Goal: Task Accomplishment & Management: Manage account settings

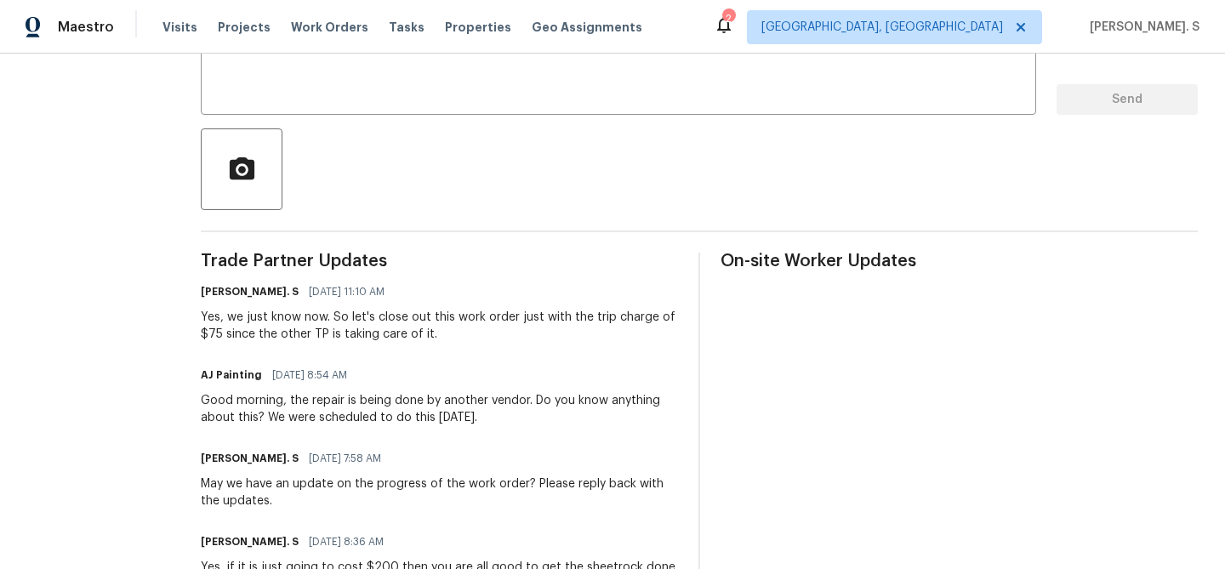
scroll to position [326, 0]
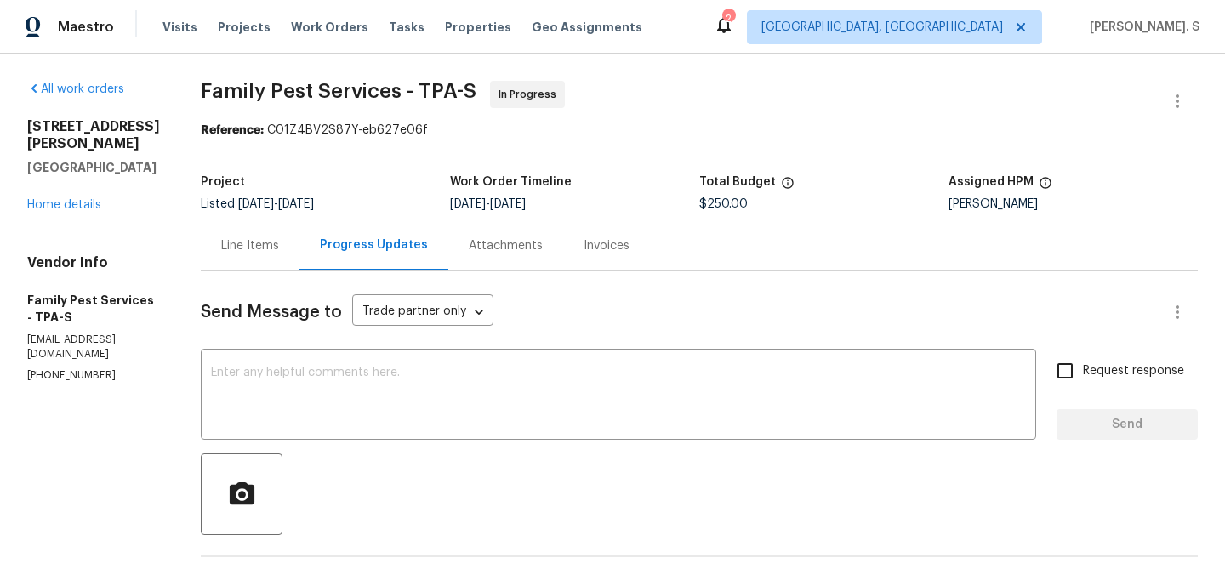
scroll to position [239, 0]
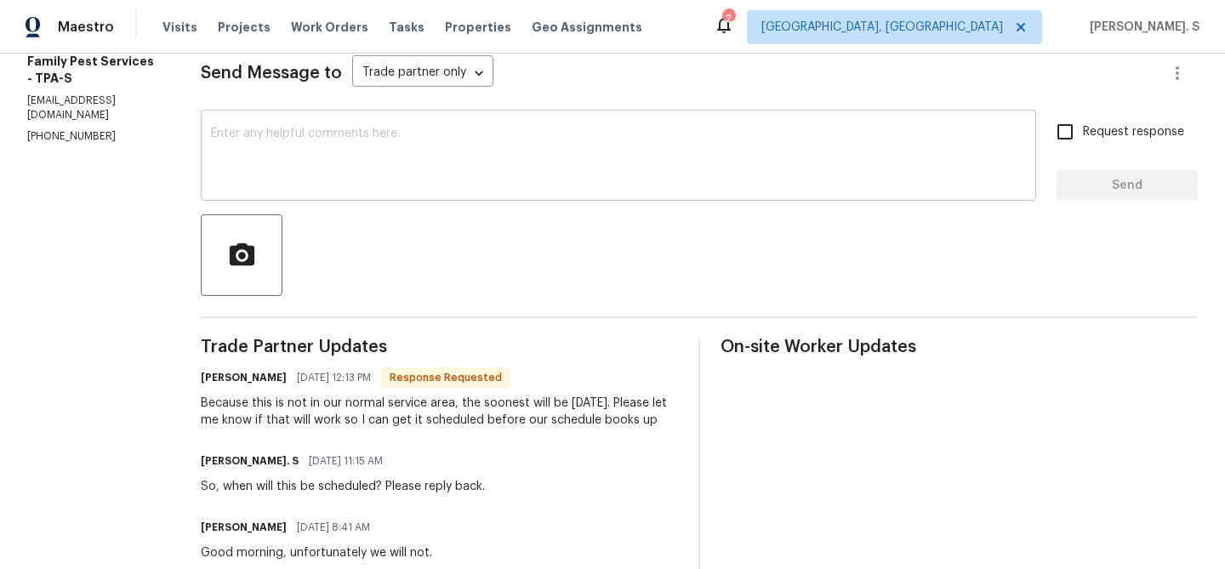
click at [562, 199] on div "x ​" at bounding box center [618, 157] width 835 height 87
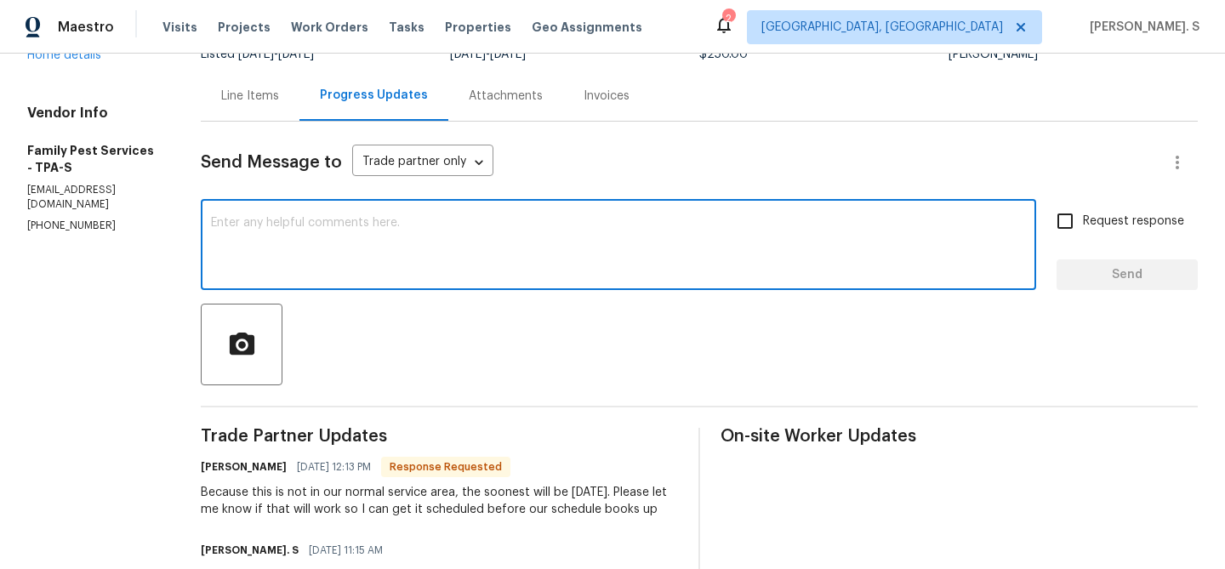
scroll to position [0, 0]
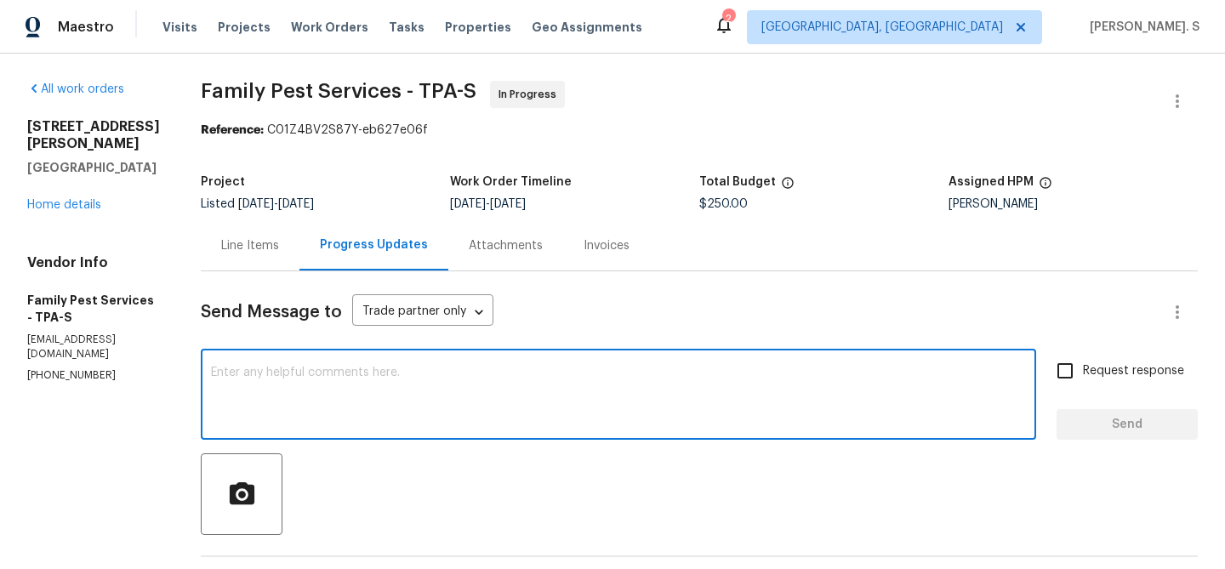
click at [268, 251] on div "Line Items" at bounding box center [250, 245] width 58 height 17
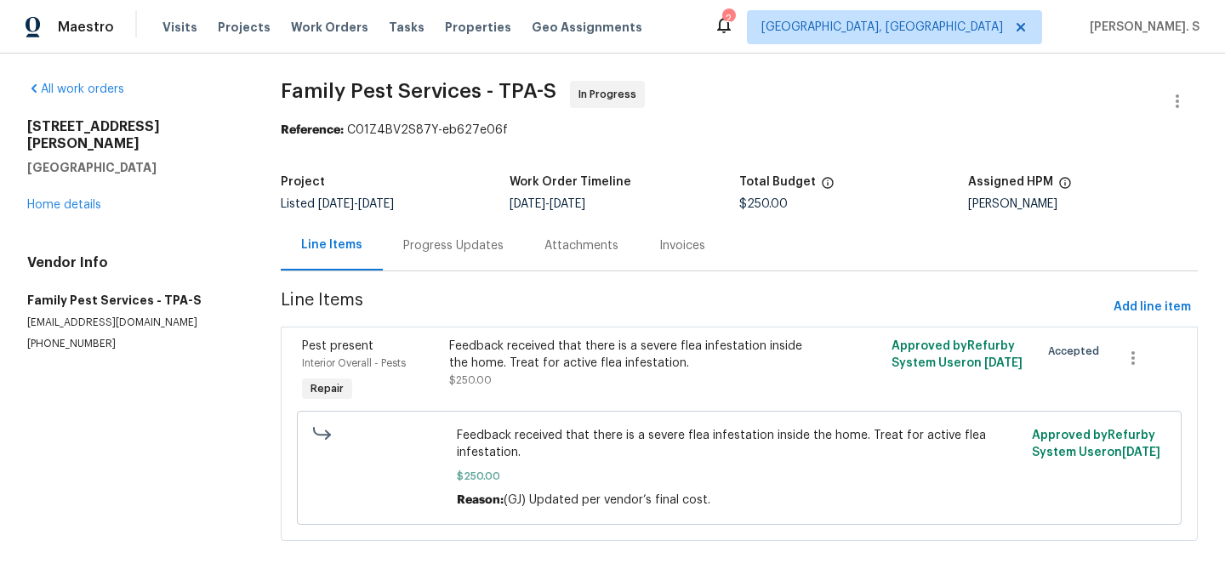
click at [447, 245] on div "Progress Updates" at bounding box center [453, 245] width 100 height 17
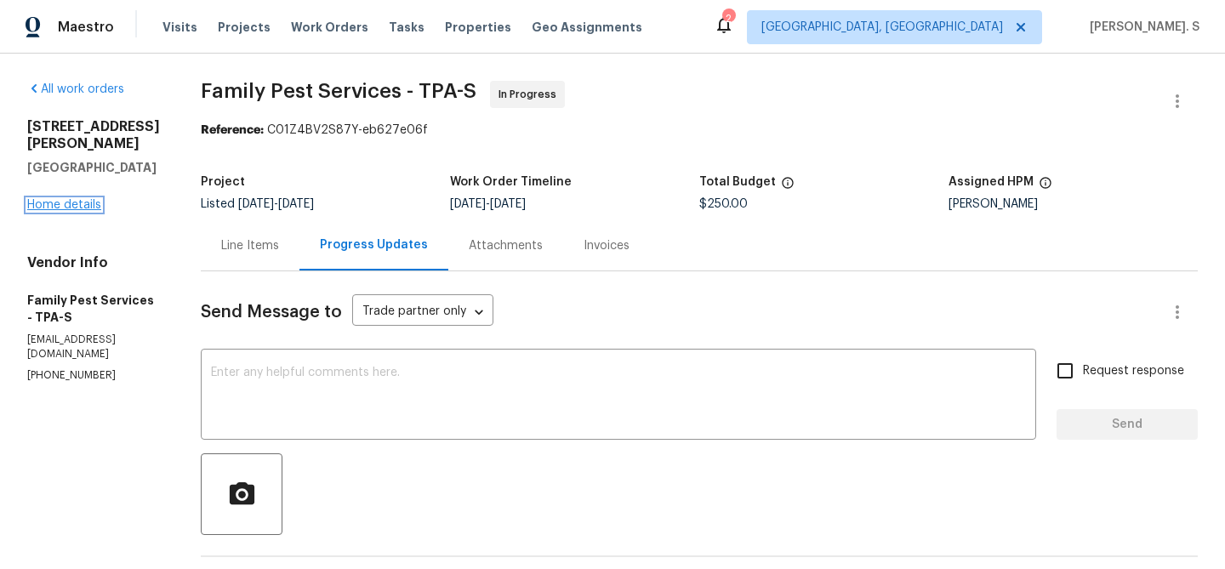
click at [77, 199] on link "Home details" at bounding box center [64, 205] width 74 height 12
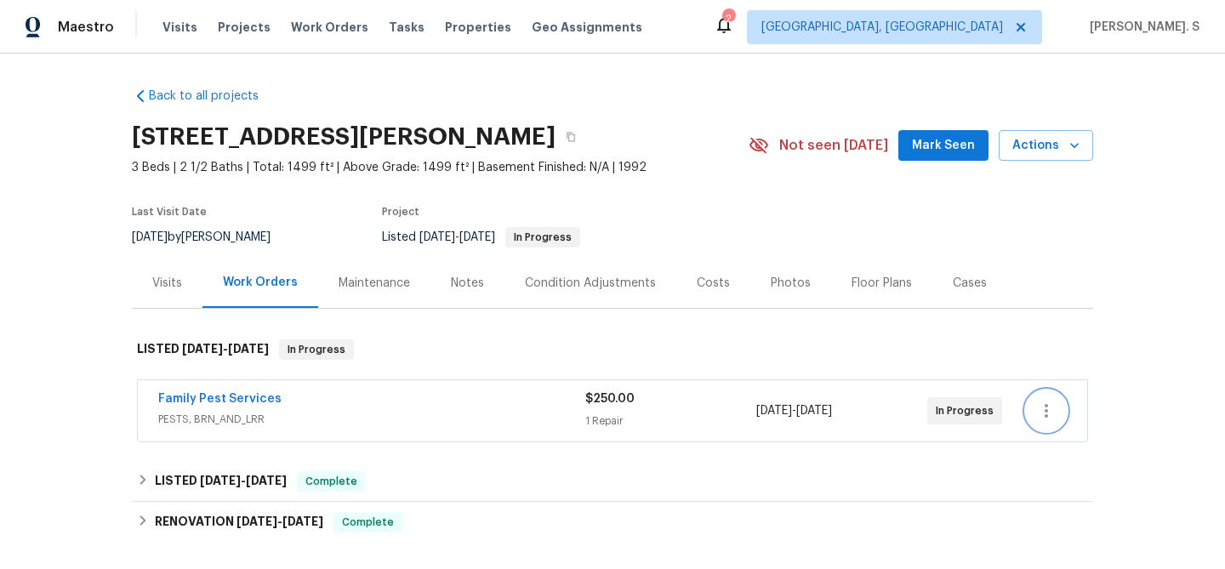
click at [1052, 413] on icon "button" at bounding box center [1046, 411] width 20 height 20
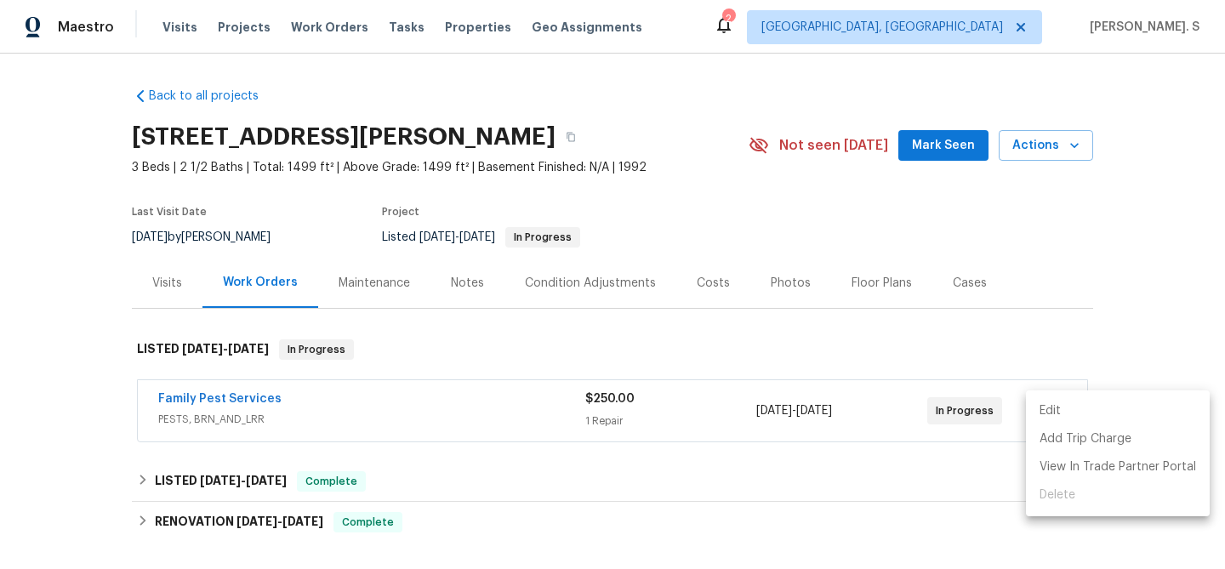
click at [1050, 397] on li "Edit" at bounding box center [1118, 411] width 184 height 28
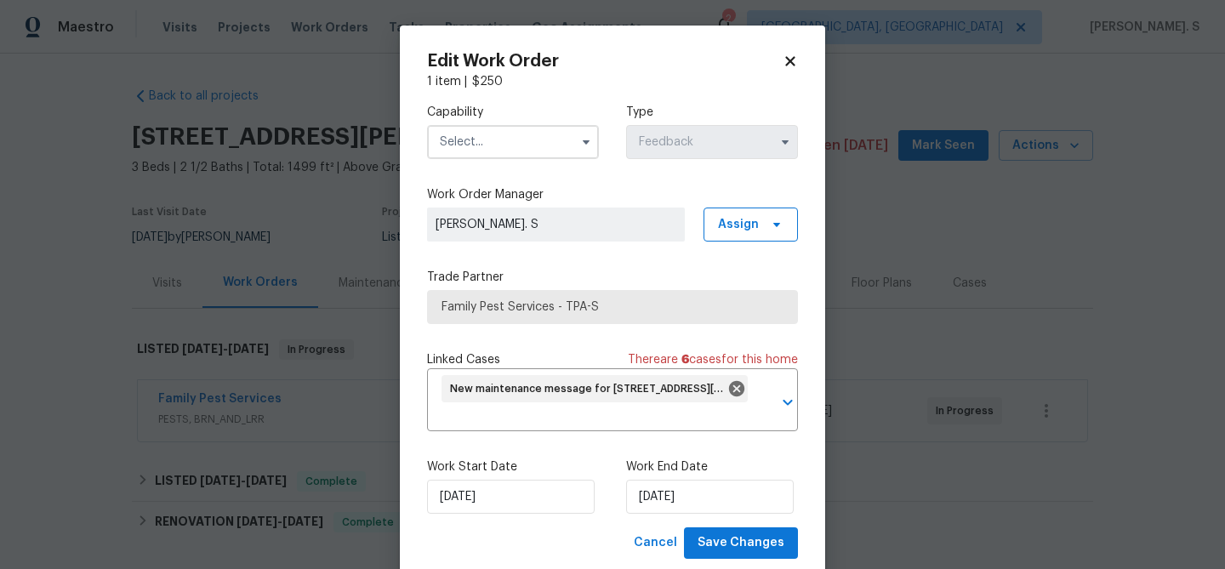
click at [539, 167] on div "Capability Type Feedback" at bounding box center [612, 131] width 371 height 83
click at [536, 156] on input "text" at bounding box center [513, 142] width 172 height 34
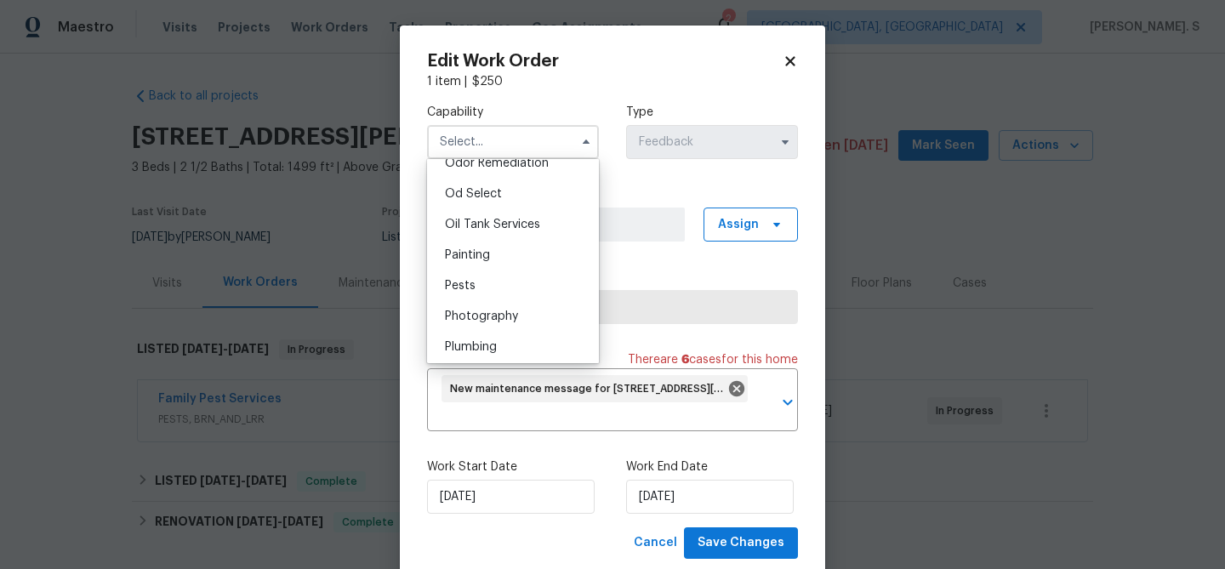
scroll to position [1395, 0]
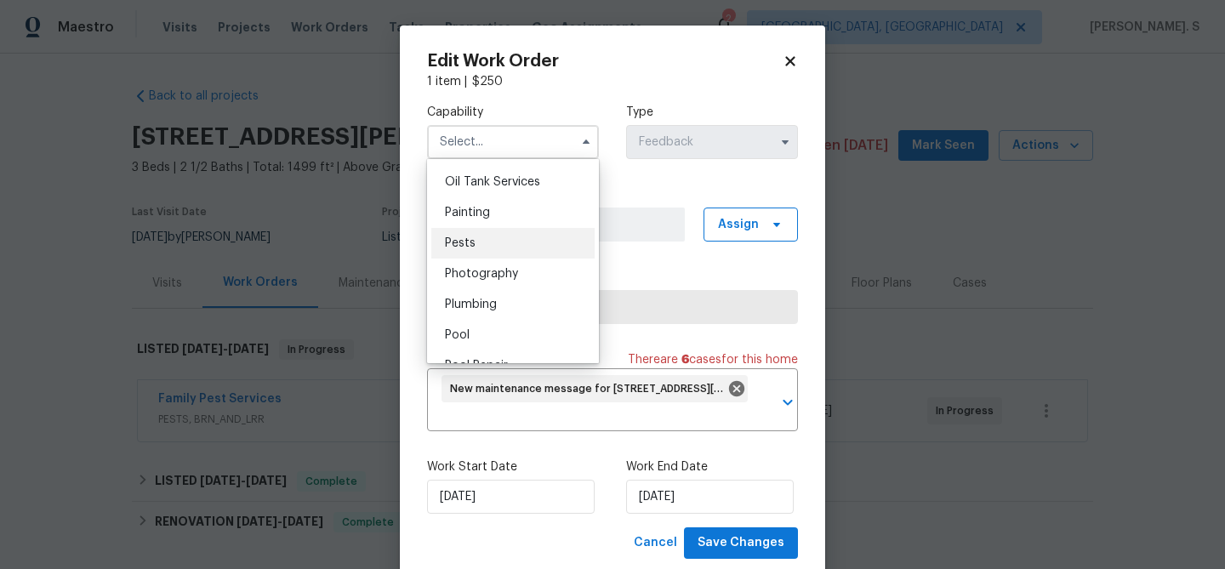
click at [535, 251] on div "Pests" at bounding box center [512, 243] width 163 height 31
type input "Pests"
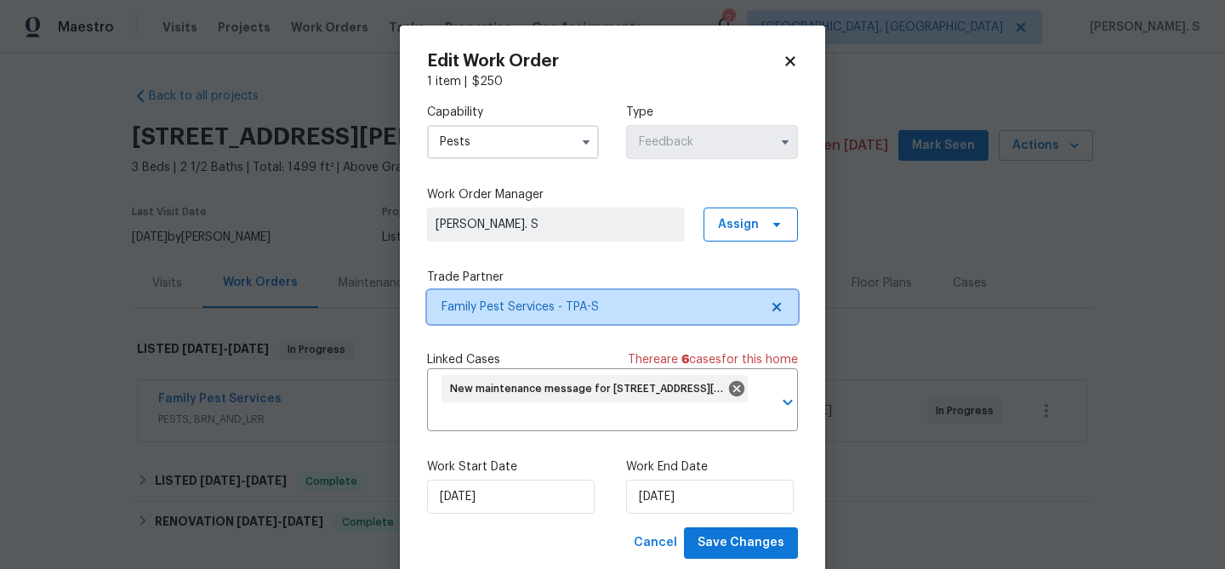
click at [780, 313] on icon at bounding box center [777, 307] width 14 height 14
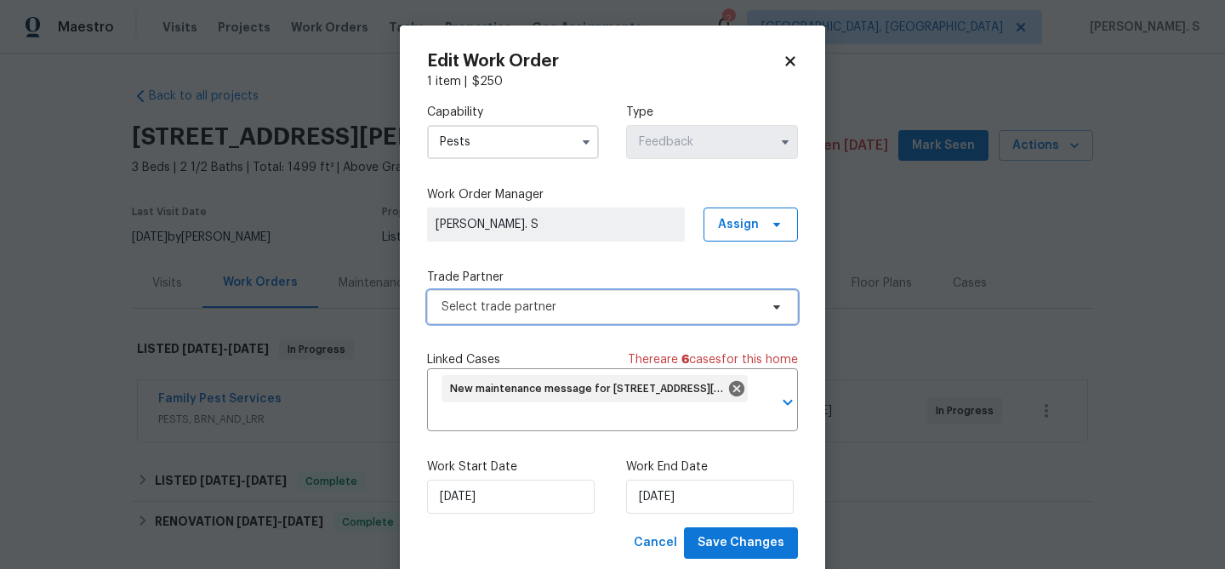
click at [780, 313] on icon at bounding box center [777, 307] width 14 height 14
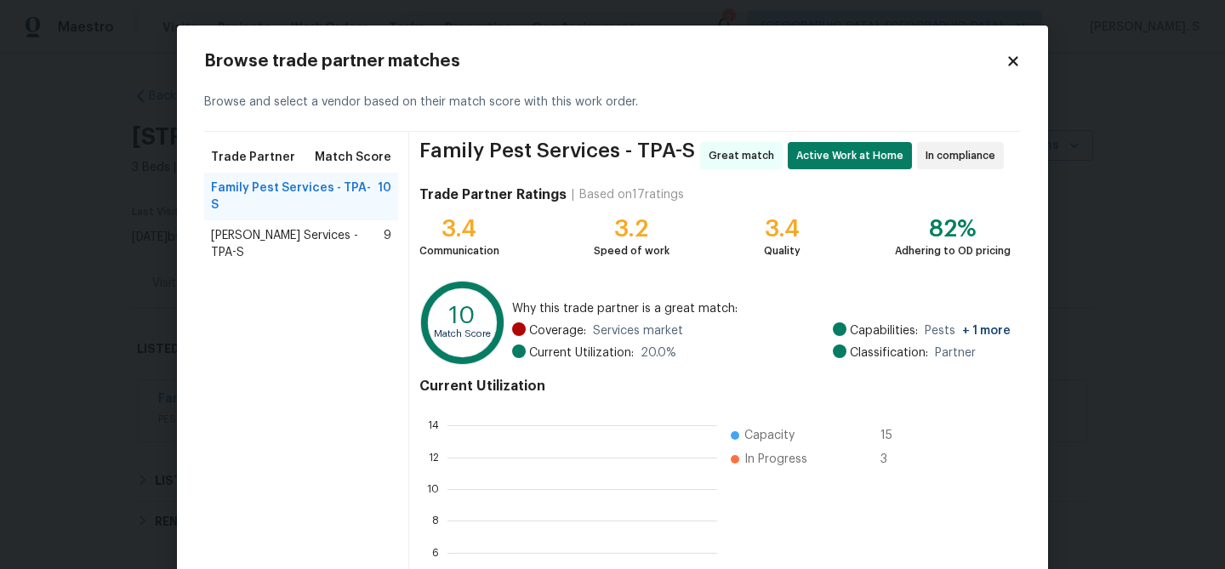
scroll to position [238, 270]
click at [346, 231] on div "Massey Services - TPA-S 9" at bounding box center [301, 244] width 194 height 48
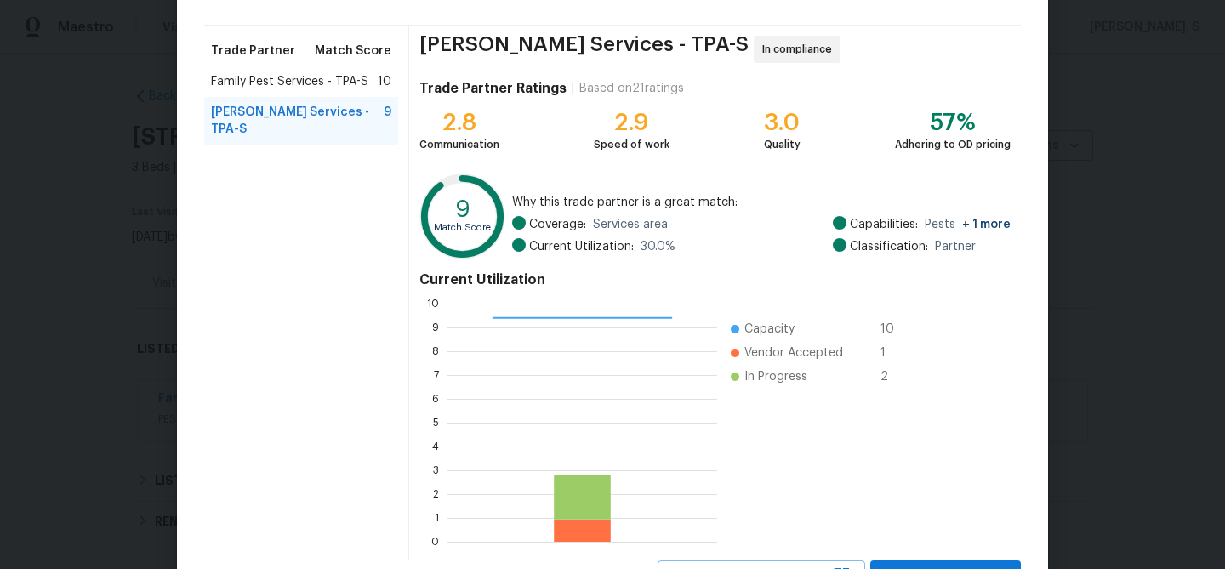
scroll to position [181, 0]
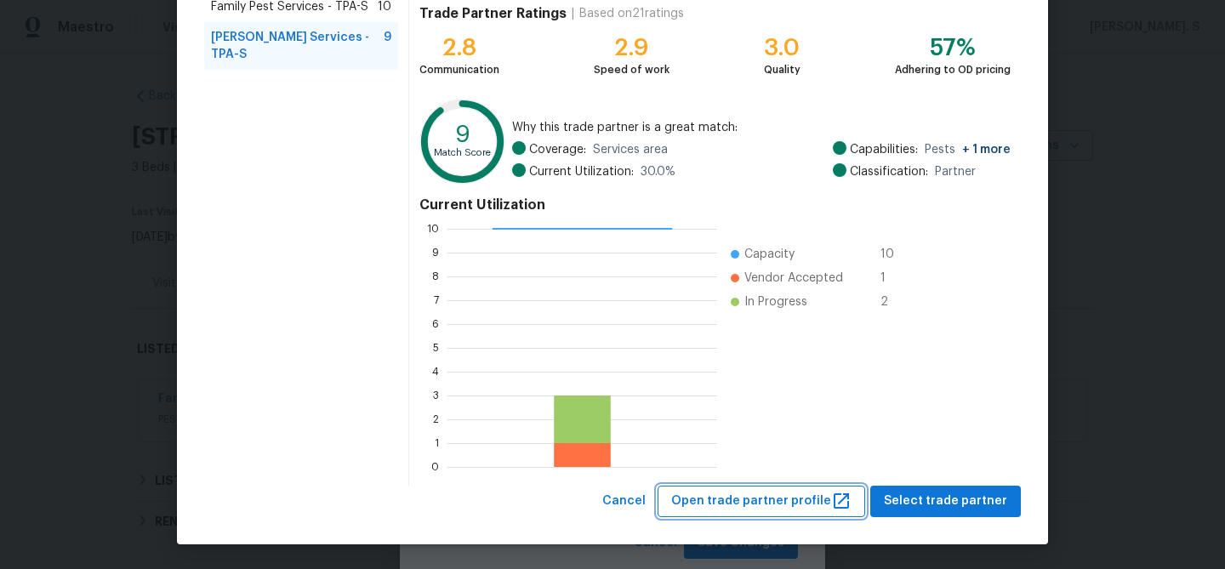
click at [782, 489] on button "Open trade partner profile" at bounding box center [762, 501] width 208 height 31
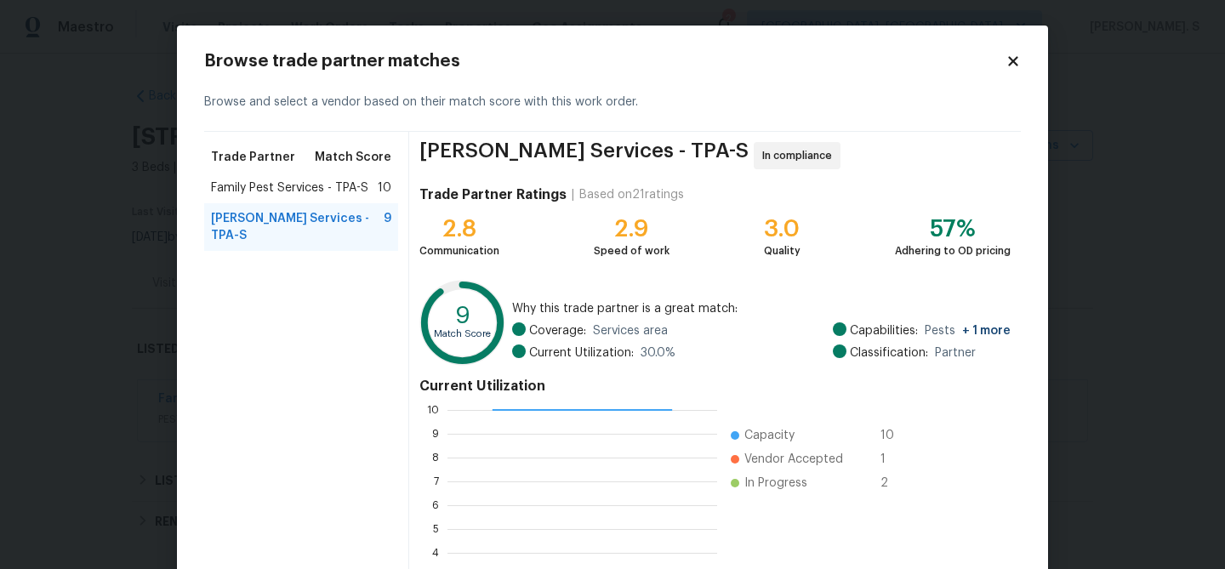
click at [152, 304] on body "Maestro Visits Projects Work Orders Tasks Properties Geo Assignments 2 Albuquer…" at bounding box center [612, 284] width 1225 height 569
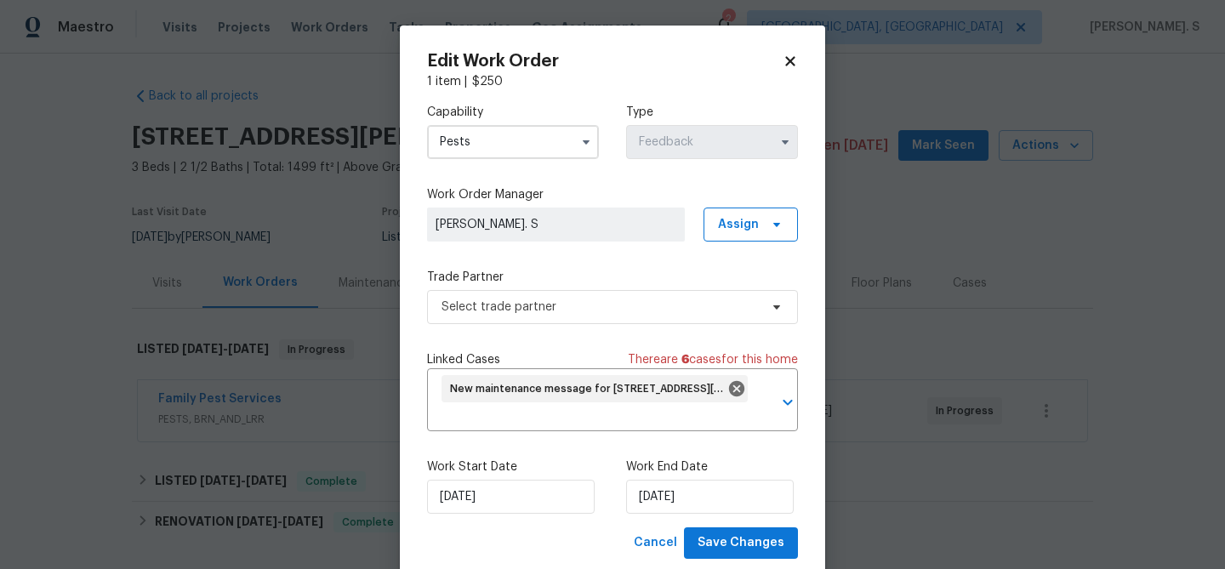
click at [215, 358] on body "Maestro Visits Projects Work Orders Tasks Properties Geo Assignments 2 Albuquer…" at bounding box center [612, 284] width 1225 height 569
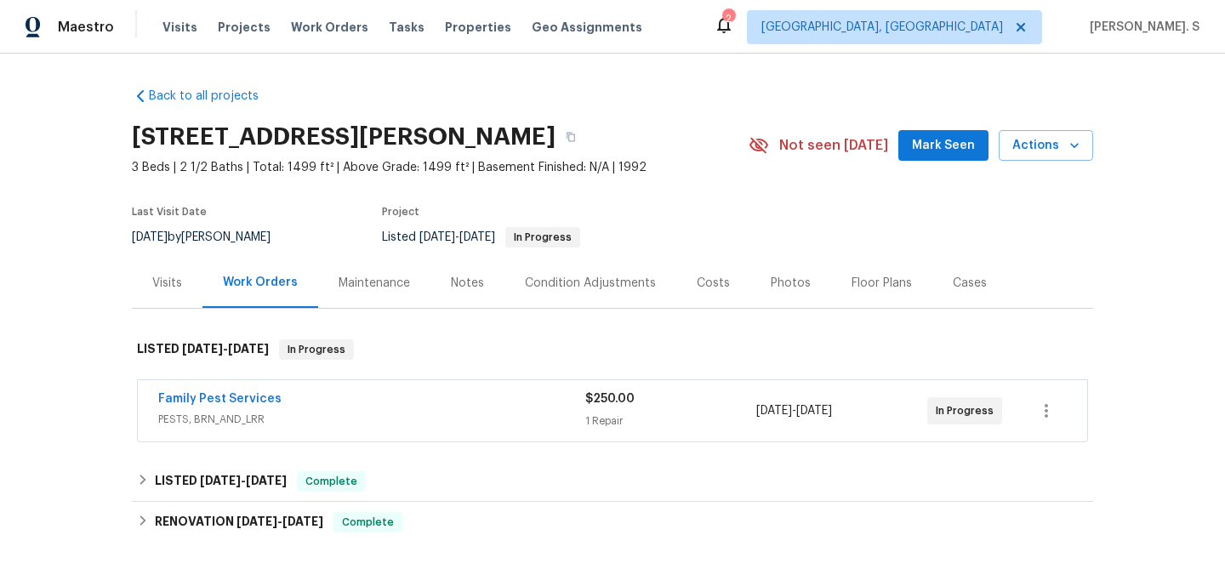
click at [220, 418] on span "PESTS, BRN_AND_LRR" at bounding box center [371, 419] width 427 height 17
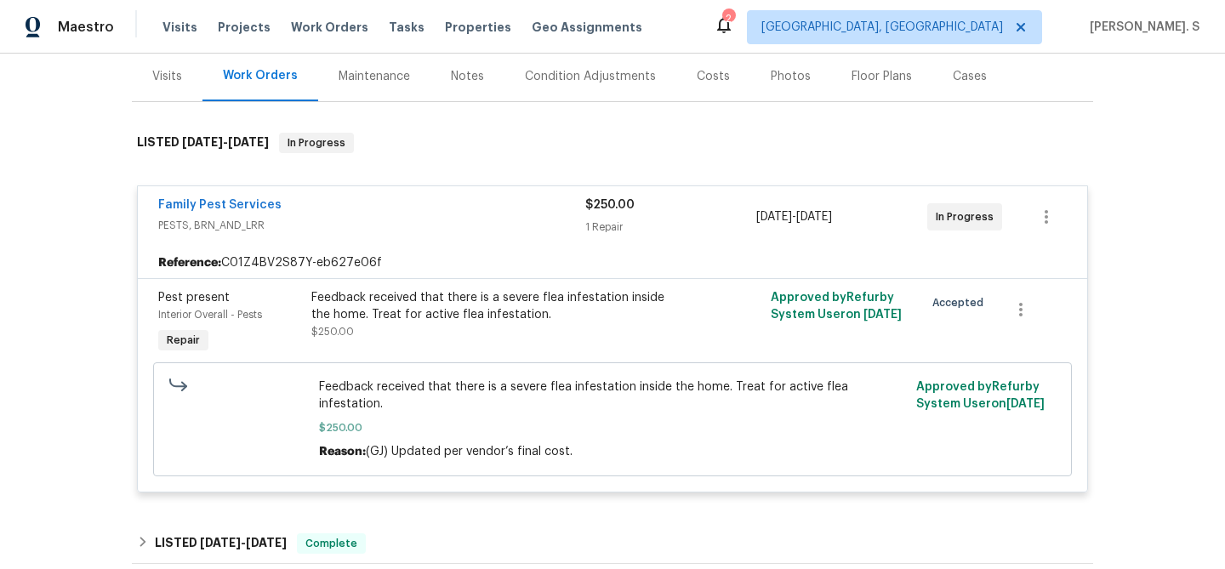
scroll to position [208, 0]
click at [1047, 224] on icon "button" at bounding box center [1046, 215] width 20 height 20
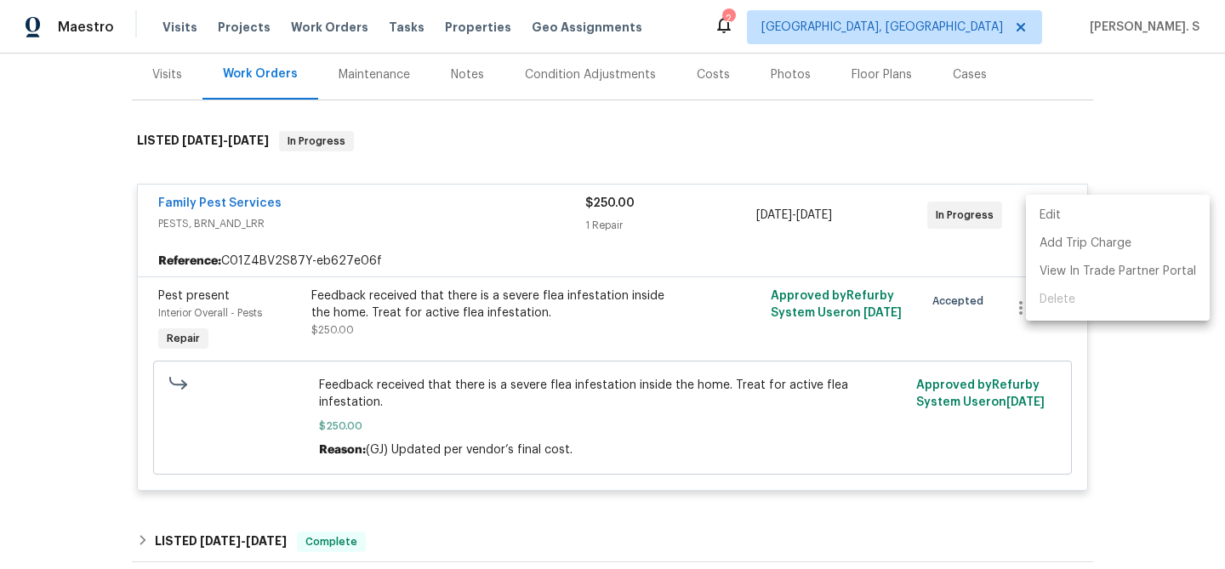
click at [1078, 203] on li "Edit" at bounding box center [1118, 216] width 184 height 28
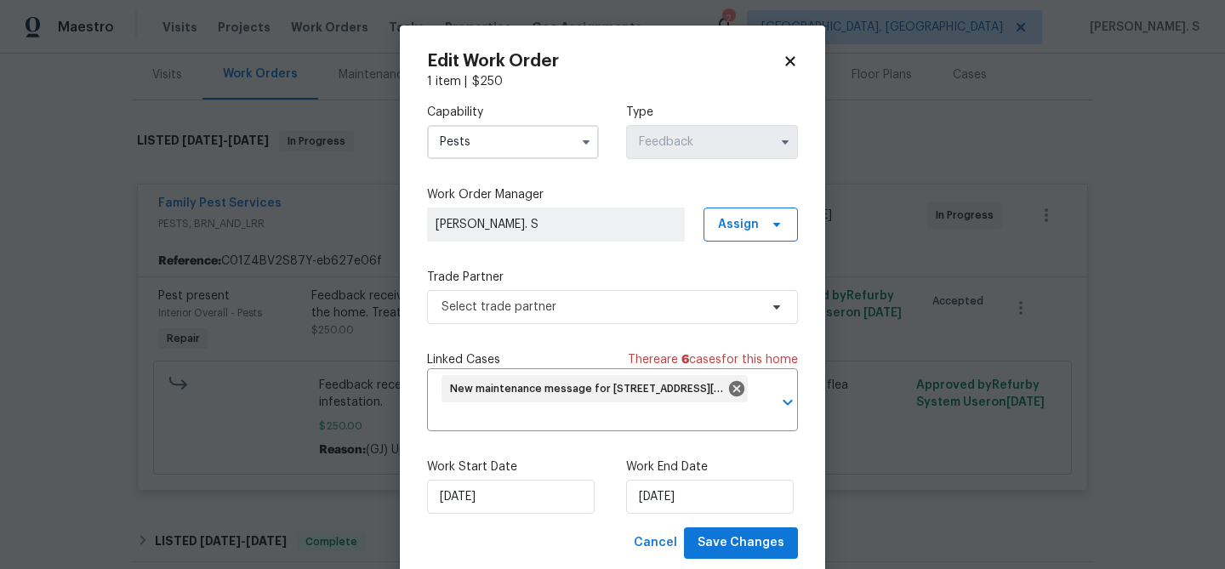
click at [488, 99] on div "Capability Pests Type Feedback" at bounding box center [612, 131] width 371 height 83
click at [628, 288] on div "Trade Partner Select trade partner" at bounding box center [612, 296] width 371 height 55
click at [619, 302] on span "Select trade partner" at bounding box center [600, 307] width 317 height 17
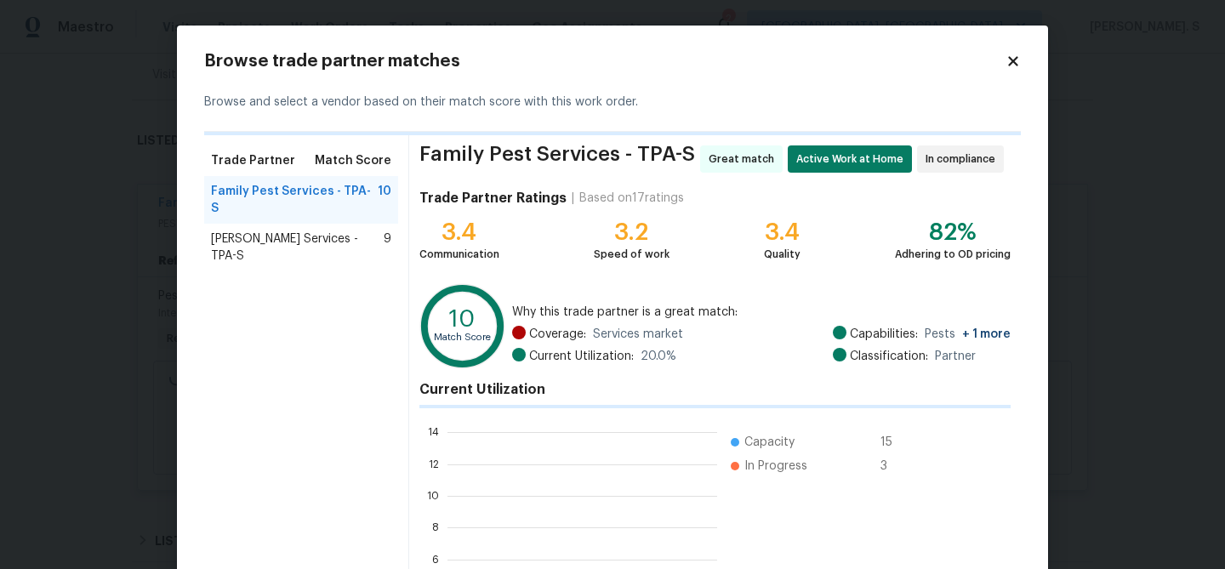
scroll to position [238, 270]
click at [362, 231] on div "Massey Services - TPA-S 9" at bounding box center [301, 248] width 180 height 34
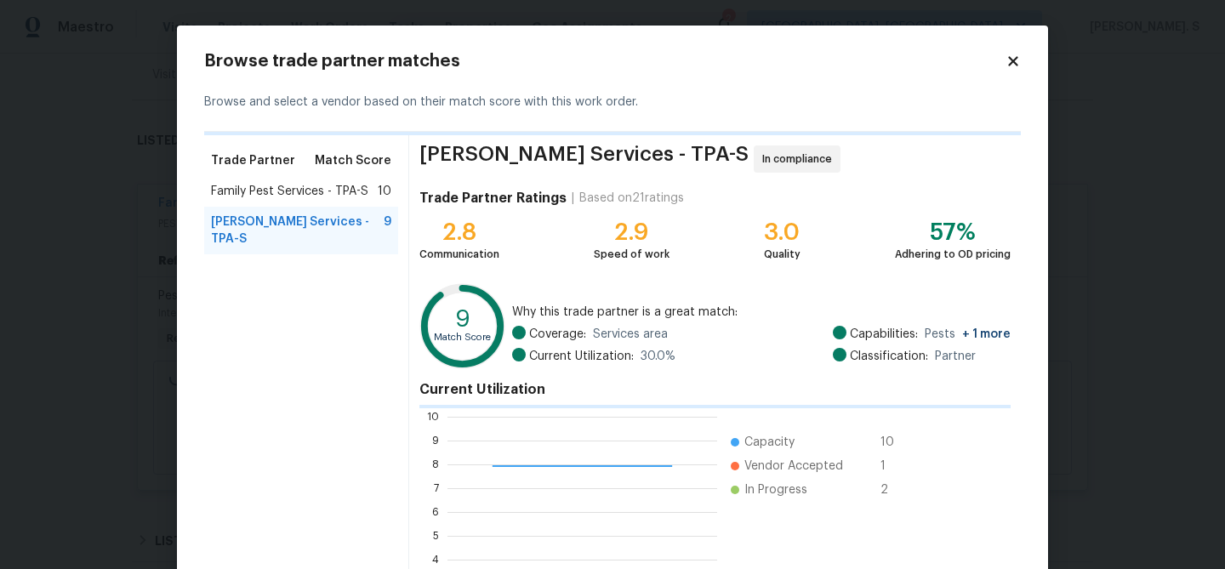
scroll to position [185, 0]
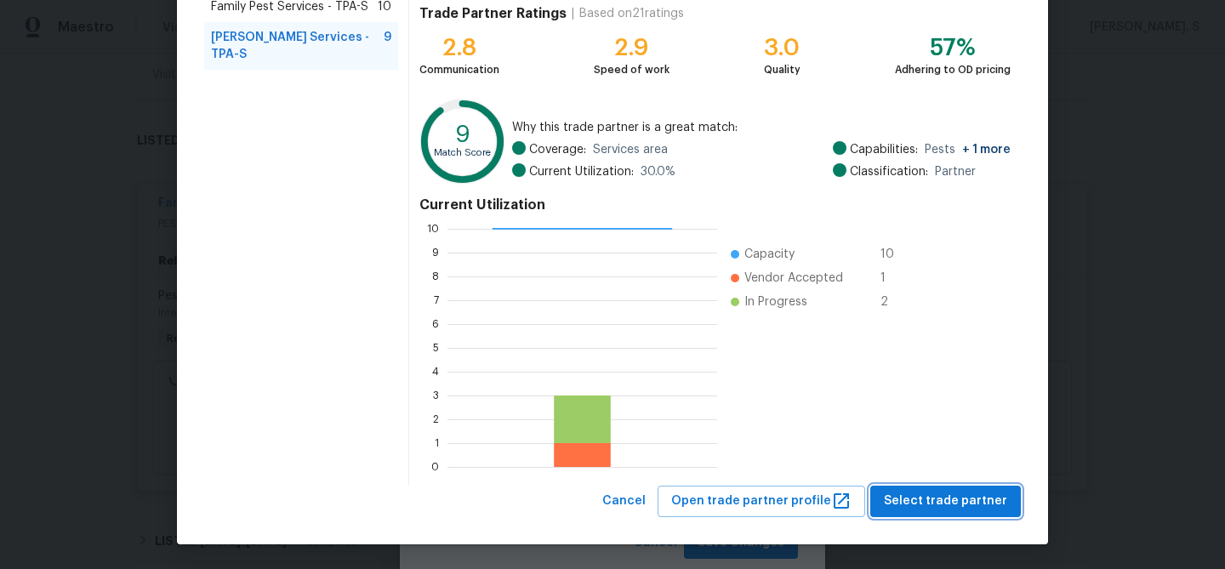
click at [899, 510] on span "Select trade partner" at bounding box center [945, 501] width 123 height 21
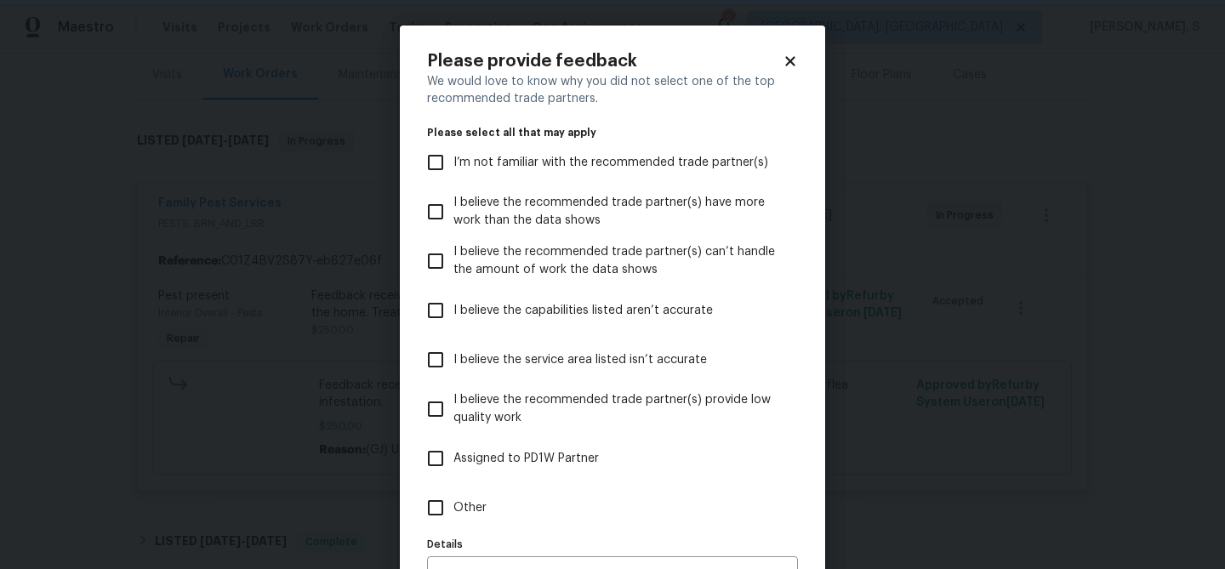
scroll to position [0, 0]
click at [527, 507] on label "Other" at bounding box center [601, 507] width 367 height 49
click at [453, 507] on input "Other" at bounding box center [436, 508] width 36 height 36
checkbox input "true"
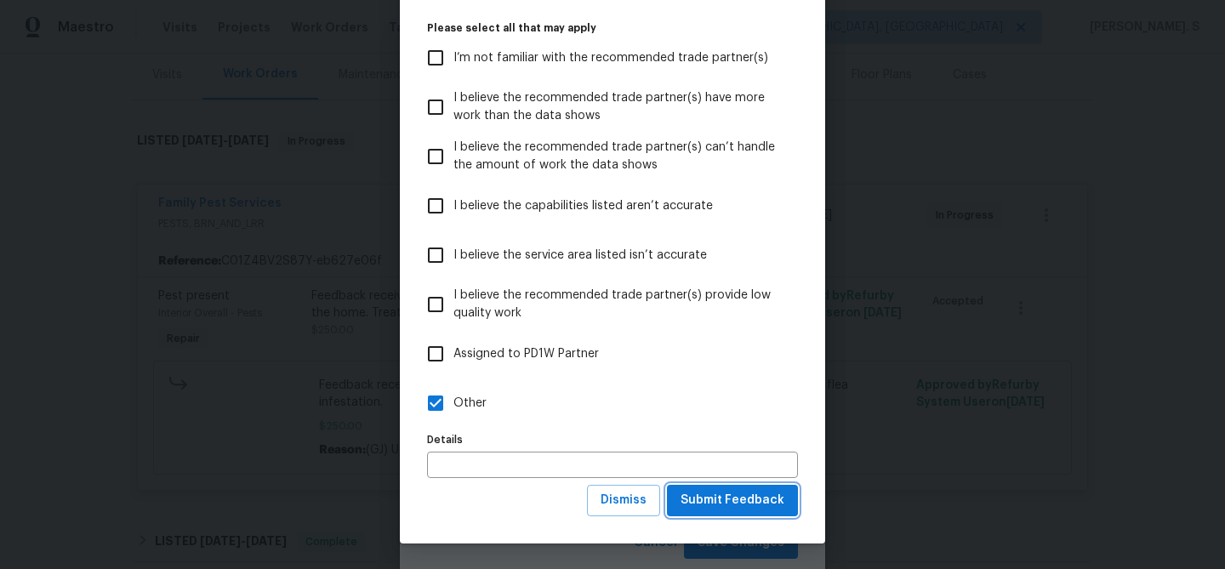
click at [698, 507] on span "Submit Feedback" at bounding box center [733, 500] width 104 height 21
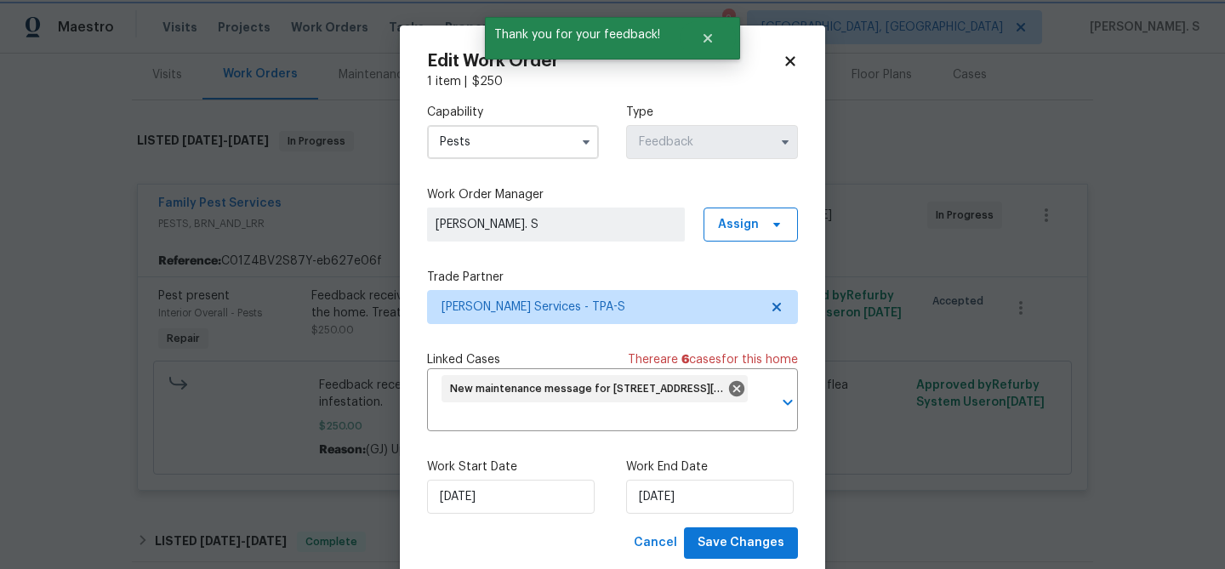
scroll to position [0, 0]
click at [553, 489] on input "9/26/2025" at bounding box center [511, 497] width 168 height 34
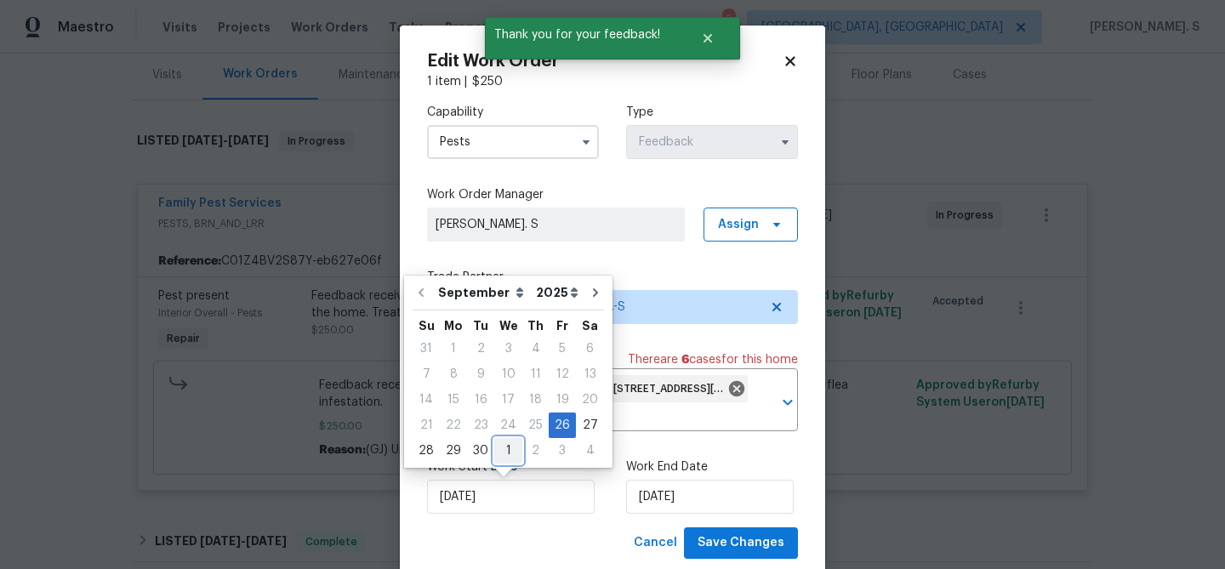
click at [501, 450] on div "1" at bounding box center [508, 451] width 28 height 24
type input "10/1/2025"
select select "9"
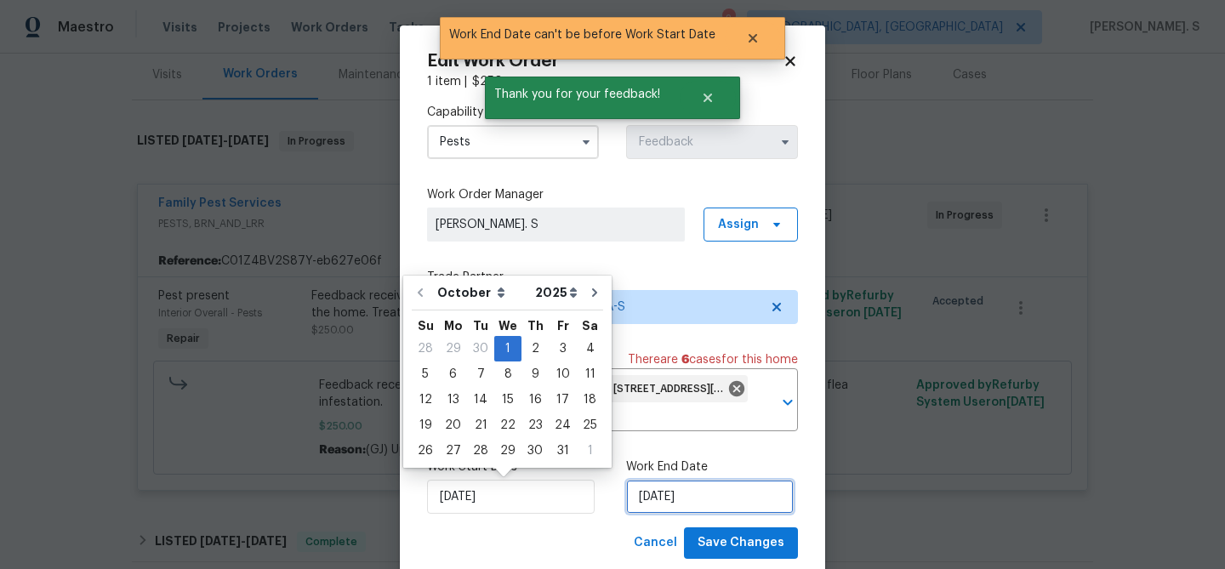
click at [684, 500] on input "[DATE]" at bounding box center [710, 497] width 168 height 34
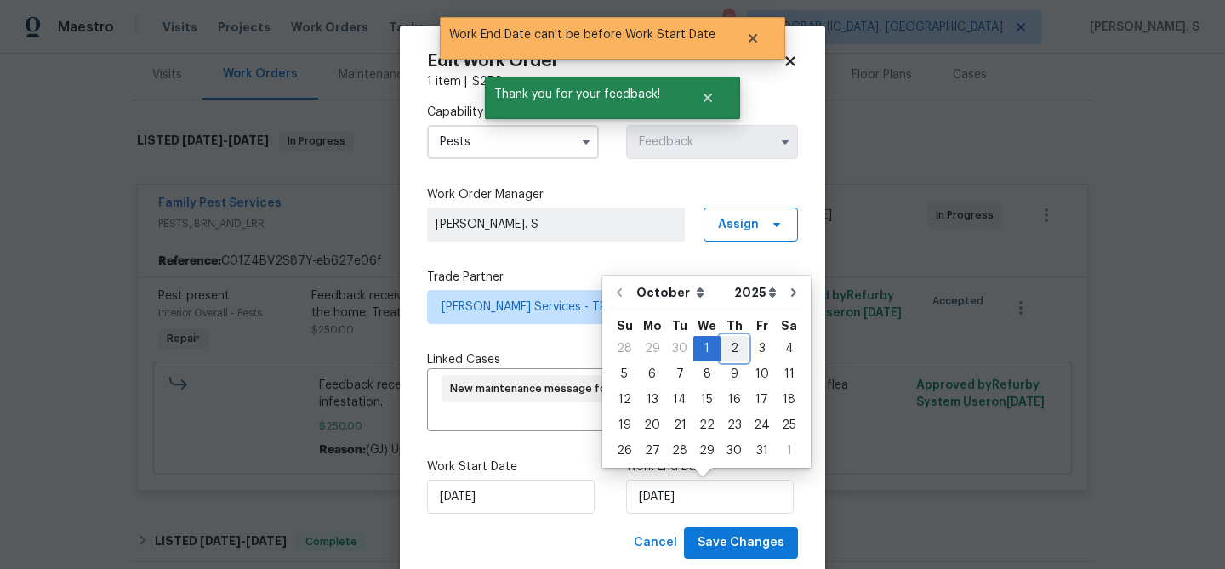
click at [735, 351] on div "2" at bounding box center [734, 349] width 27 height 24
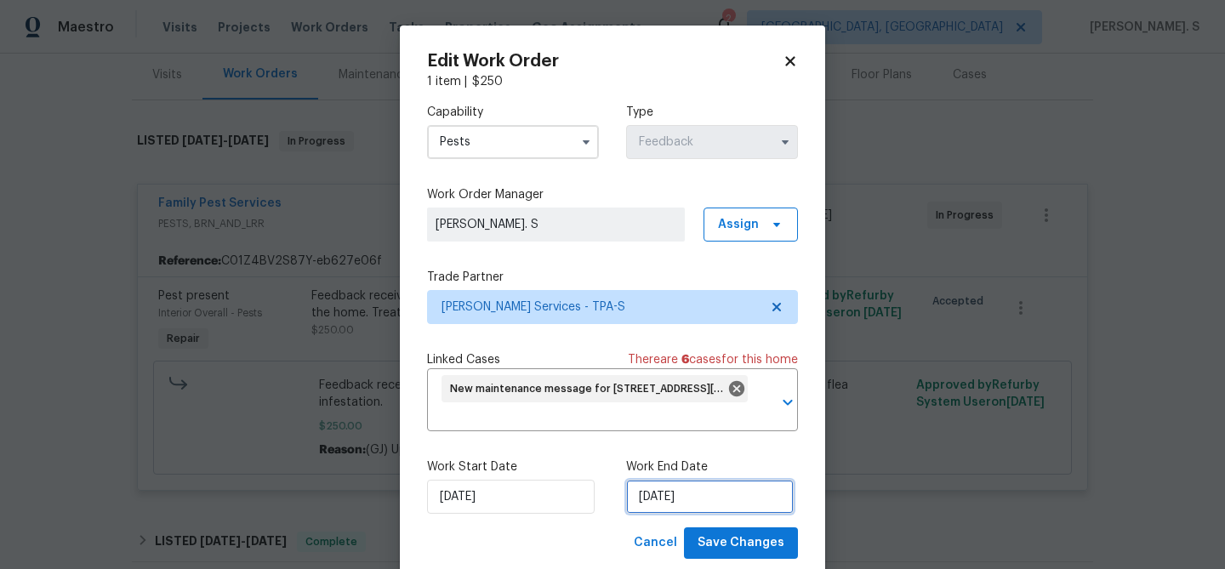
click at [705, 505] on input "10/2/2025" at bounding box center [710, 497] width 168 height 34
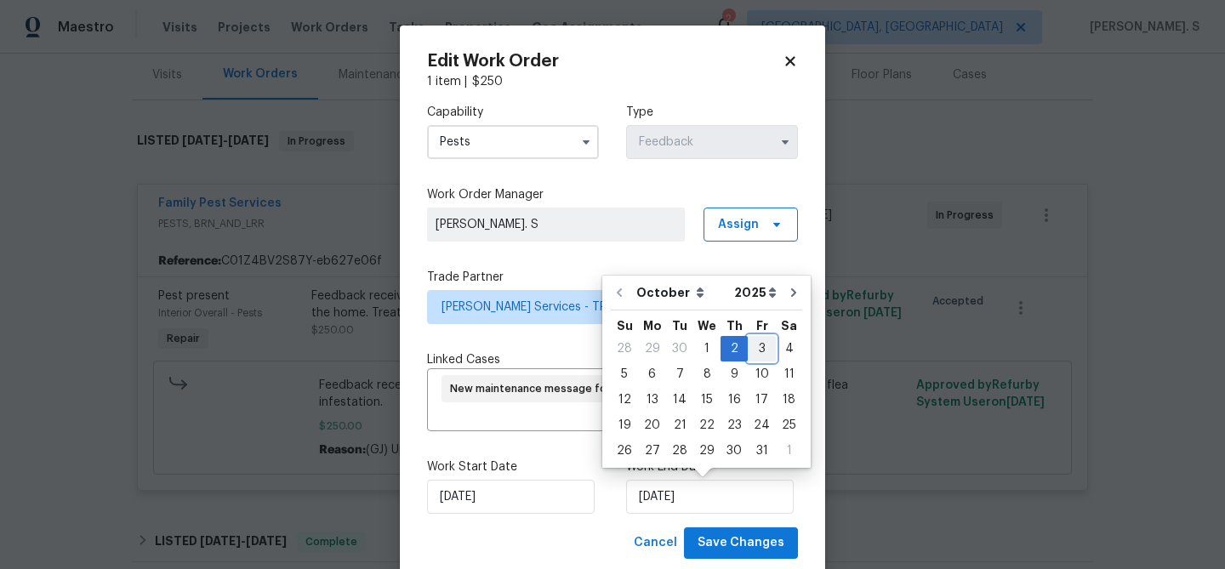
click at [755, 345] on div "3" at bounding box center [762, 349] width 28 height 24
type input "[DATE]"
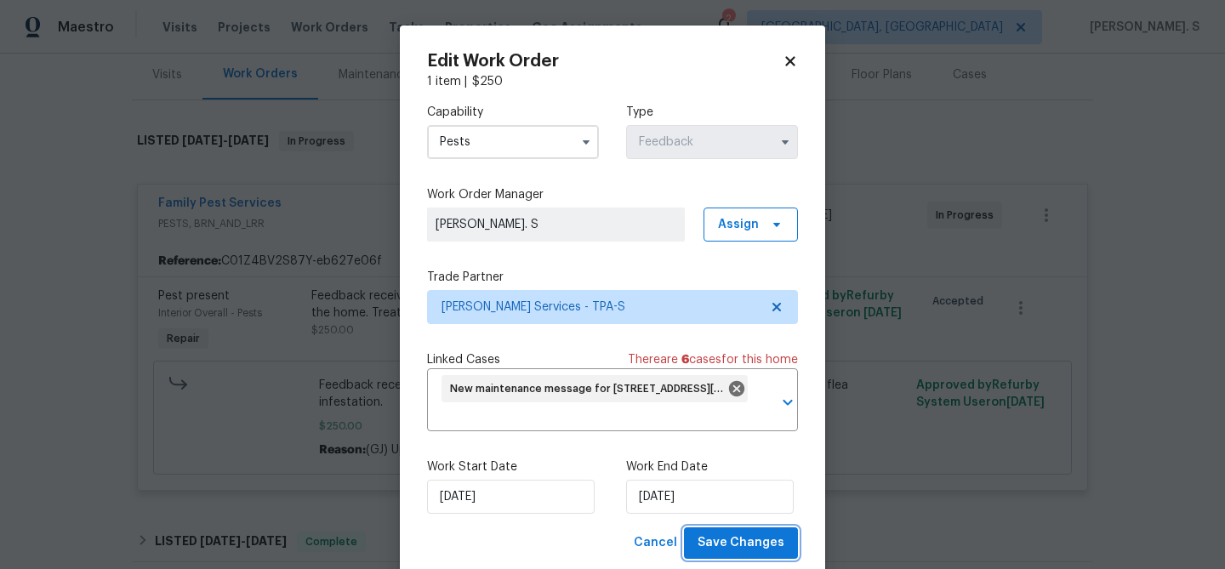
click at [744, 546] on span "Save Changes" at bounding box center [741, 543] width 87 height 21
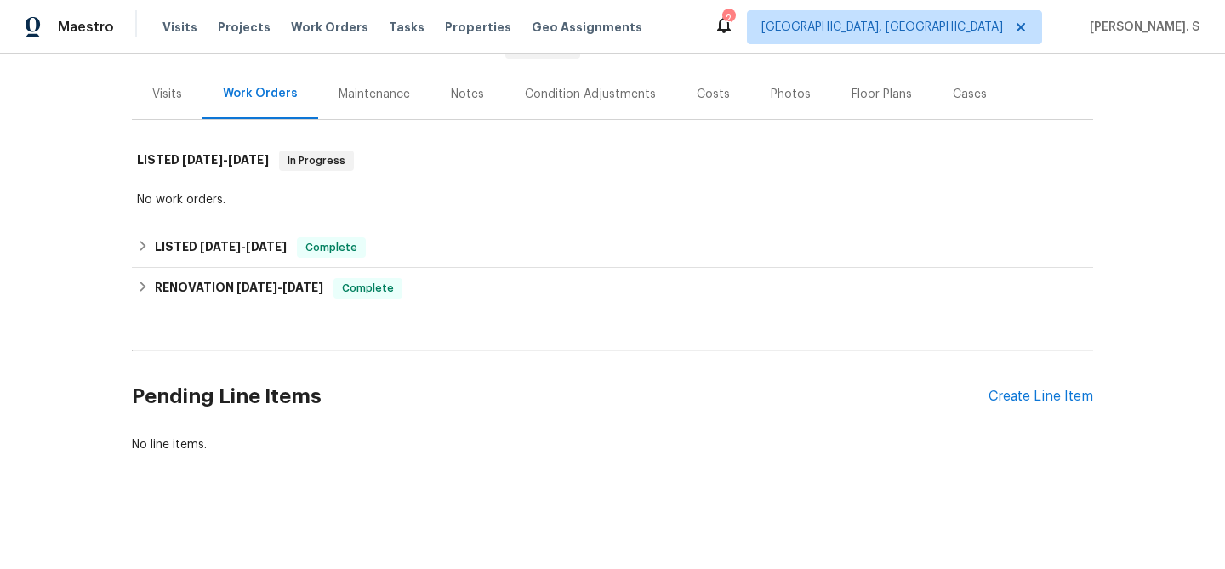
scroll to position [189, 0]
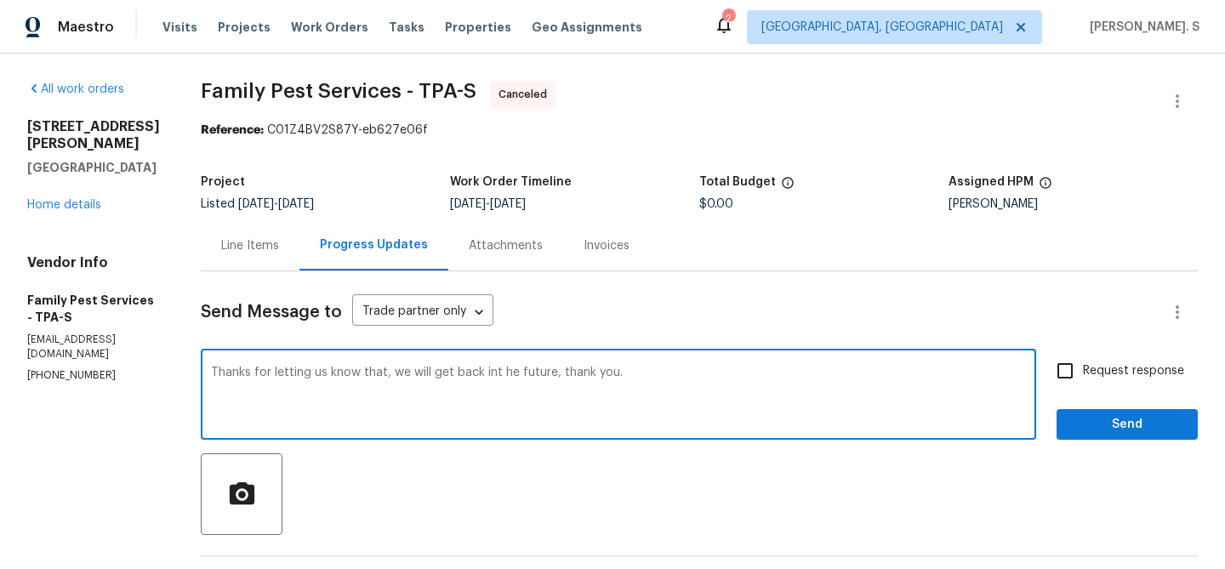
click at [0, 0] on div "t h a t ; ," at bounding box center [0, 0] width 0 height 0
click at [399, 368] on textarea "Thanks for letting us know that; we will get back int he future, thank you." at bounding box center [618, 397] width 815 height 60
click at [0, 0] on div "Replace with" at bounding box center [0, 0] width 0 height 0
click at [715, 385] on textarea "Thanks for letting us know that; let us check with someone who can get this don…" at bounding box center [618, 397] width 815 height 60
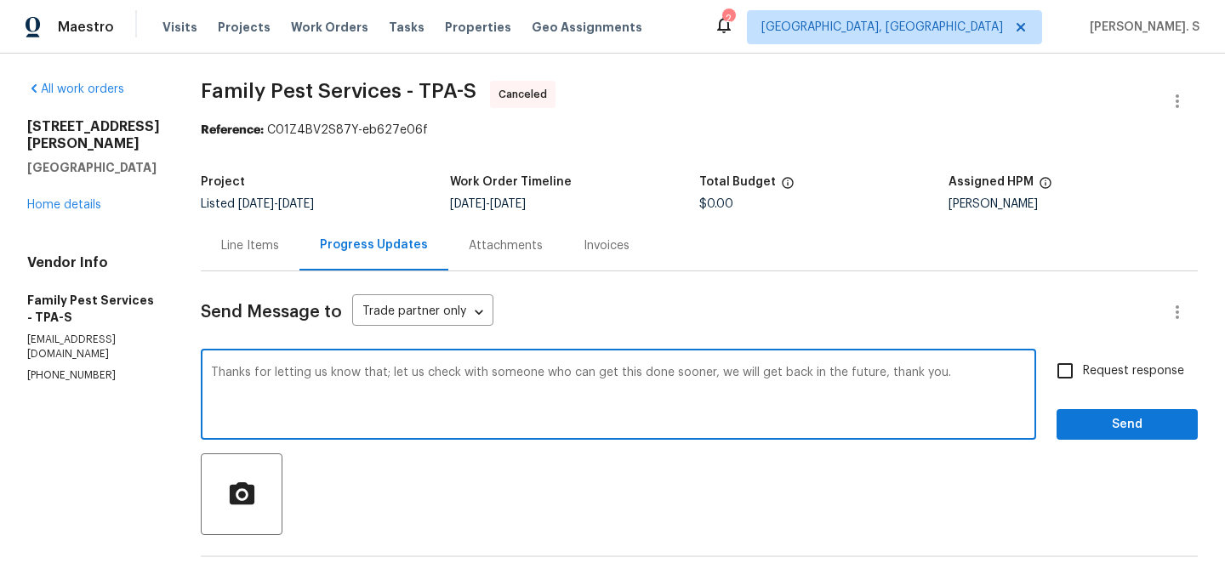
click at [715, 385] on textarea "Thanks for letting us know that; let us check with someone who can get this don…" at bounding box center [618, 397] width 815 height 60
type textarea "Thanks for letting us know that; let us check with someone who can get this don…"
click at [1108, 368] on span "Request response" at bounding box center [1133, 371] width 101 height 18
click at [1083, 368] on input "Request response" at bounding box center [1065, 371] width 36 height 36
checkbox input "true"
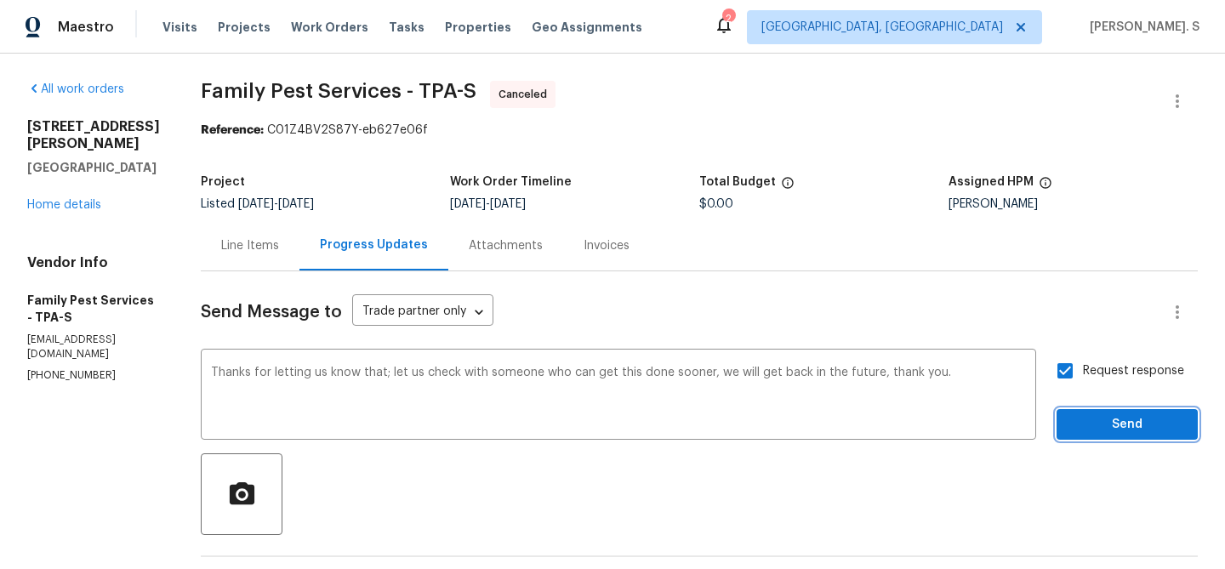
click at [1100, 437] on button "Send" at bounding box center [1127, 424] width 141 height 31
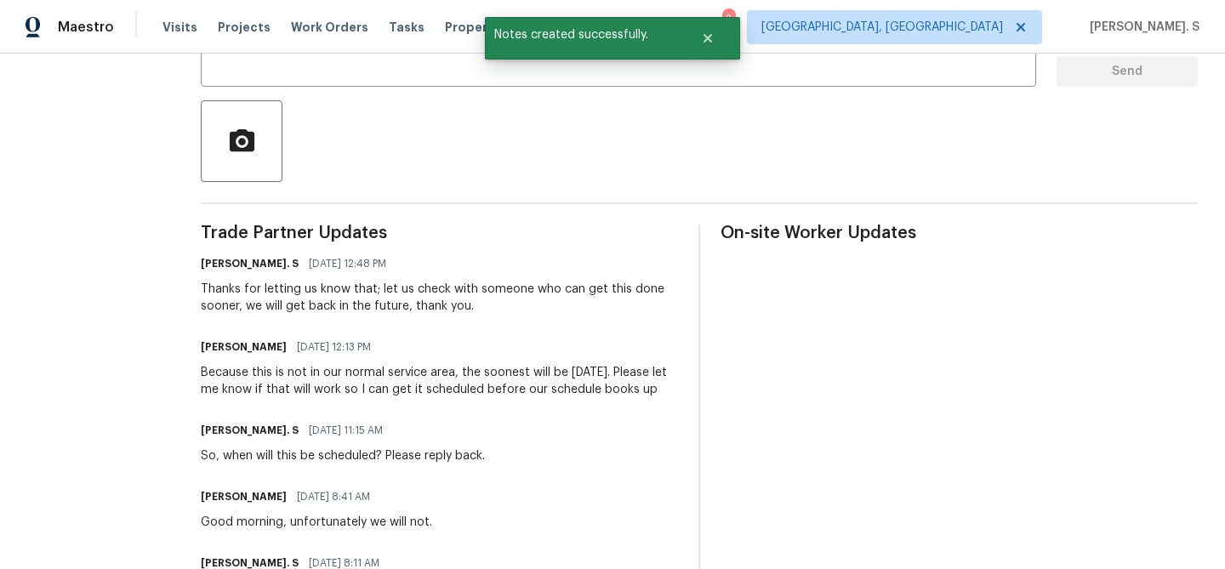
scroll to position [381, 0]
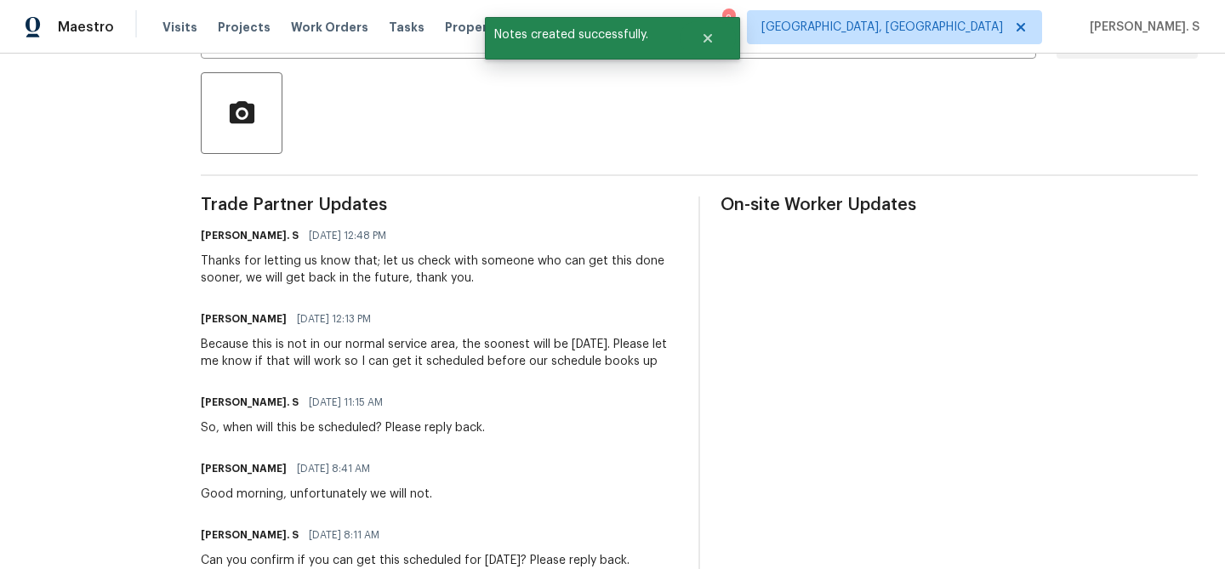
click at [425, 368] on div "Because this is not in our normal service area, the soonest will be next Wednes…" at bounding box center [439, 353] width 477 height 34
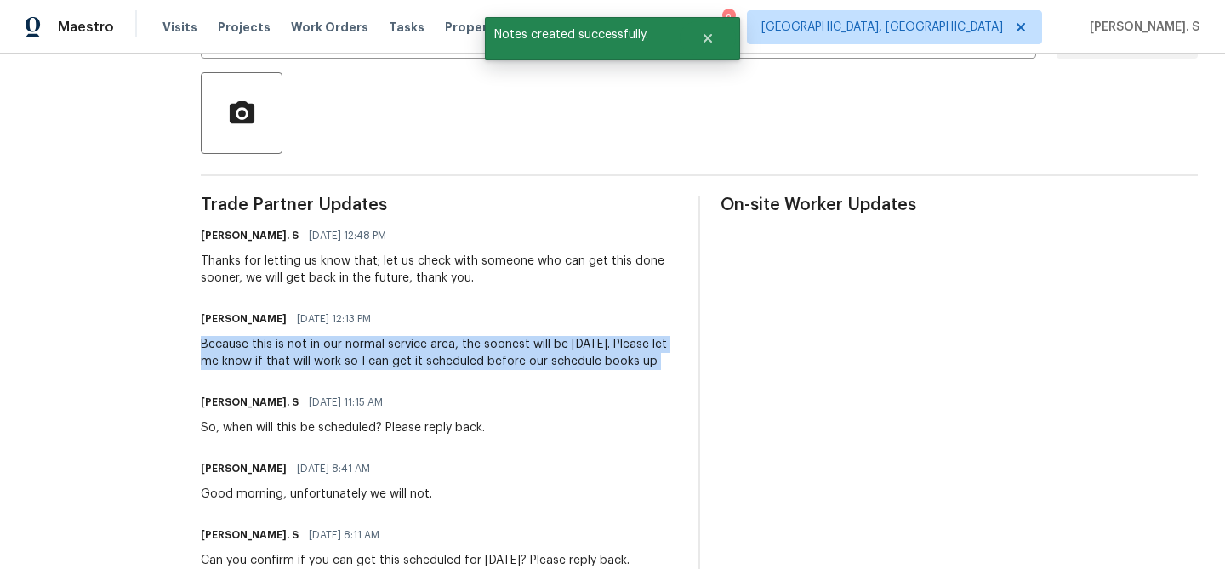
copy div "Because this is not in our normal service area, the soonest will be next Wednes…"
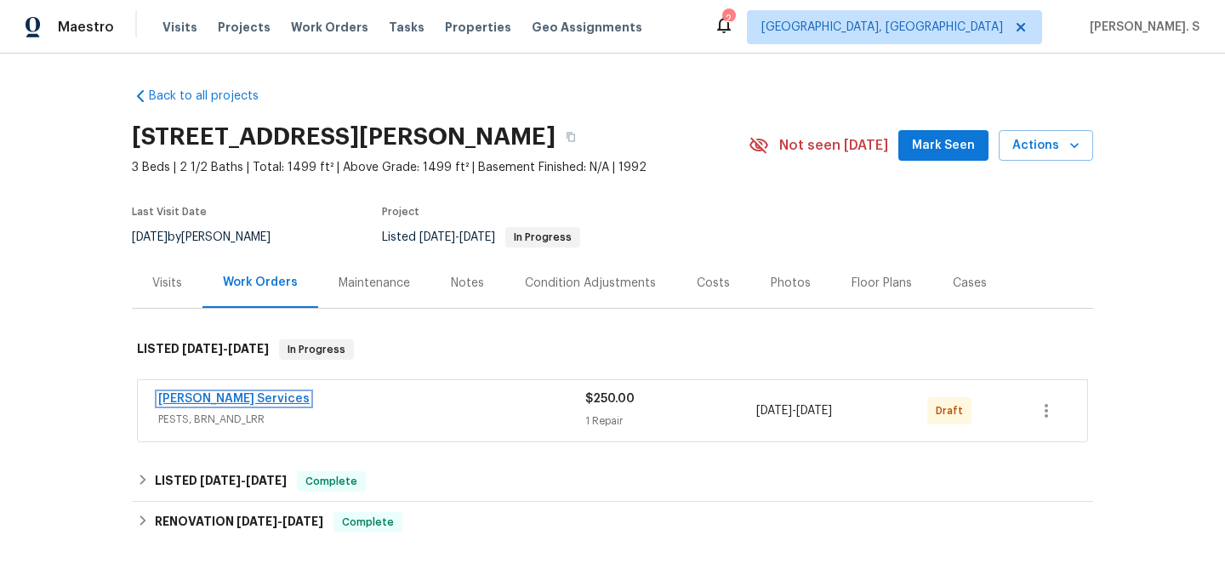
click at [208, 398] on link "Massey Services" at bounding box center [233, 399] width 151 height 12
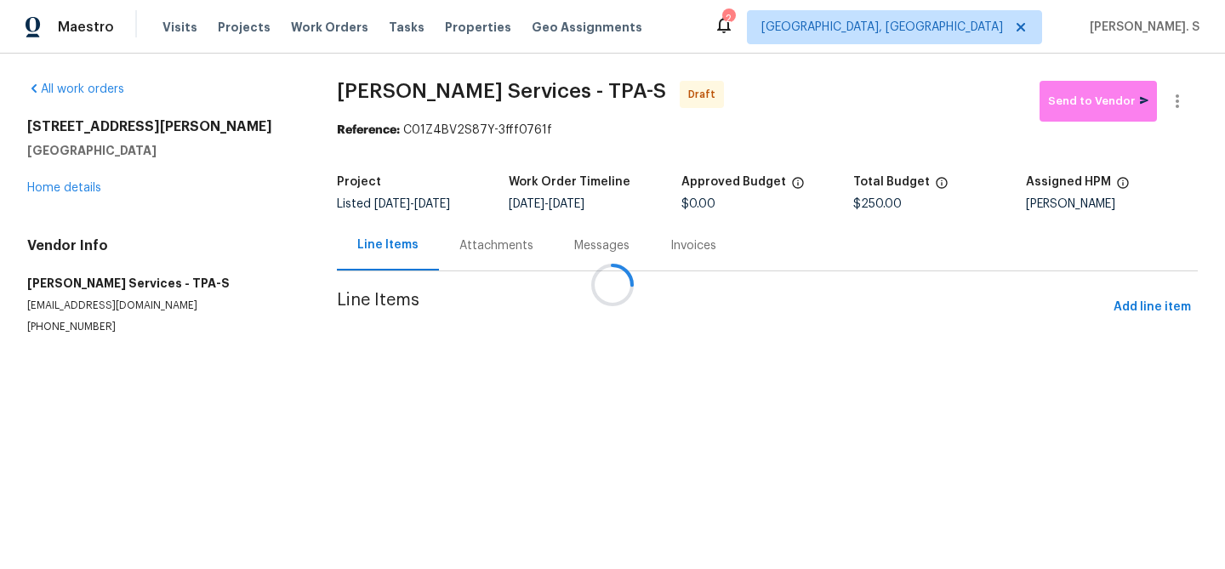
click at [420, 77] on div "All work orders 5198 Moeller Ave Sarasota, FL 34233 Home details Vendor Info Ma…" at bounding box center [612, 228] width 1225 height 349
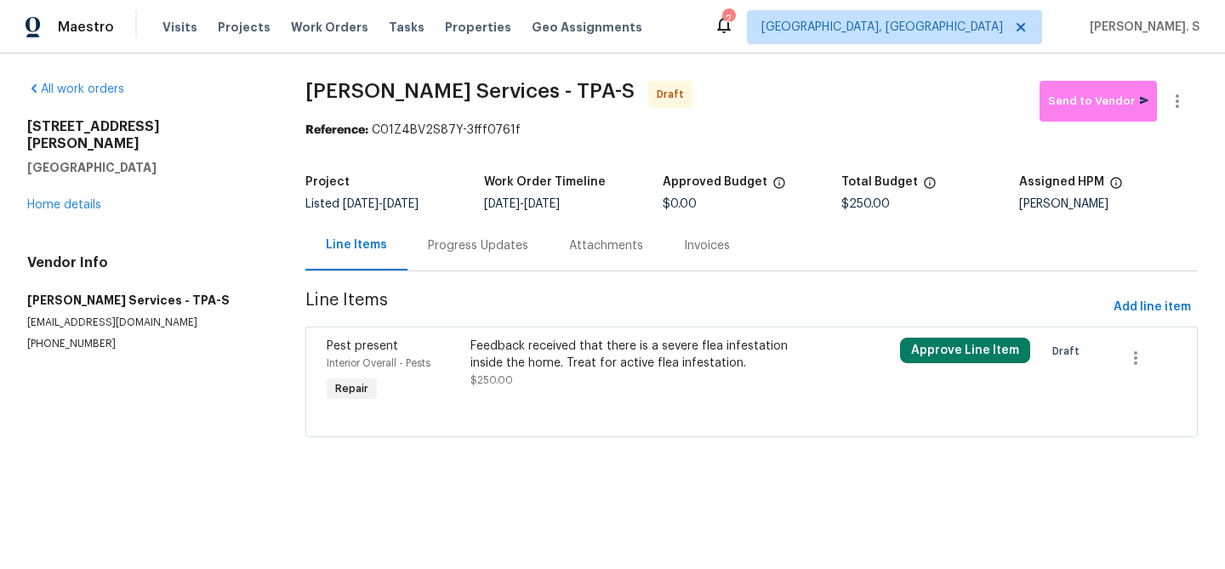
click at [420, 77] on div "All work orders 5198 Moeller Ave Sarasota, FL 34233 Home details Vendor Info Ma…" at bounding box center [612, 269] width 1225 height 431
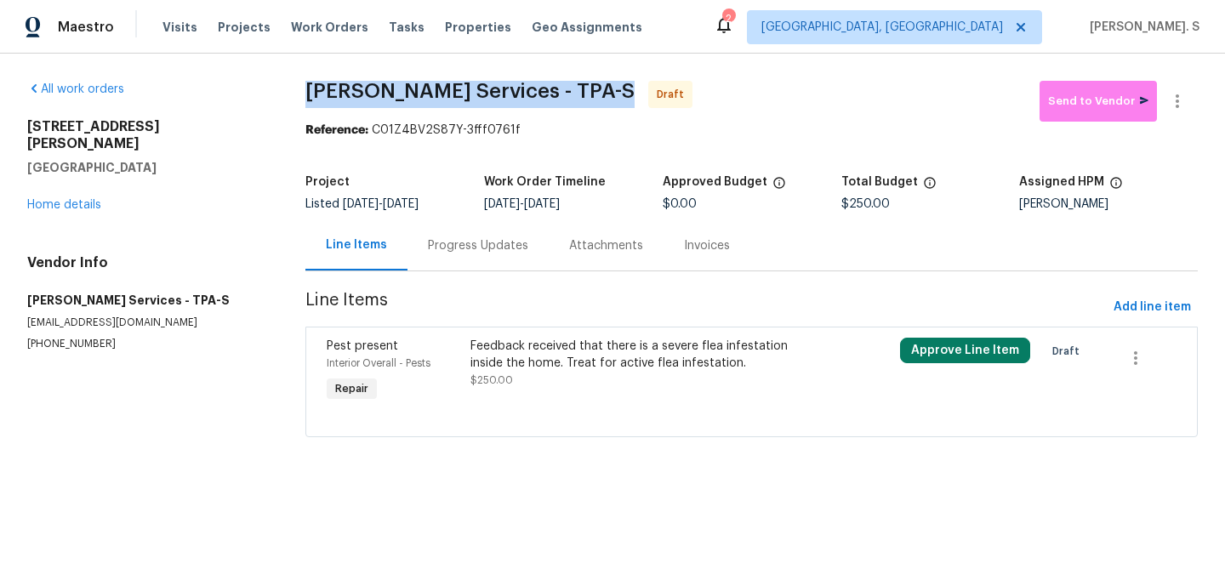
copy span "Massey Services - TPA-S"
click at [624, 453] on section "Massey Services - TPA-S Draft Send to Vendor Reference: C01Z4BV2S87Y-3fff0761f …" at bounding box center [751, 269] width 892 height 377
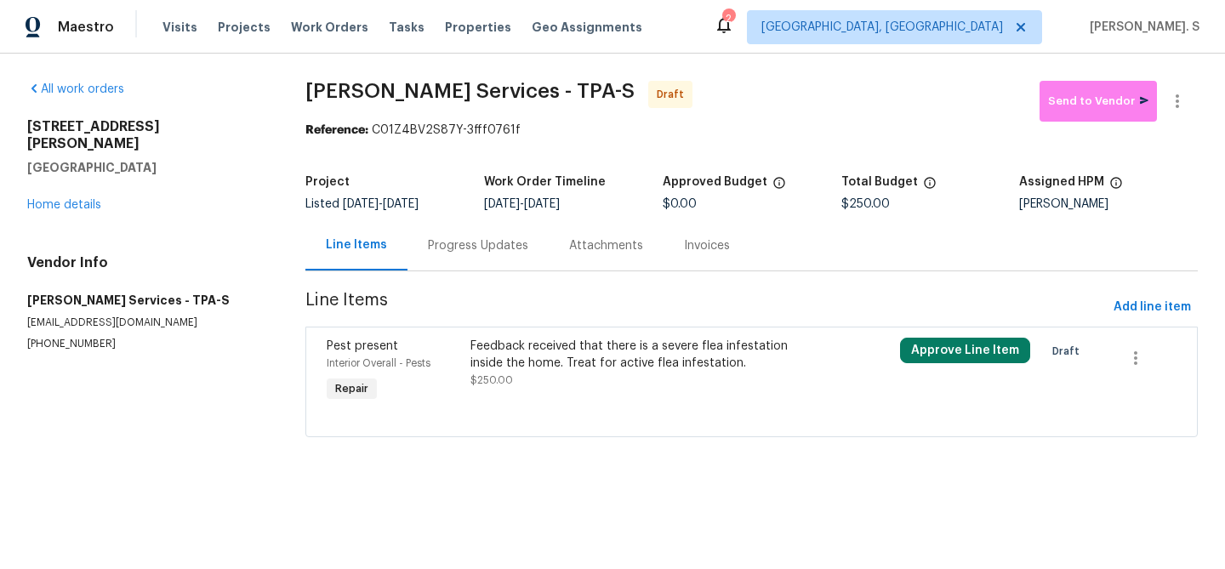
click at [612, 377] on div "Feedback received that there is a severe flea infestation inside the home. Trea…" at bounding box center [644, 363] width 348 height 51
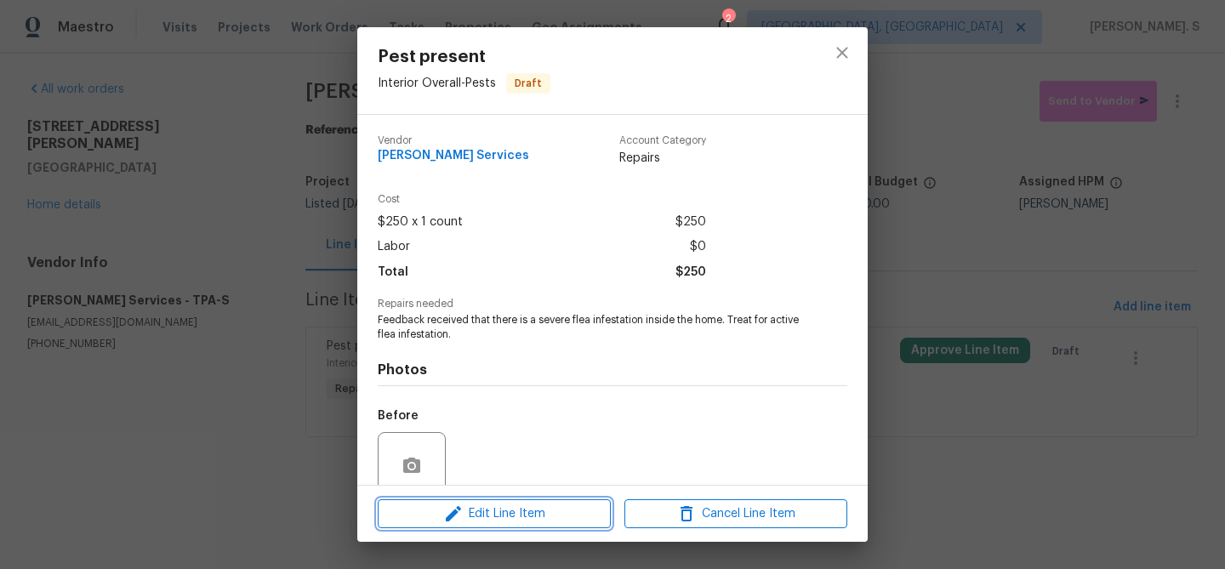
click at [550, 507] on span "Edit Line Item" at bounding box center [494, 514] width 223 height 21
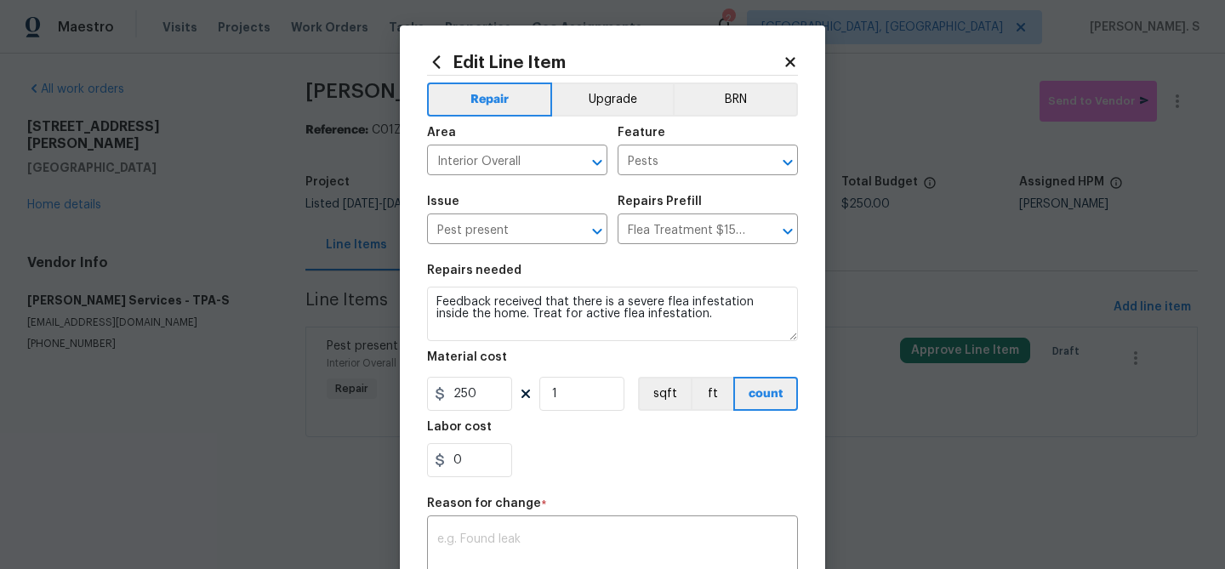
click at [550, 507] on div "Reason for change *" at bounding box center [612, 509] width 371 height 22
click at [535, 528] on div "x ​" at bounding box center [612, 551] width 371 height 63
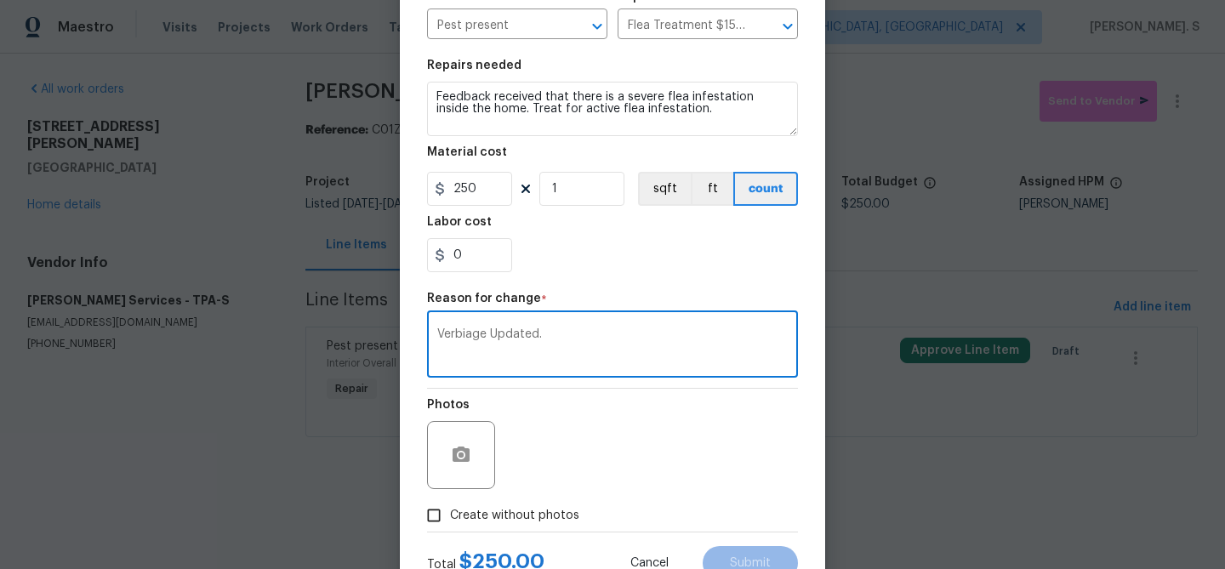
scroll to position [270, 0]
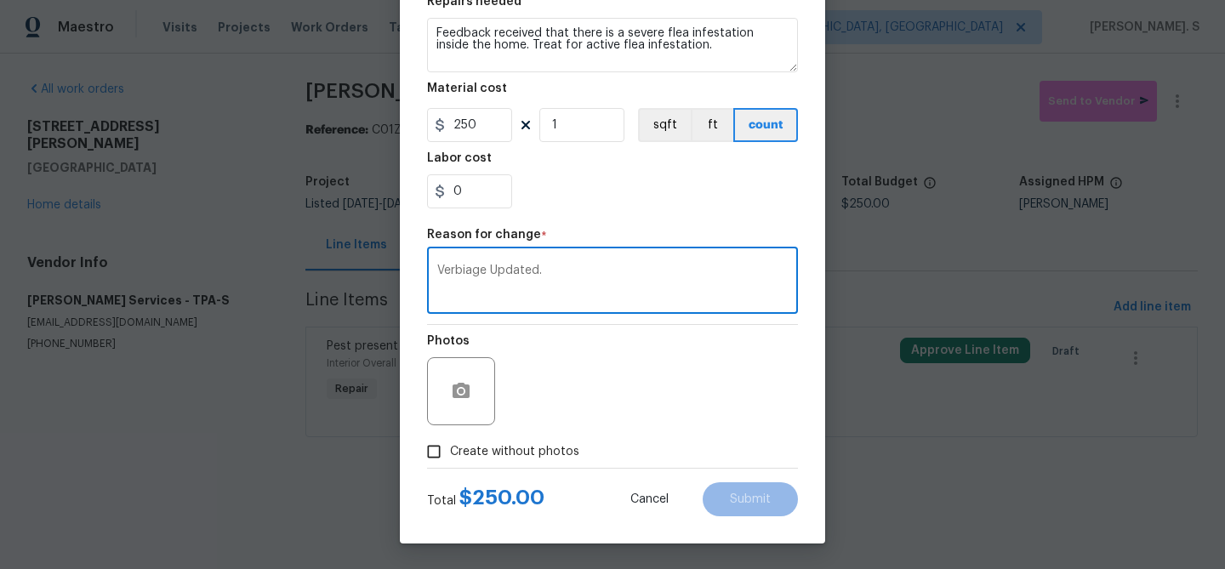
type textarea "Verbiage Updated."
click at [516, 455] on span "Create without photos" at bounding box center [514, 452] width 129 height 18
click at [450, 455] on input "Create without photos" at bounding box center [434, 452] width 32 height 32
checkbox input "true"
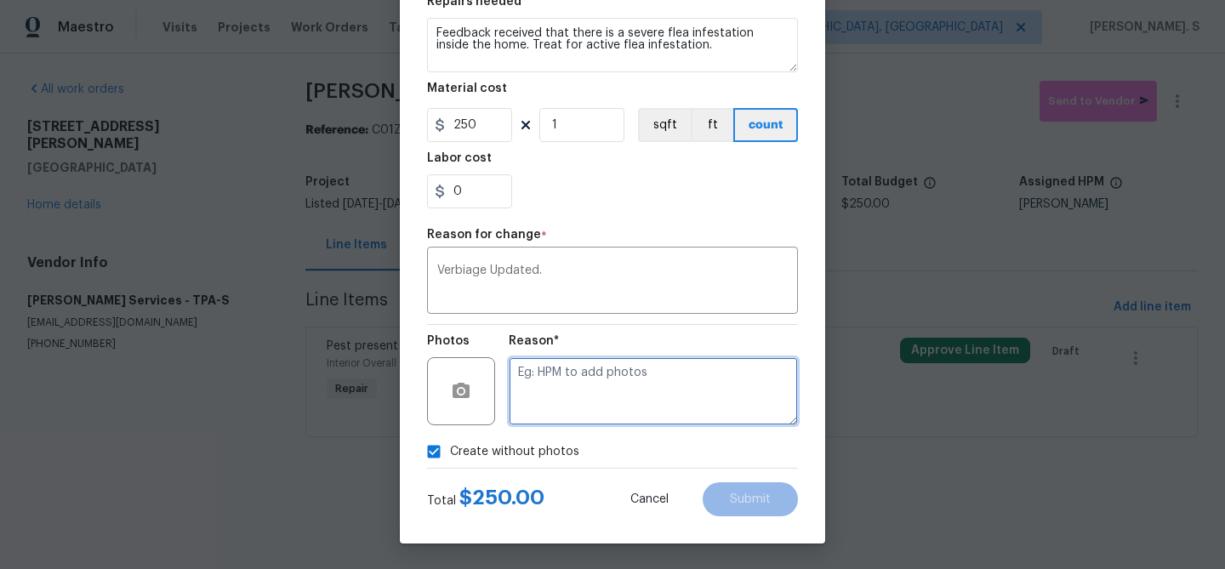
click at [673, 388] on textarea at bounding box center [653, 391] width 289 height 68
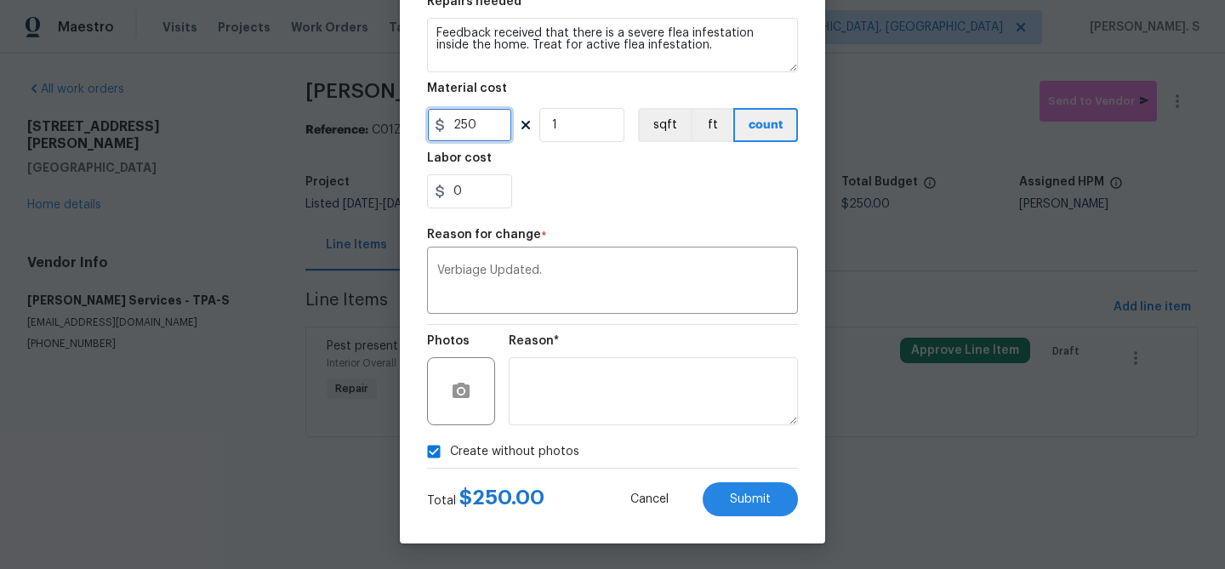
click at [454, 118] on input "250" at bounding box center [469, 125] width 85 height 34
type input "150"
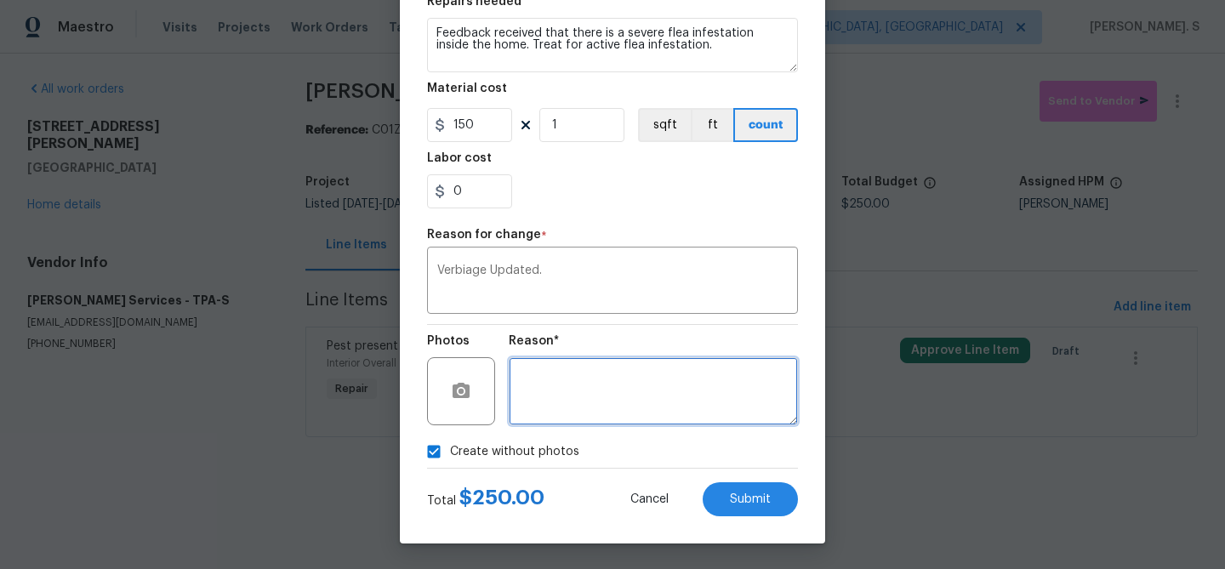
click at [542, 389] on textarea at bounding box center [653, 391] width 289 height 68
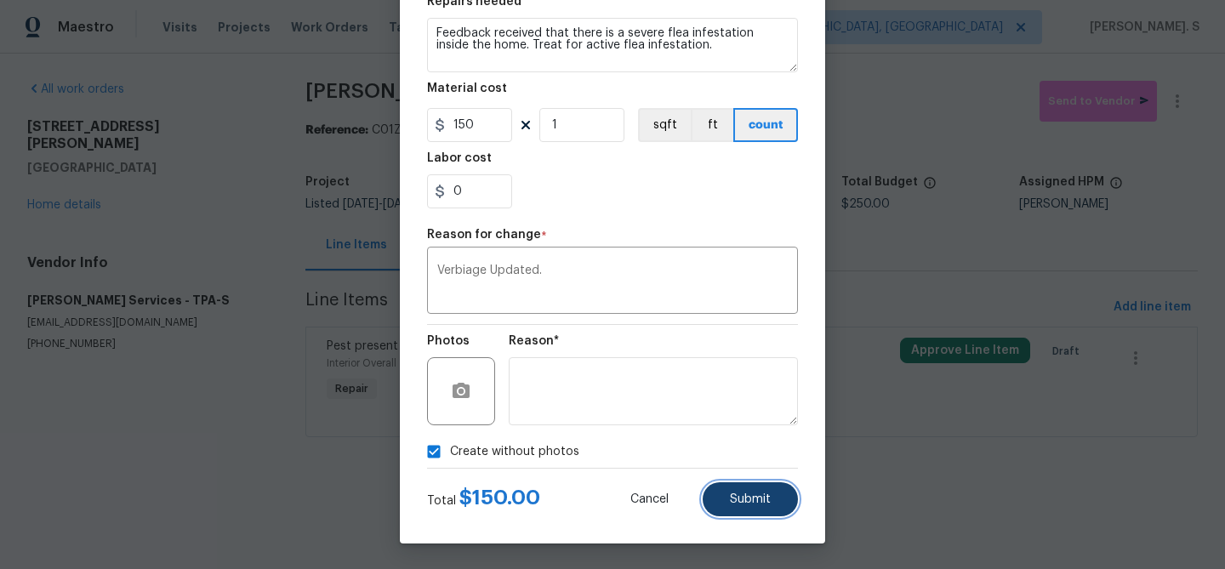
click at [725, 493] on button "Submit" at bounding box center [750, 499] width 95 height 34
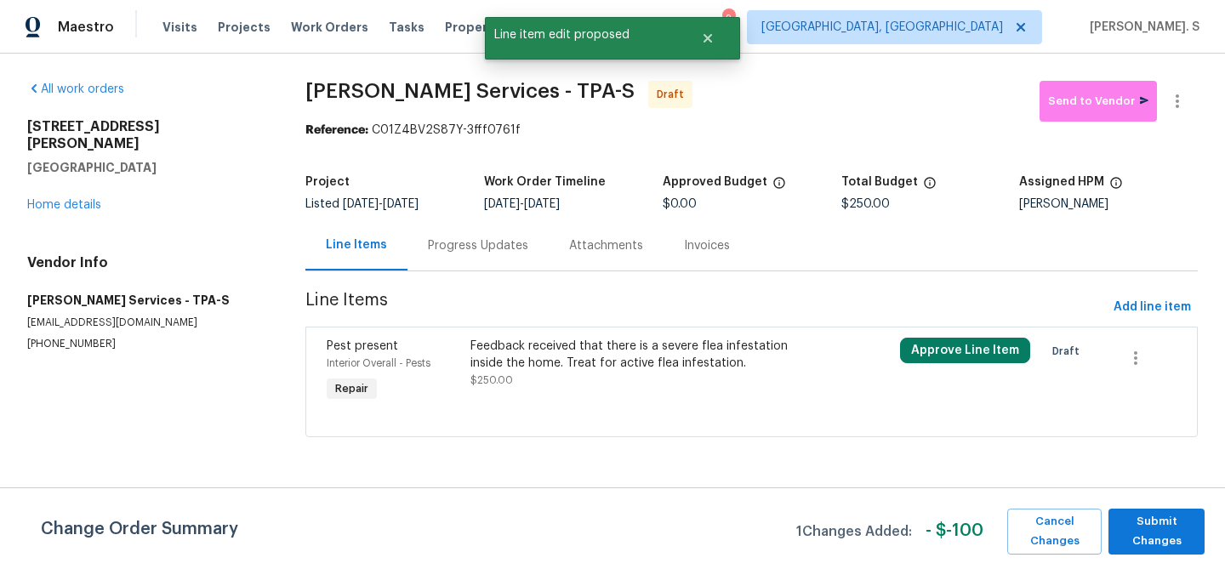
scroll to position [0, 0]
click at [1170, 542] on span "Submit Changes" at bounding box center [1156, 531] width 79 height 39
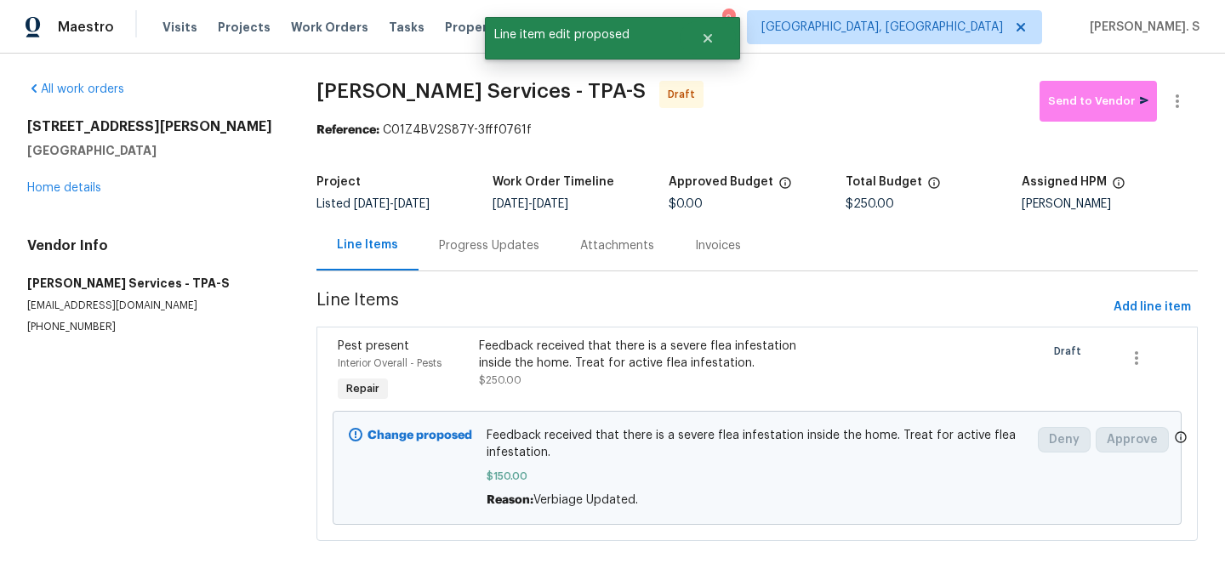
click at [482, 251] on div "Progress Updates" at bounding box center [489, 245] width 100 height 17
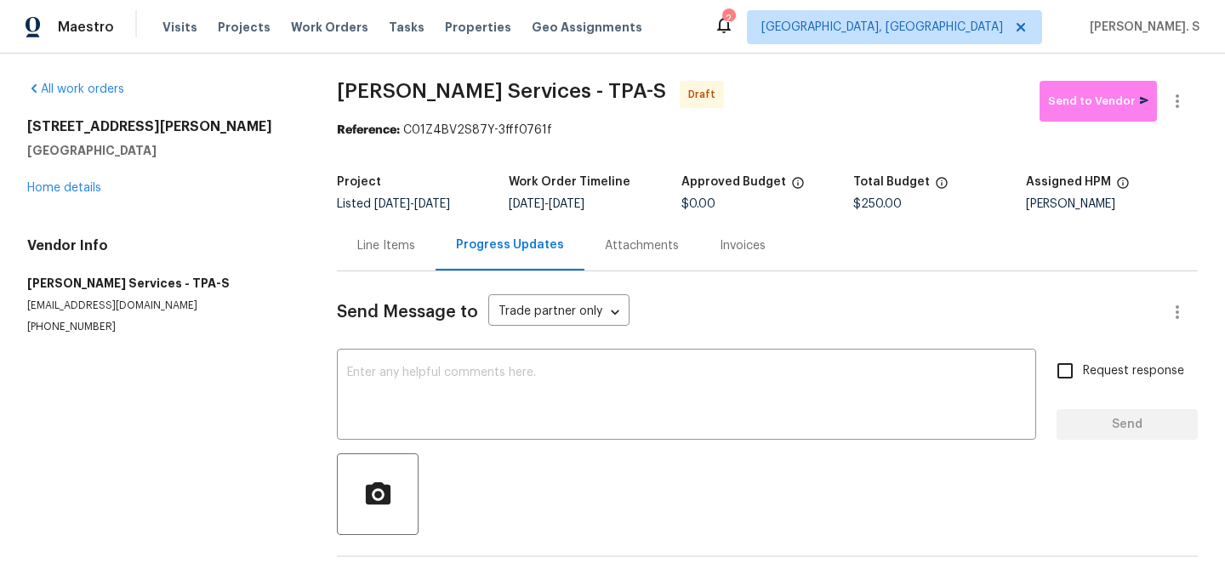
click at [579, 350] on div "Send Message to Trade partner only Trade partner only ​ x ​ Request response Se…" at bounding box center [767, 438] width 861 height 334
click at [539, 379] on textarea at bounding box center [686, 397] width 679 height 60
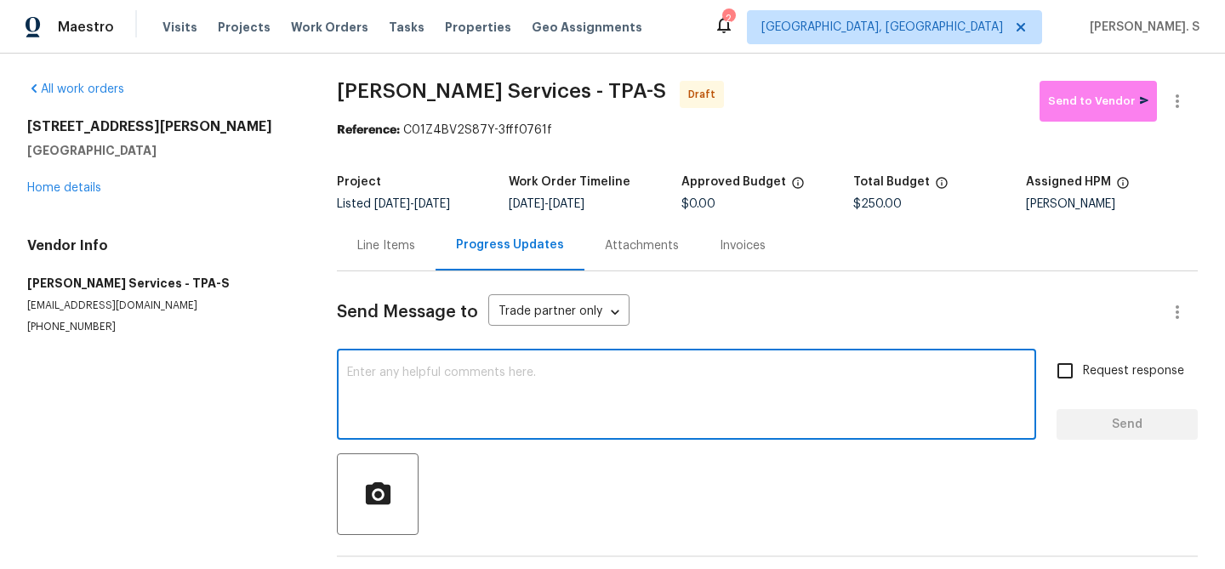
paste textarea "Hi this is Glory with Opendoor. I’m confirming you received the WO for the prop…"
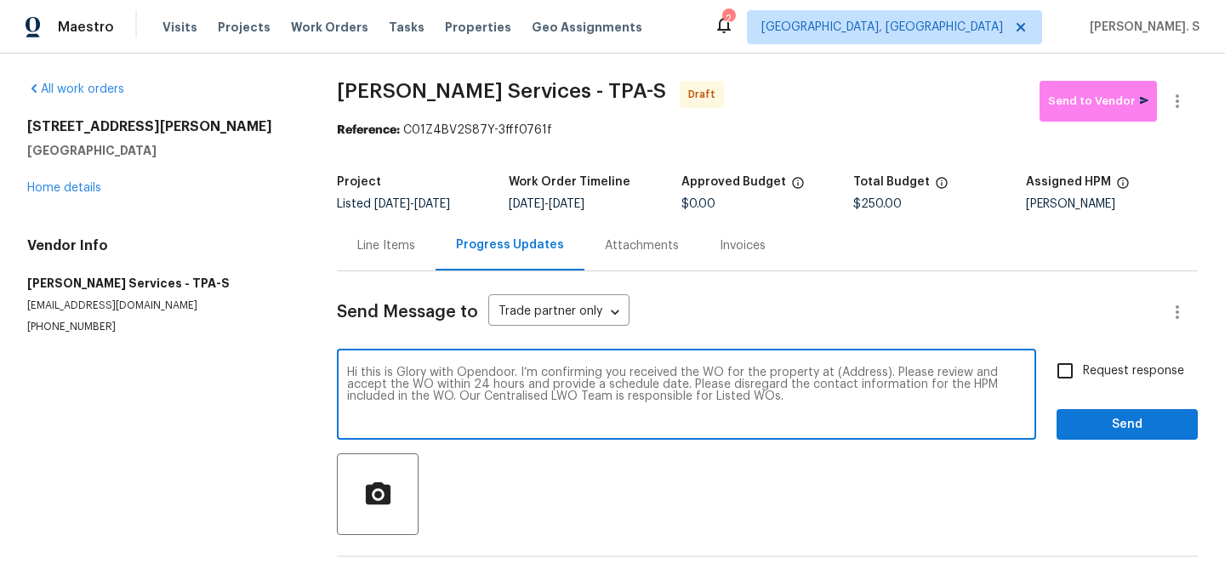
click at [864, 369] on textarea "Hi this is Glory with Opendoor. I’m confirming you received the WO for the prop…" at bounding box center [686, 397] width 679 height 60
paste textarea "5198 Moeller Ave, Sarasota, FL 34233"
type textarea "Hi this is Glory with Opendoor. I’m confirming you received the WO for the prop…"
click at [1109, 362] on label "Request response" at bounding box center [1115, 371] width 137 height 36
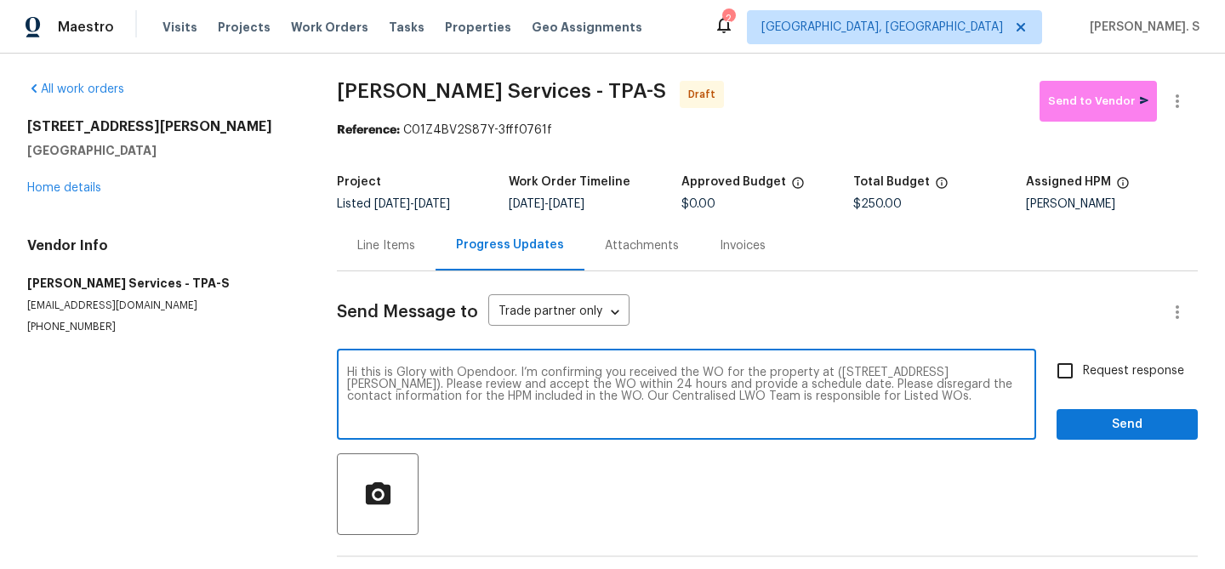
click at [1083, 362] on input "Request response" at bounding box center [1065, 371] width 36 height 36
checkbox input "true"
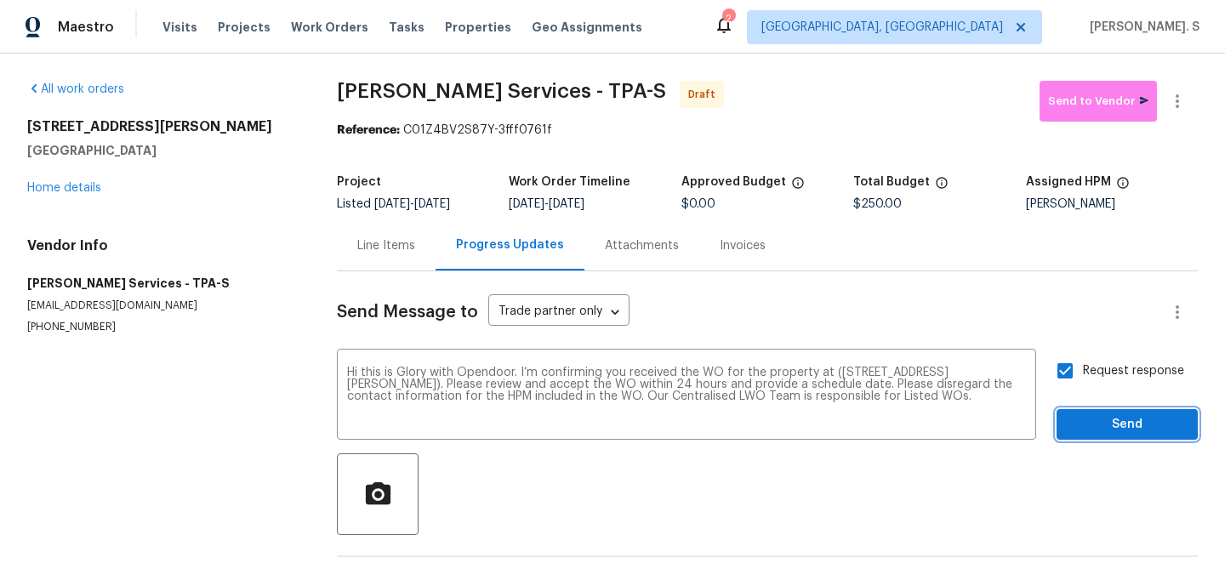
click at [1093, 435] on button "Send" at bounding box center [1127, 424] width 141 height 31
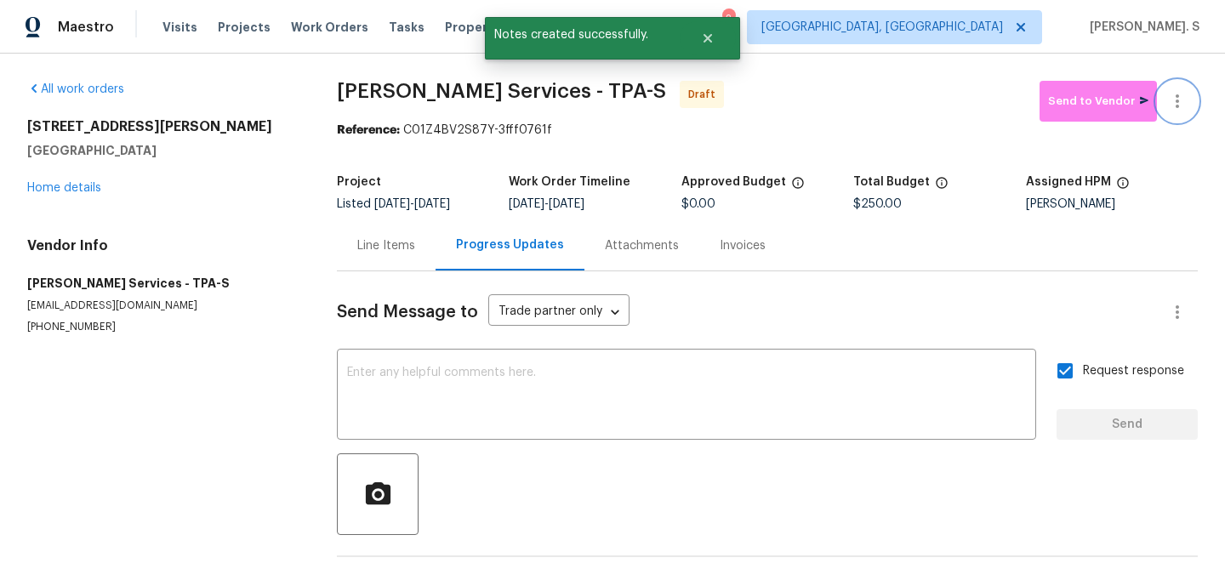
click at [1170, 99] on icon "button" at bounding box center [1177, 101] width 20 height 20
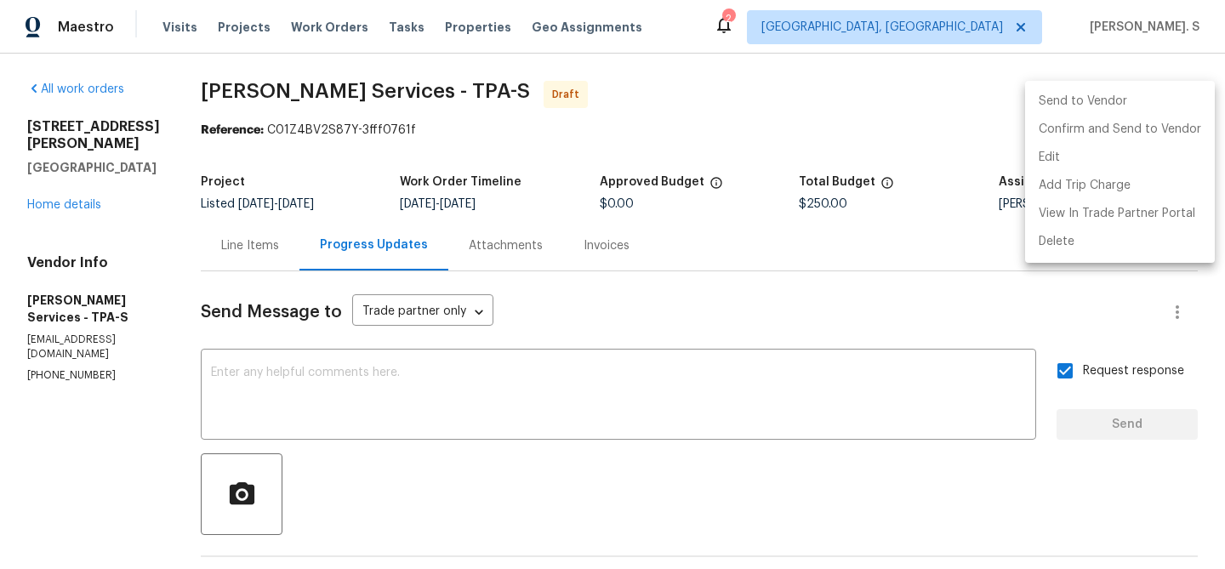
click at [394, 375] on div at bounding box center [612, 284] width 1225 height 569
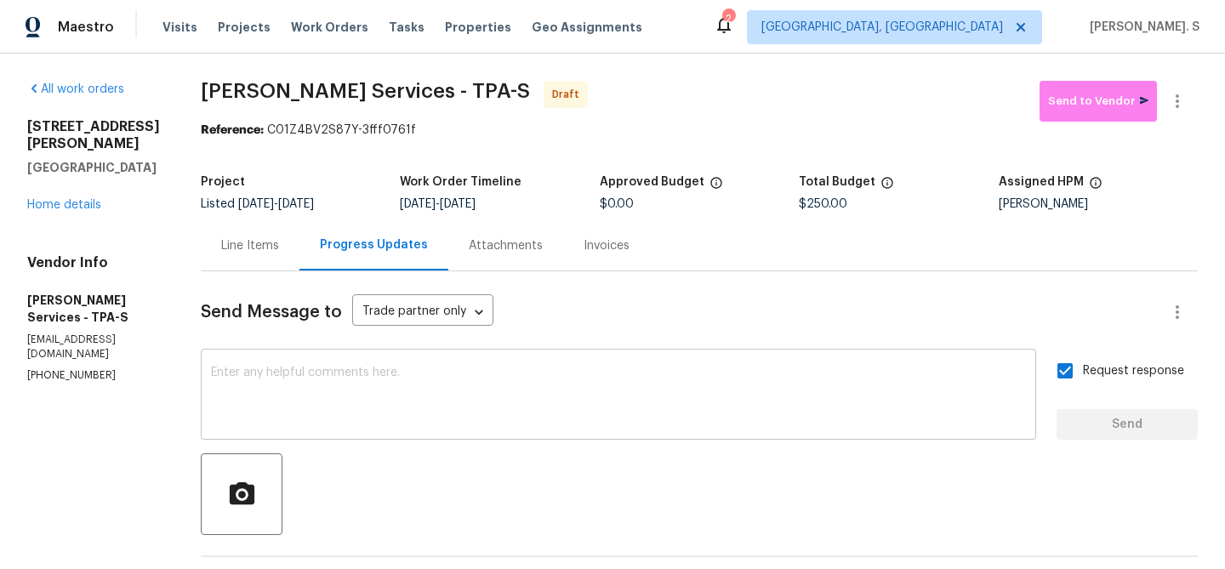
click at [338, 360] on div "x ​" at bounding box center [618, 396] width 835 height 87
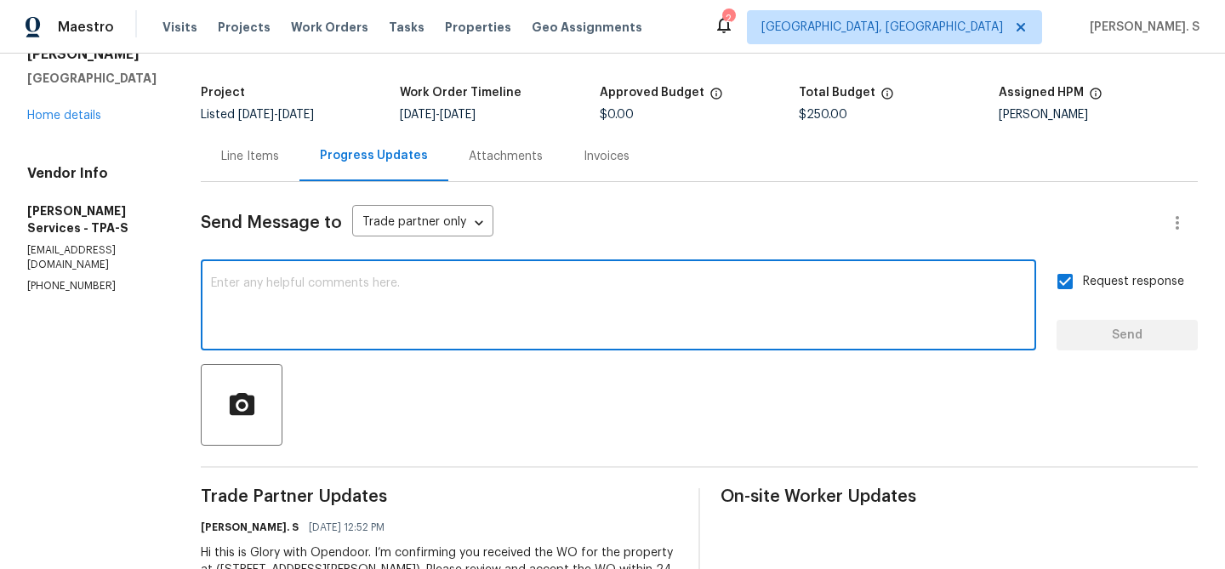
scroll to position [174, 0]
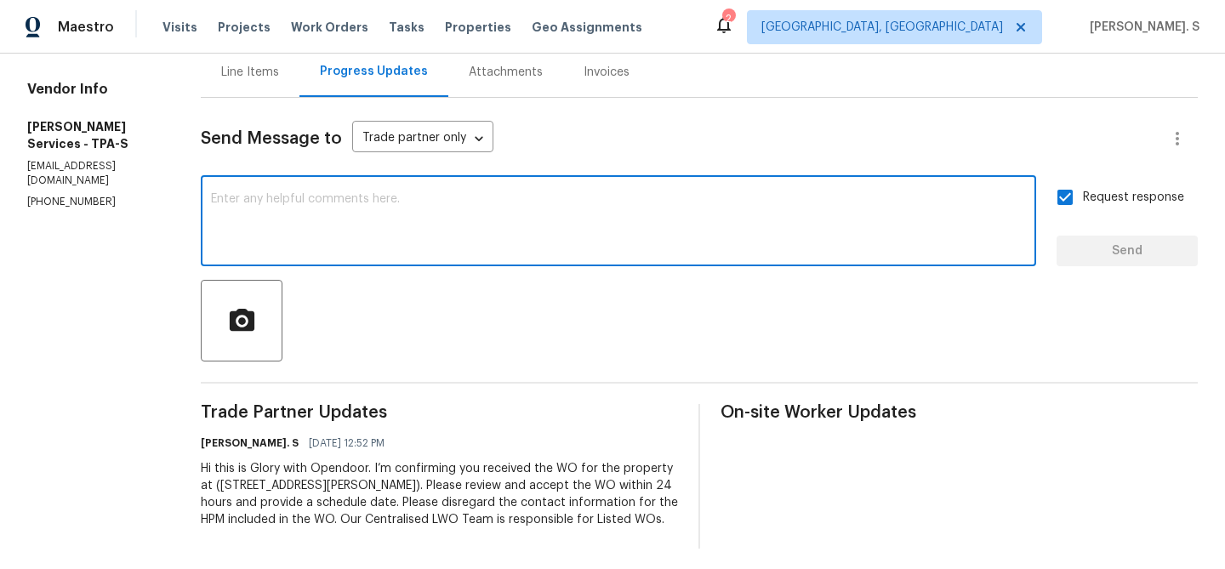
paste textarea "The Work Orders must include before-photos (both close-up and wide-angle) and a…"
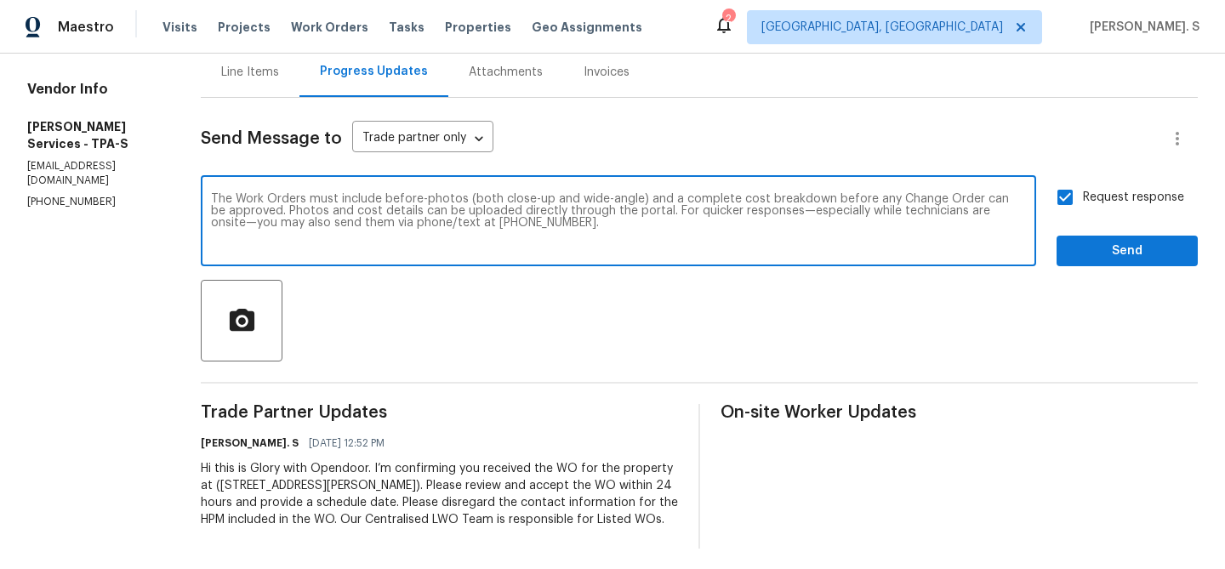
type textarea "The Work Orders must include before-photos (both close-up and wide-angle) and a…"
click at [1107, 259] on span "Send" at bounding box center [1127, 251] width 114 height 21
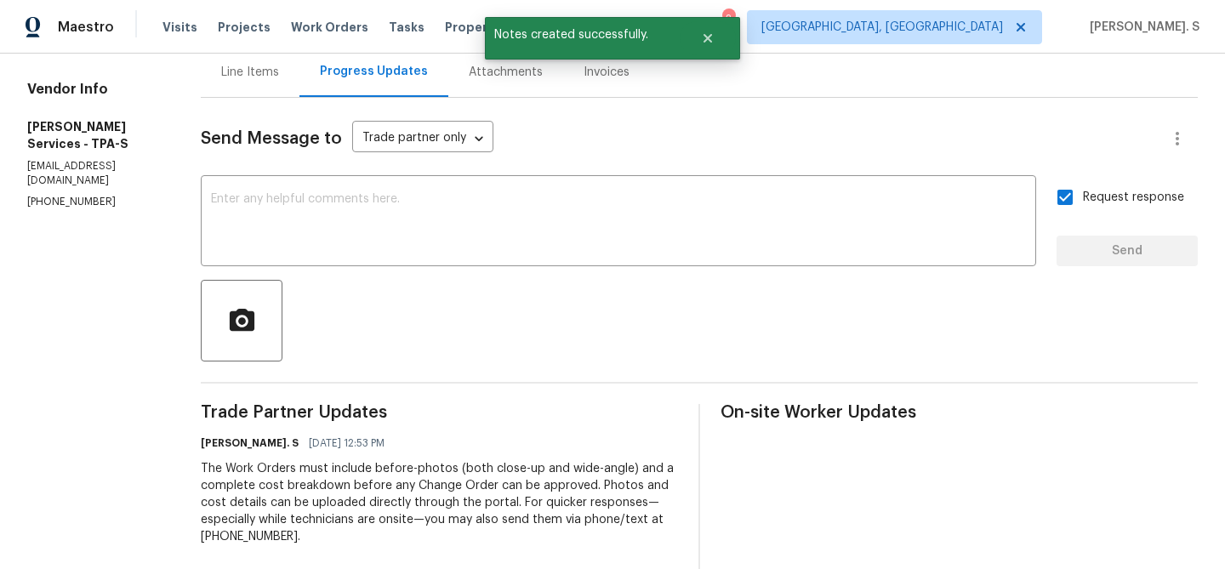
scroll to position [0, 0]
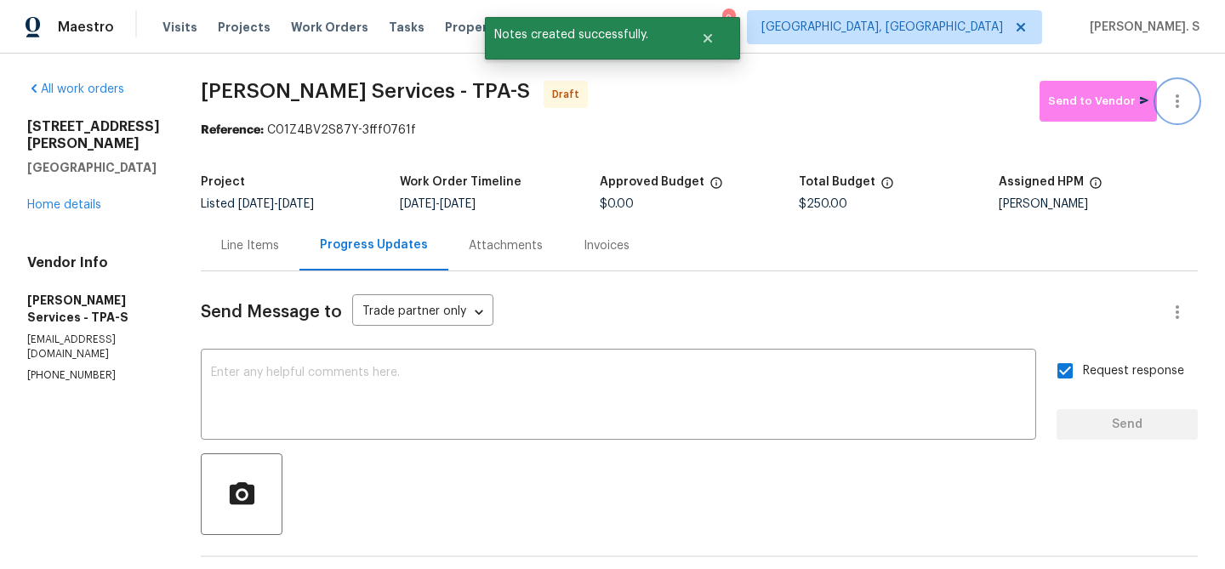
click at [1172, 106] on icon "button" at bounding box center [1177, 101] width 20 height 20
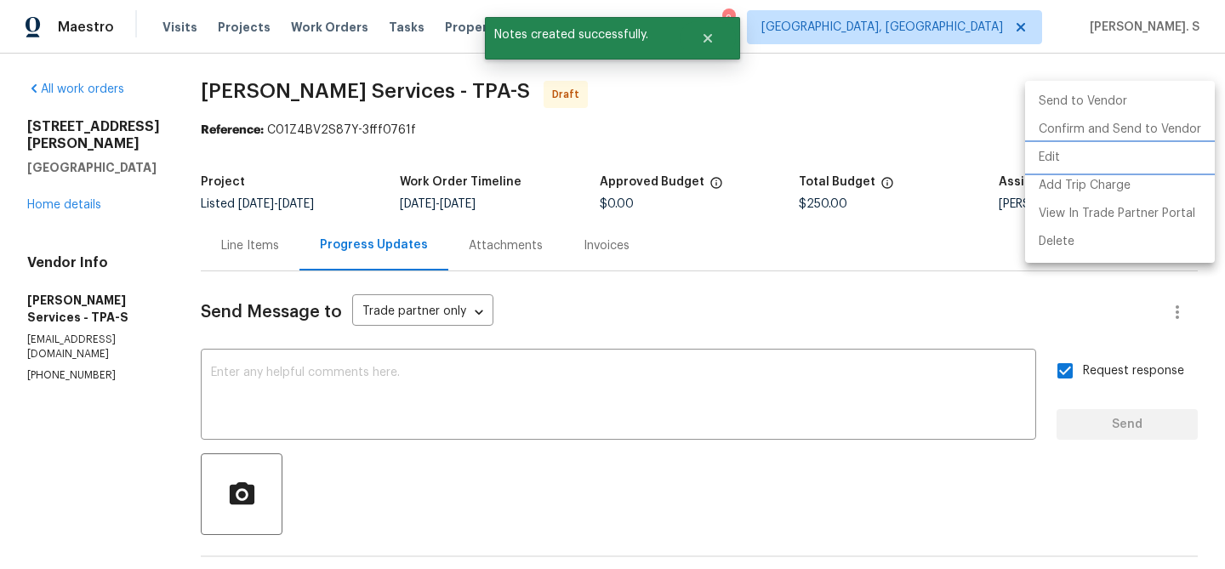
click at [1109, 158] on li "Edit" at bounding box center [1120, 158] width 190 height 28
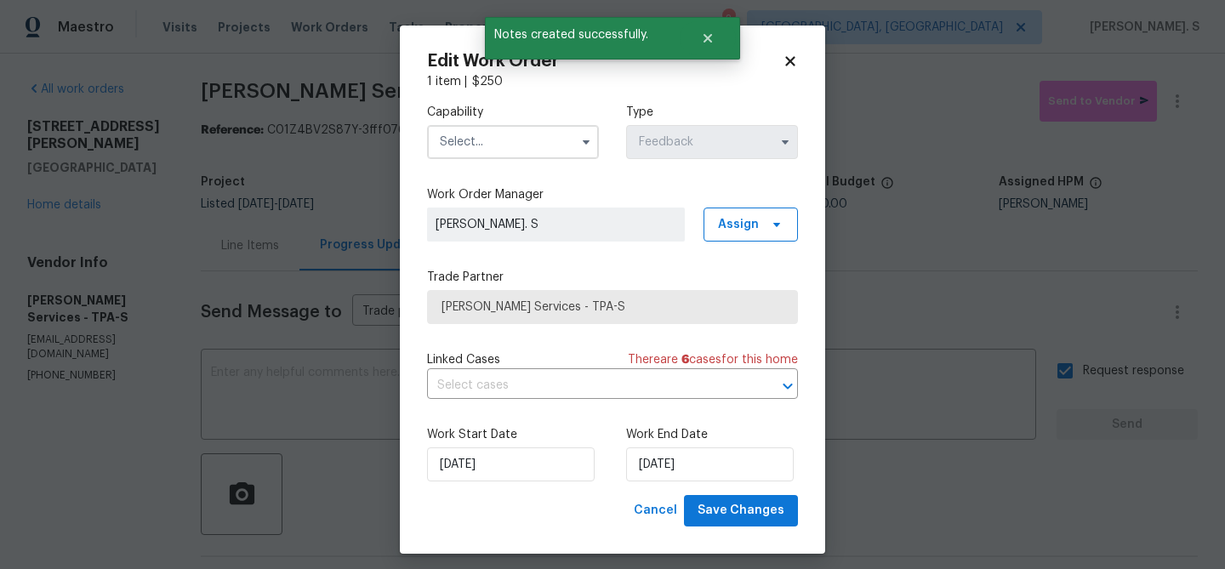
click at [596, 157] on input "text" at bounding box center [513, 142] width 172 height 34
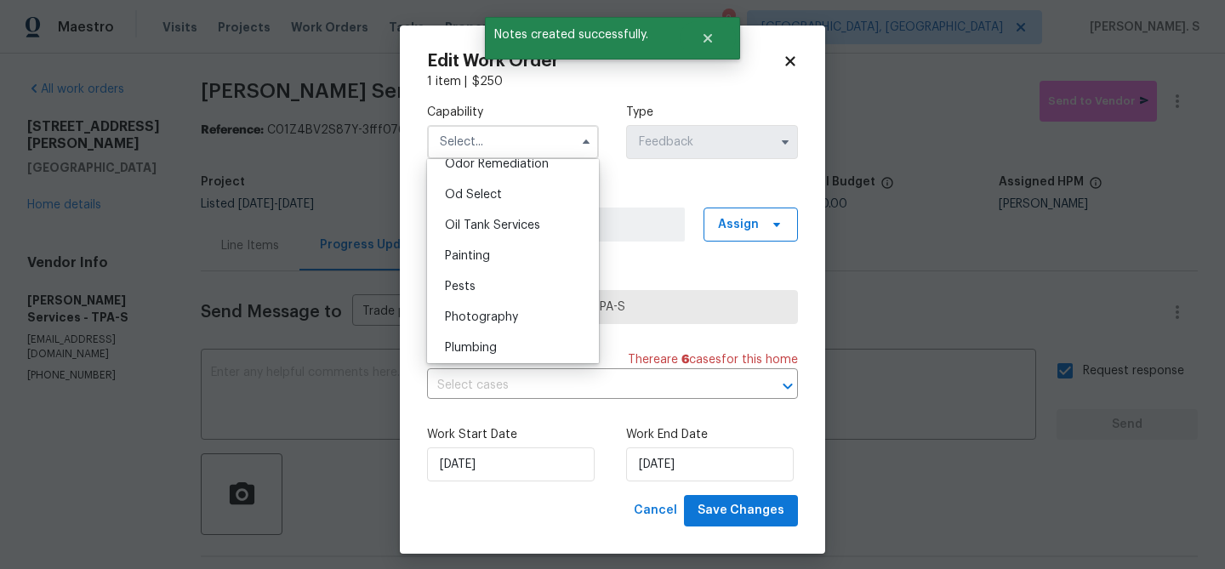
scroll to position [1371, 0]
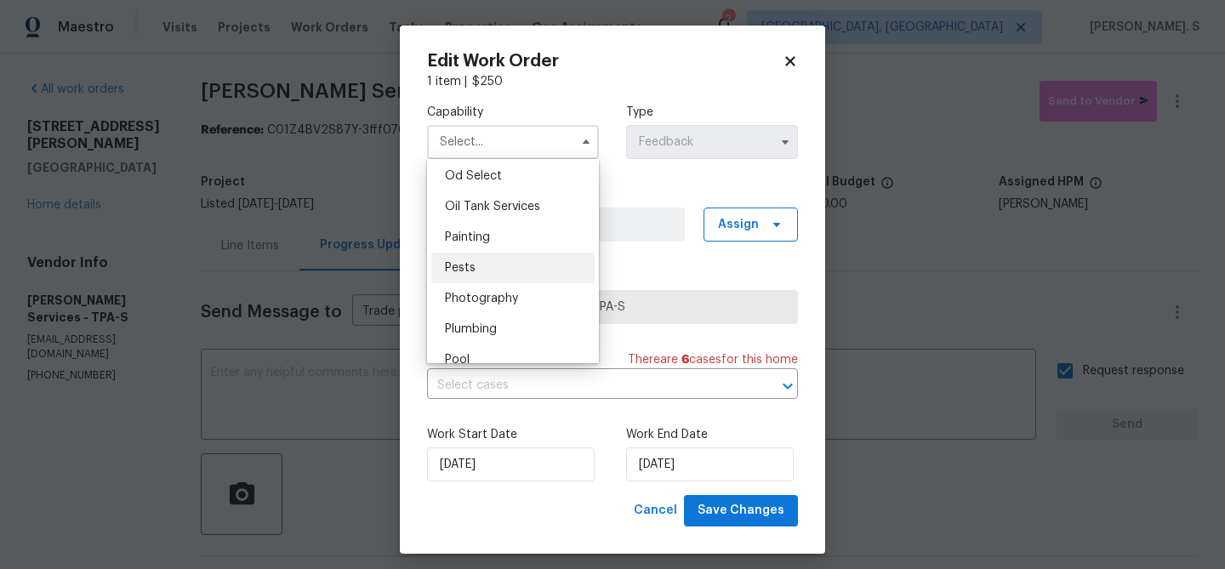
click at [527, 273] on div "Pests" at bounding box center [512, 268] width 163 height 31
type input "Pests"
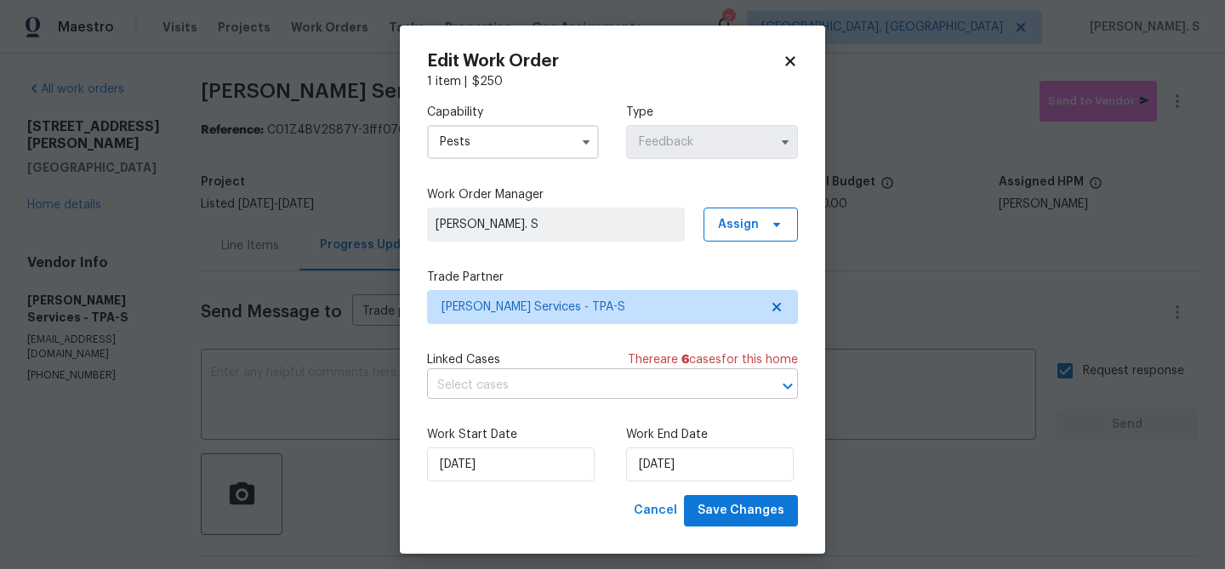
click at [521, 379] on input "text" at bounding box center [588, 386] width 323 height 26
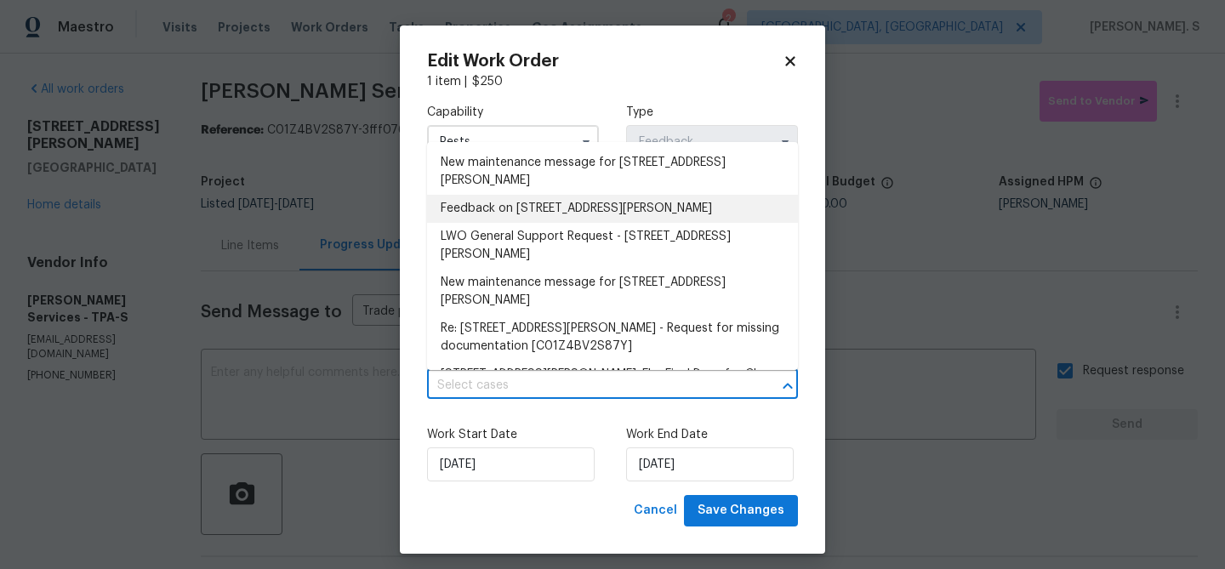
click at [491, 197] on li "Feedback on 5198 Moeller Ave, Sarasota, FL 34233" at bounding box center [612, 209] width 371 height 28
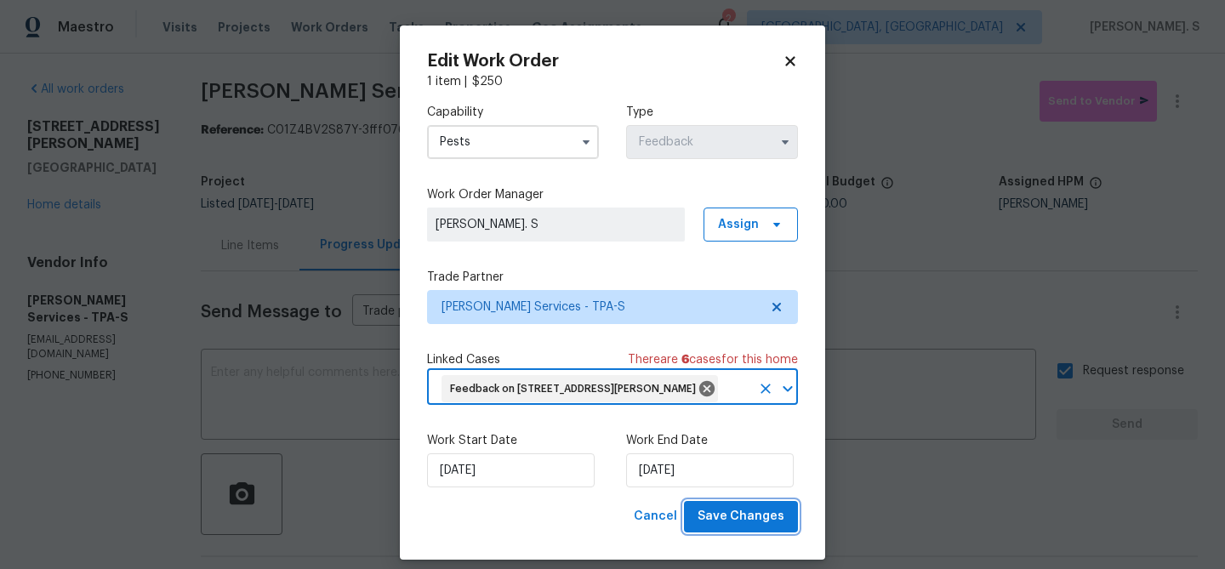
click at [715, 505] on button "Save Changes" at bounding box center [741, 516] width 114 height 31
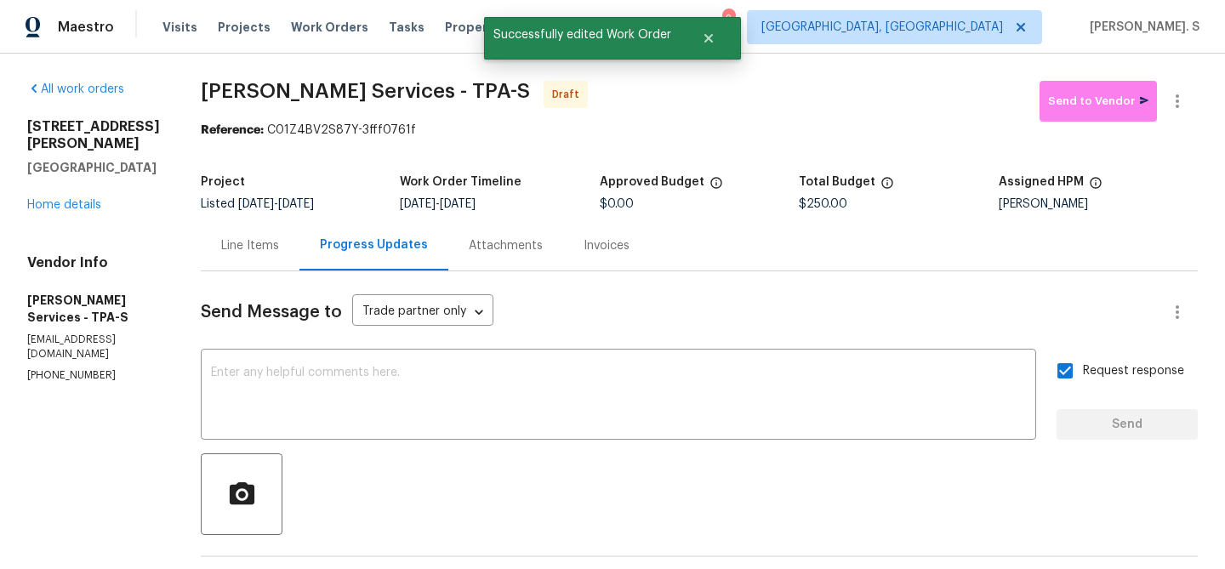
click at [333, 95] on span "Massey Services - TPA-S" at bounding box center [365, 91] width 329 height 20
click at [1193, 111] on button "button" at bounding box center [1177, 101] width 41 height 41
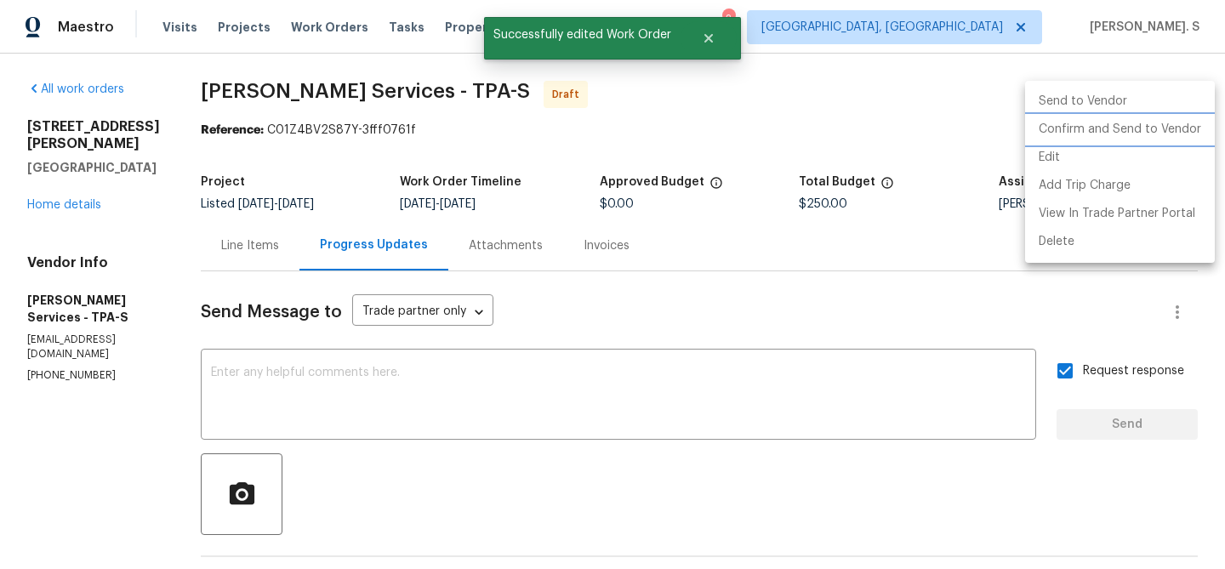
click at [1171, 131] on li "Confirm and Send to Vendor" at bounding box center [1120, 130] width 190 height 28
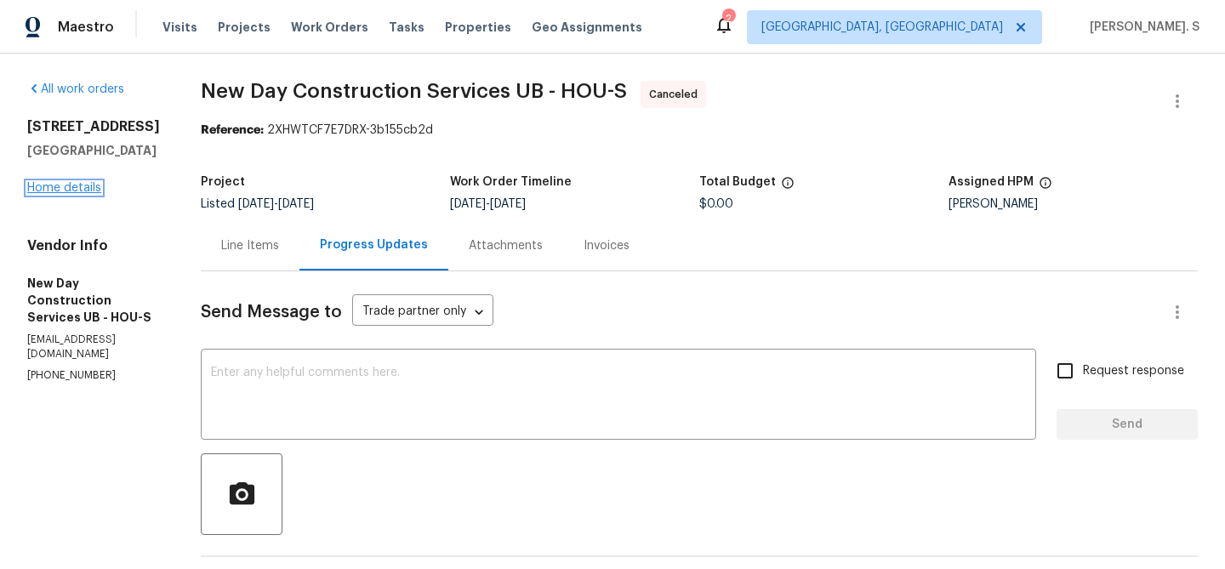
click at [56, 185] on link "Home details" at bounding box center [64, 188] width 74 height 12
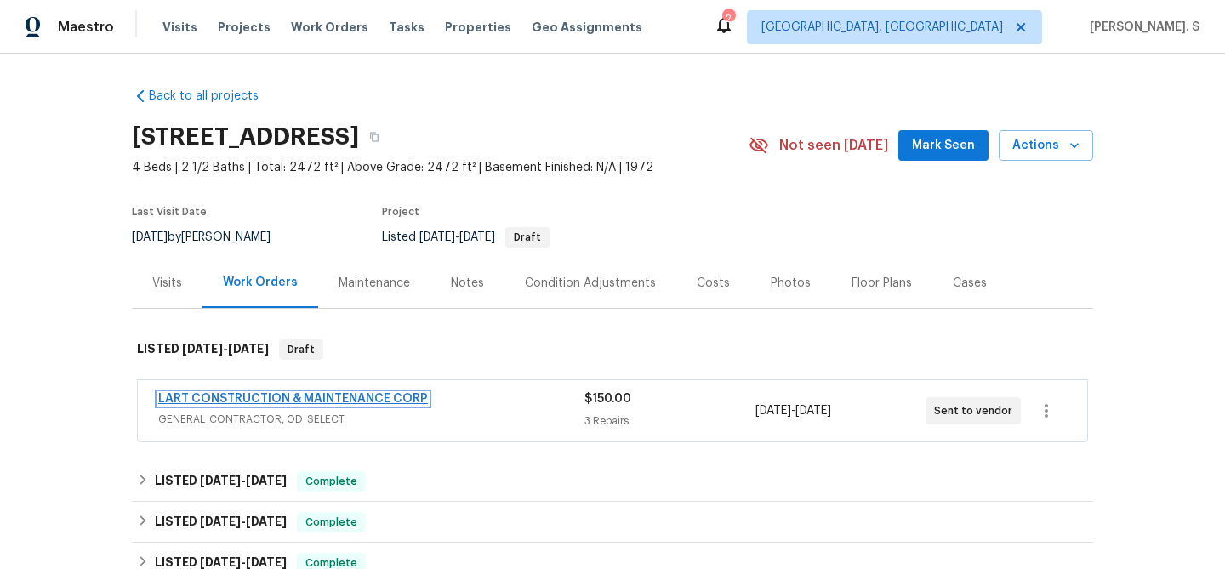
click at [339, 401] on link "LART CONSTRUCTION & MAINTENANCE CORP" at bounding box center [293, 399] width 270 height 12
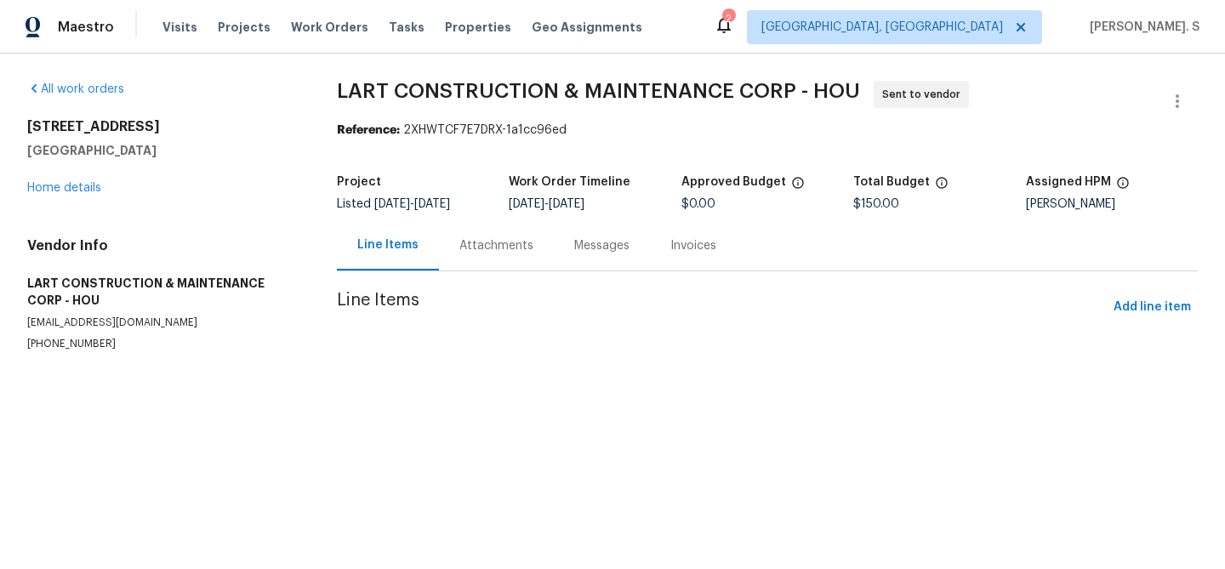
click at [476, 224] on div "Attachments" at bounding box center [496, 245] width 115 height 50
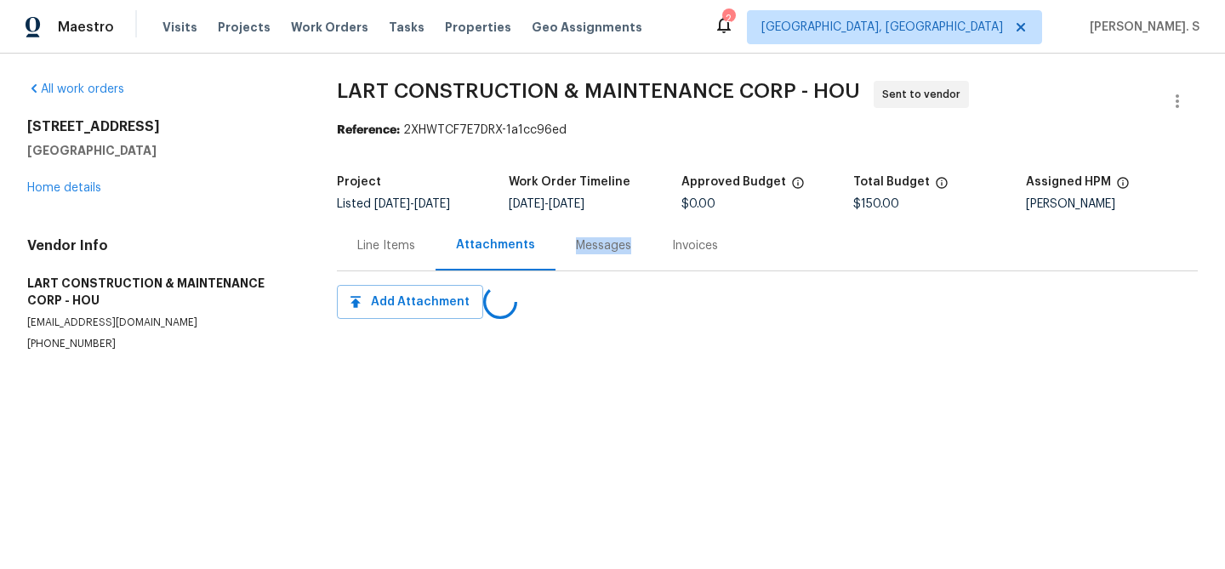
click at [556, 224] on div "Messages" at bounding box center [604, 245] width 96 height 50
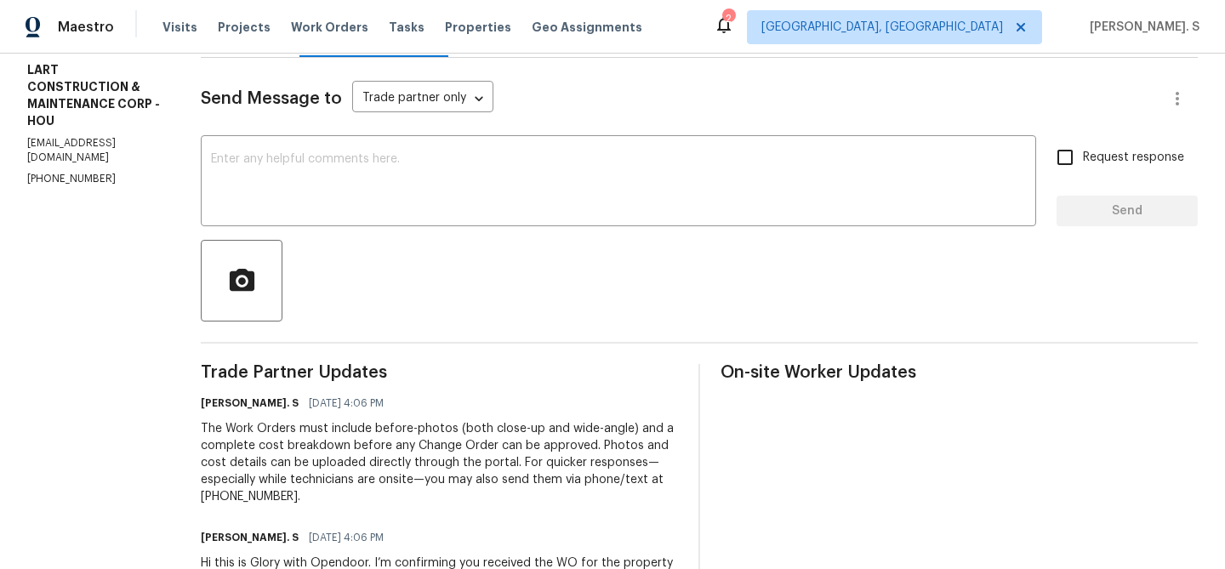
scroll to position [214, 0]
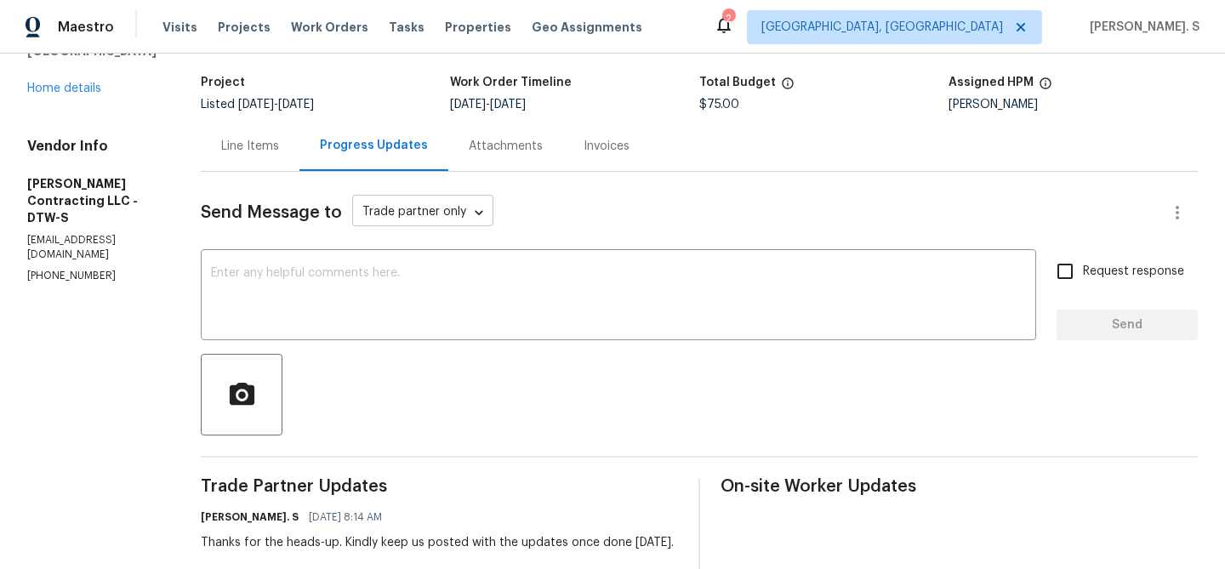
scroll to position [266, 0]
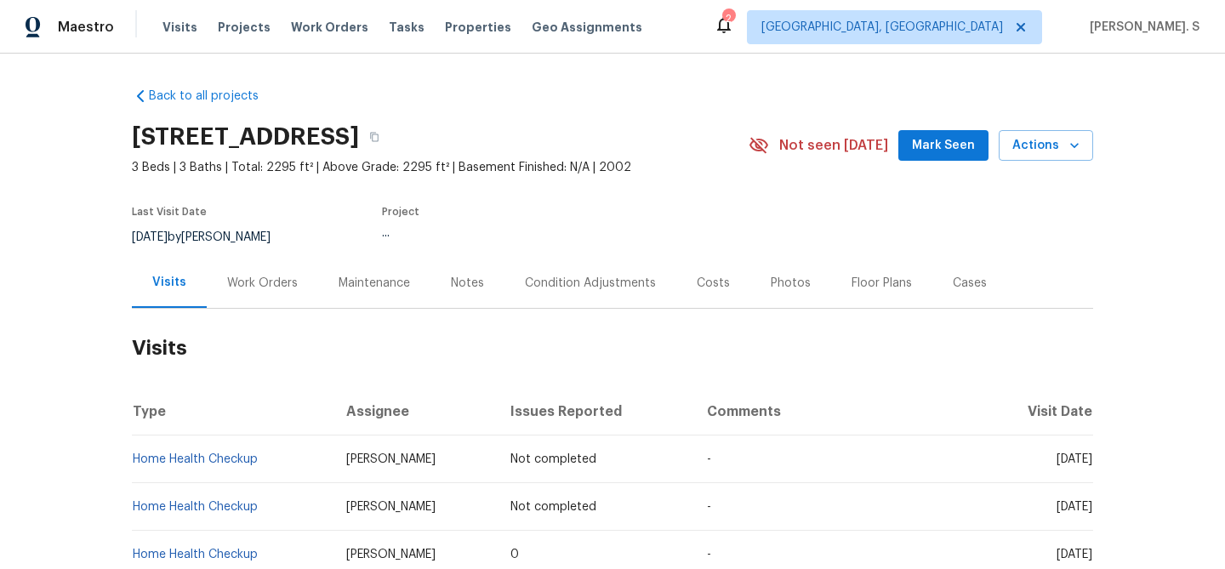
click at [239, 290] on div "Work Orders" at bounding box center [262, 283] width 71 height 17
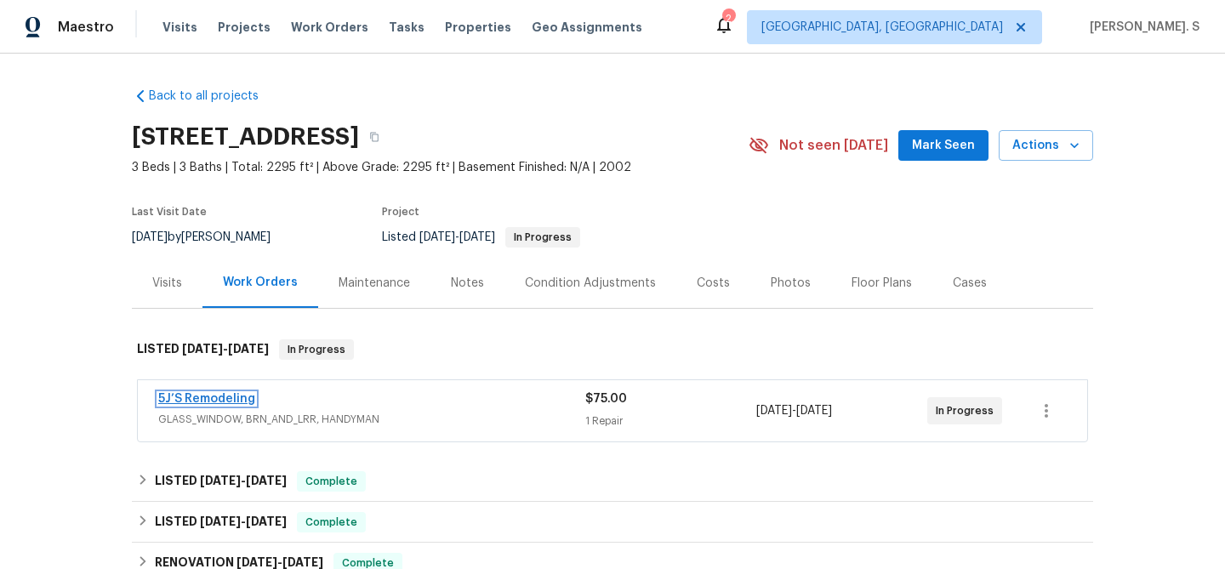
click at [222, 397] on link "5J’S Remodeling" at bounding box center [206, 399] width 97 height 12
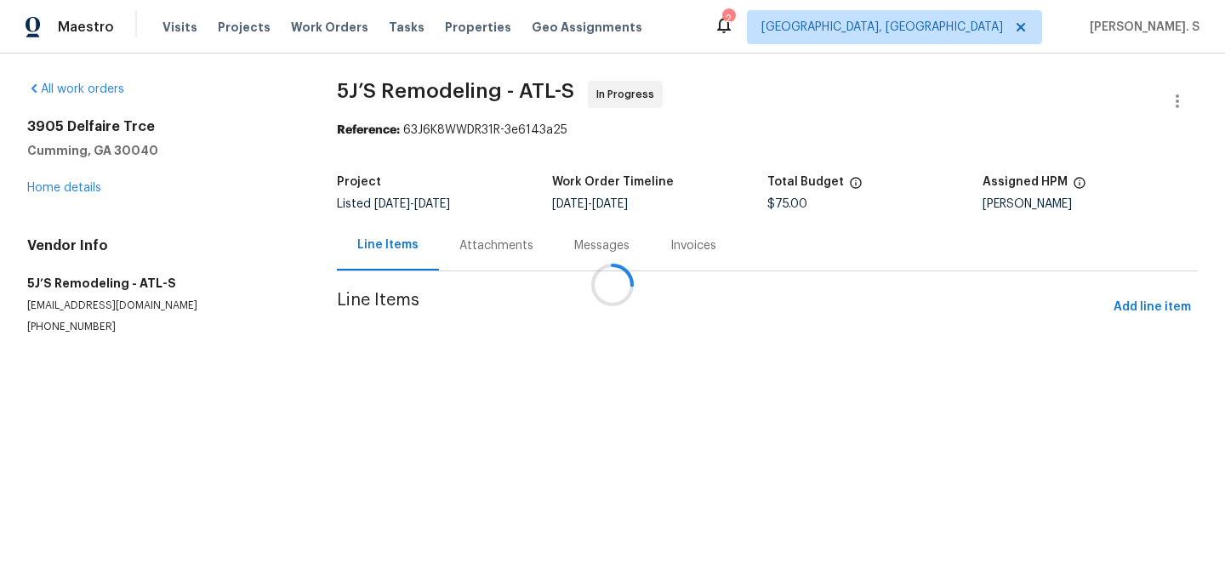
click at [481, 247] on div at bounding box center [612, 284] width 1225 height 569
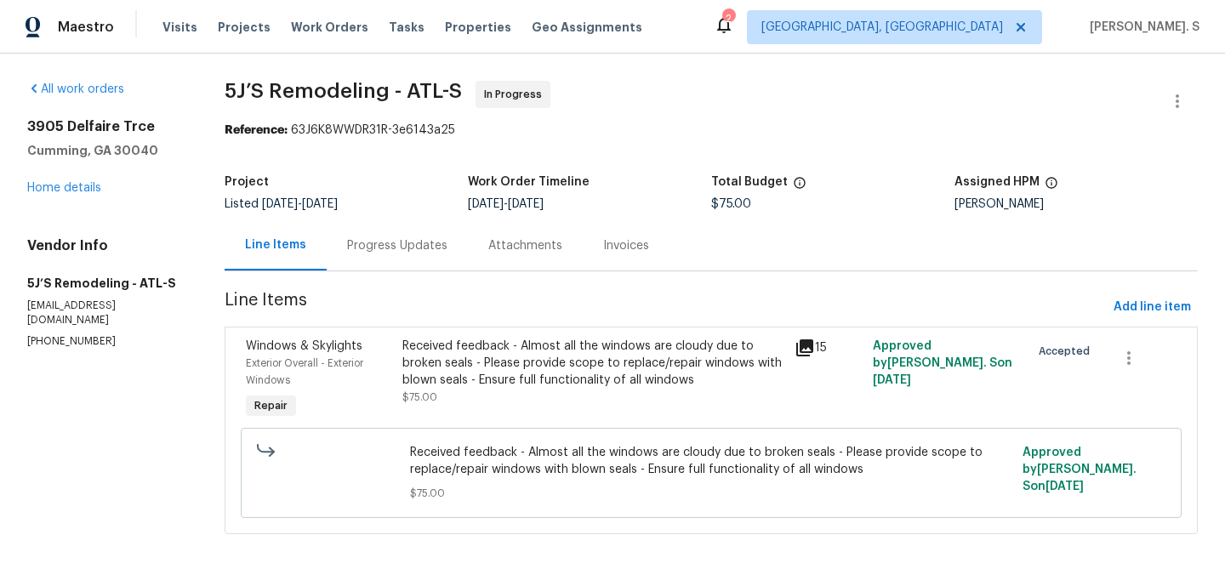
click at [481, 247] on div "Attachments" at bounding box center [525, 245] width 115 height 50
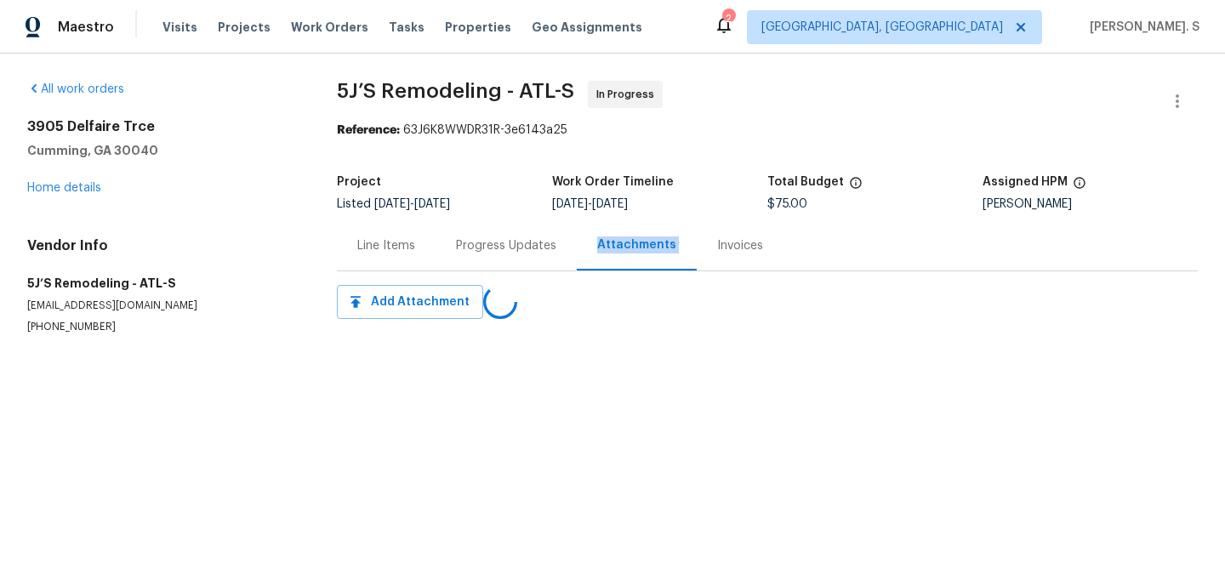
click at [481, 247] on div "Progress Updates" at bounding box center [506, 245] width 100 height 17
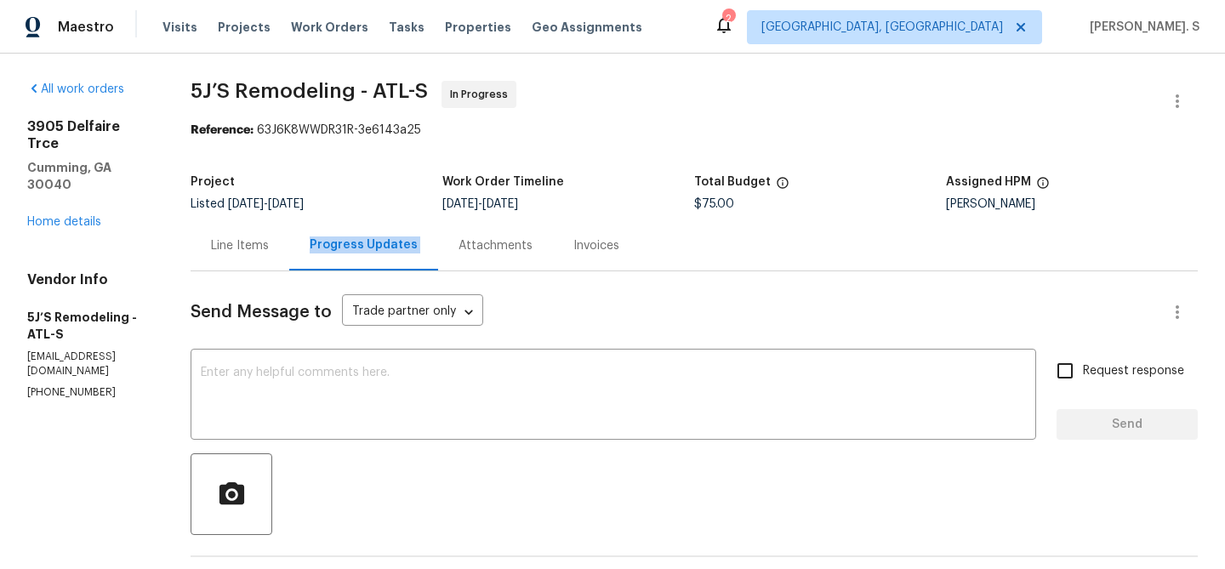
scroll to position [164, 0]
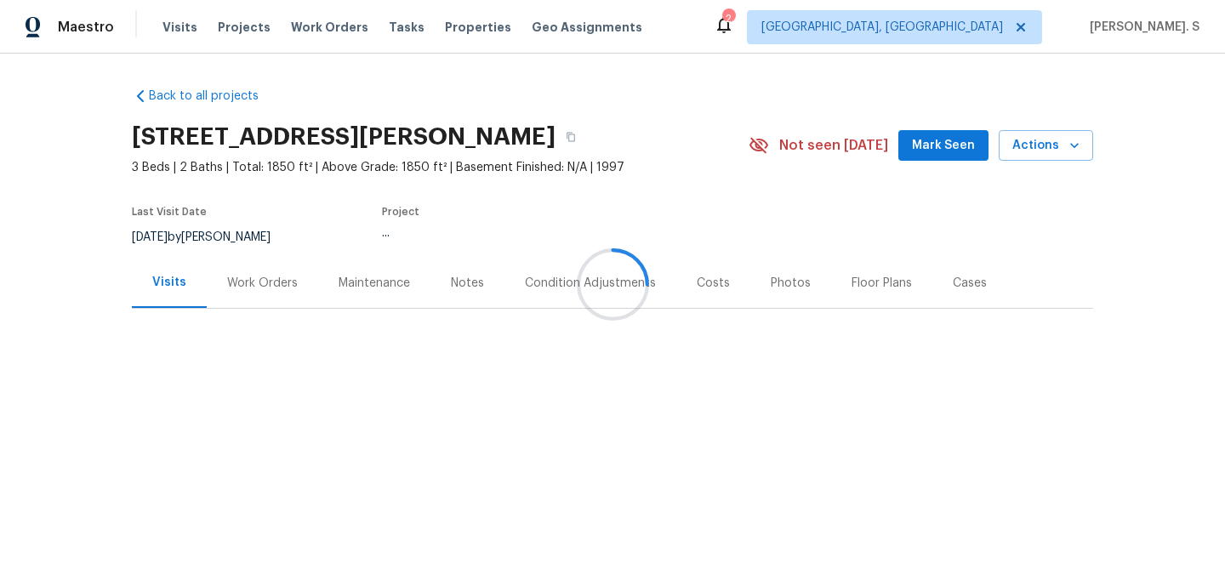
click at [297, 289] on div at bounding box center [612, 284] width 1225 height 569
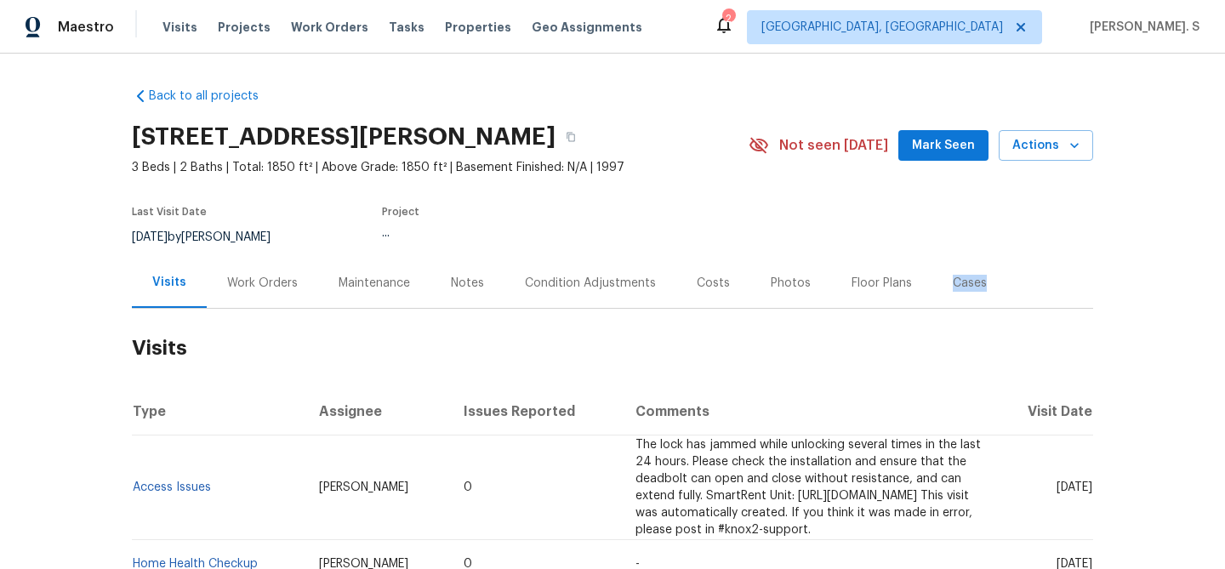
click at [297, 289] on div "Work Orders" at bounding box center [262, 283] width 111 height 50
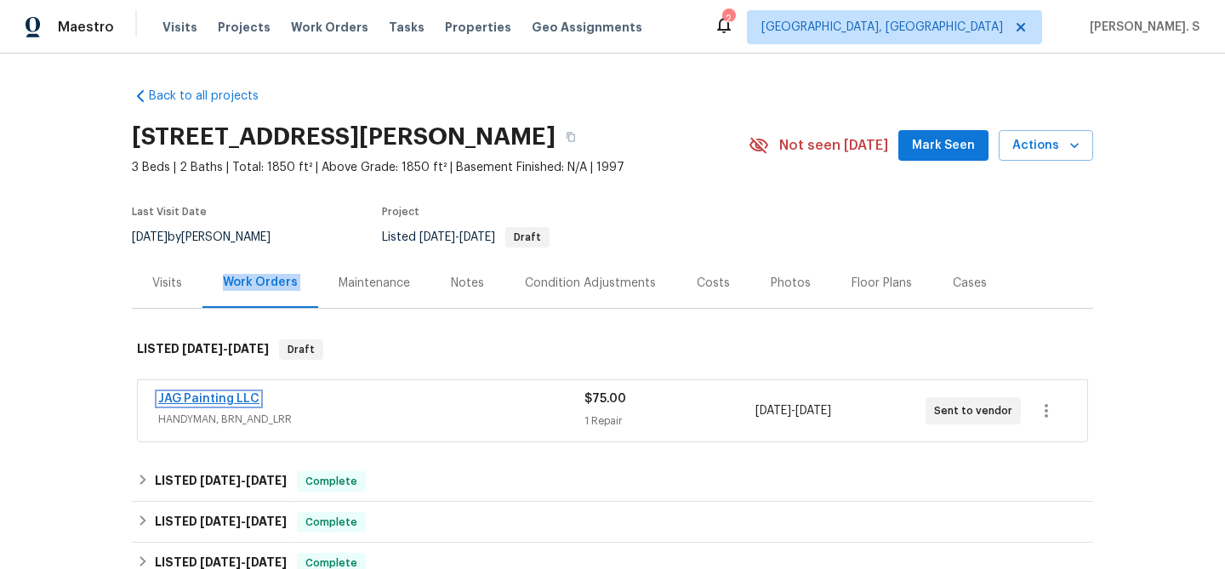
click at [244, 398] on link "JAG Painting LLC" at bounding box center [208, 399] width 101 height 12
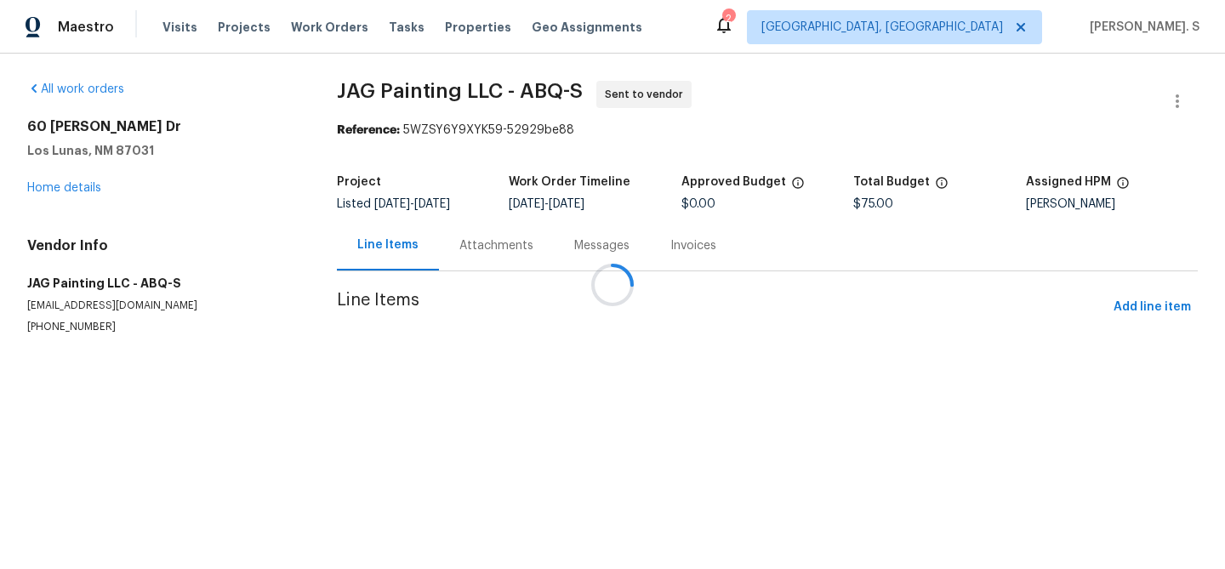
click at [574, 242] on div "Messages" at bounding box center [601, 245] width 55 height 17
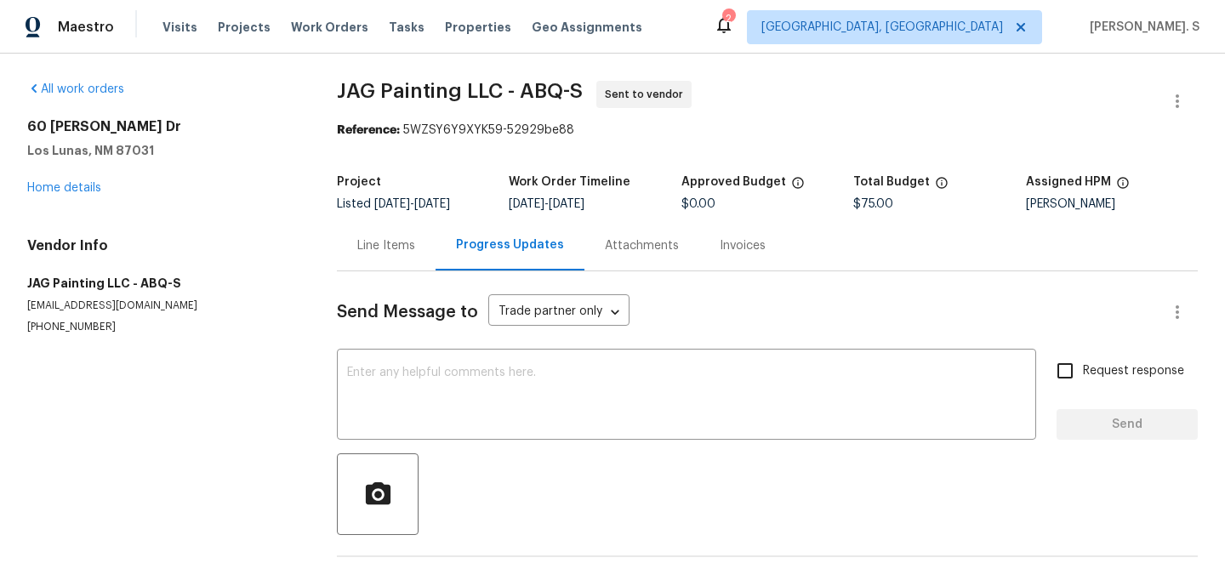
click at [485, 242] on div "Progress Updates" at bounding box center [510, 245] width 108 height 17
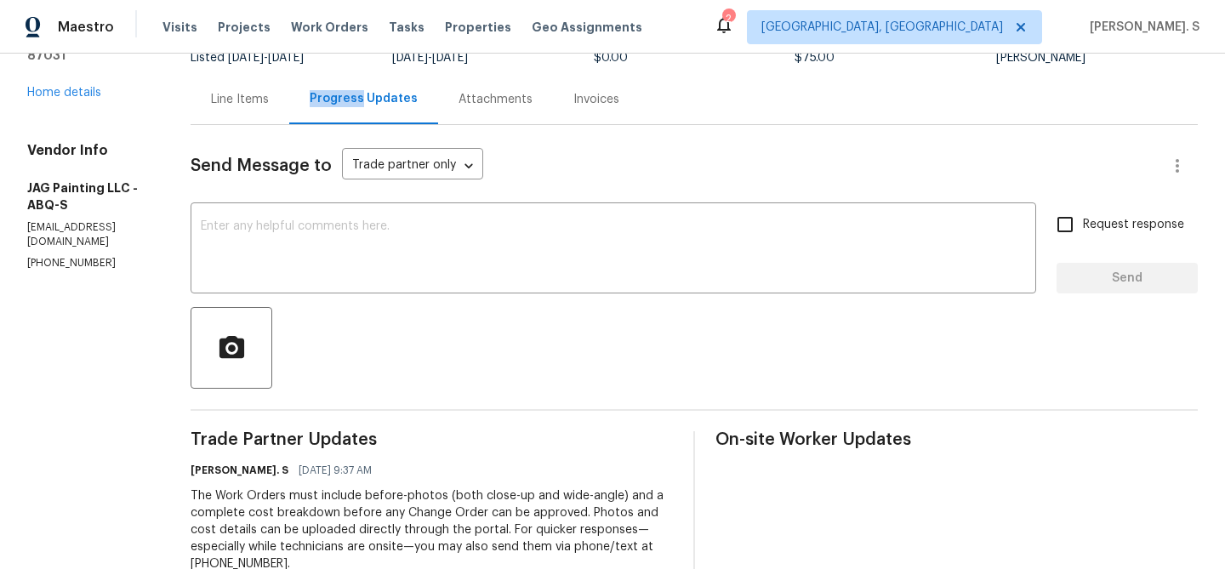
scroll to position [161, 0]
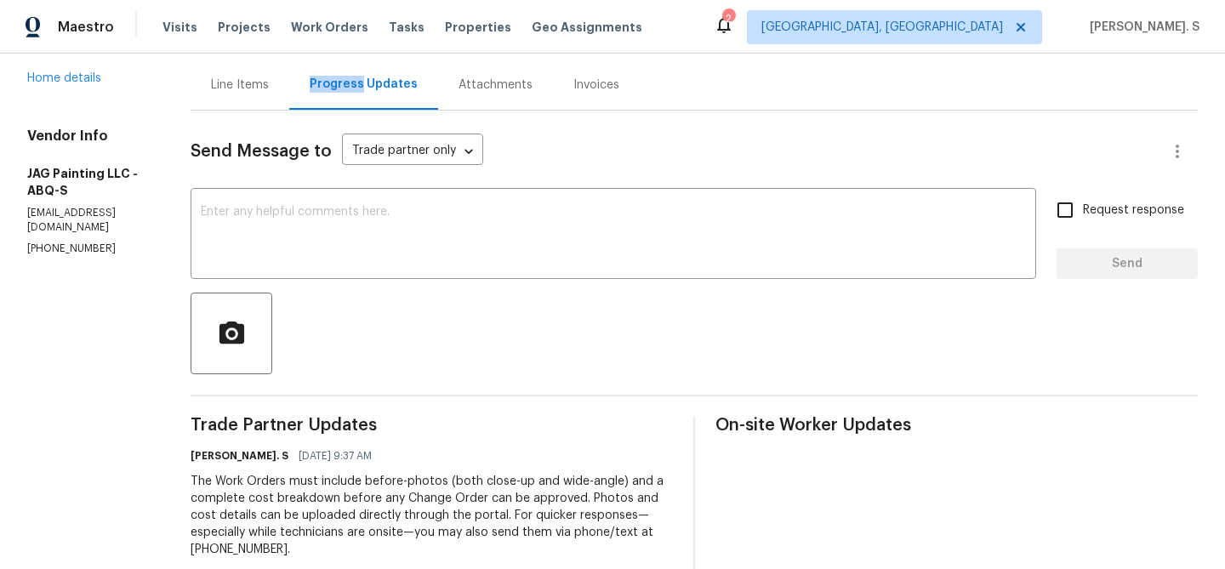
click at [105, 192] on section "All work orders 60 Turner Dr Los Lunas, NM 87031 Home details Vendor Info JAG P…" at bounding box center [88, 308] width 123 height 776
click at [350, 225] on textarea at bounding box center [613, 236] width 825 height 60
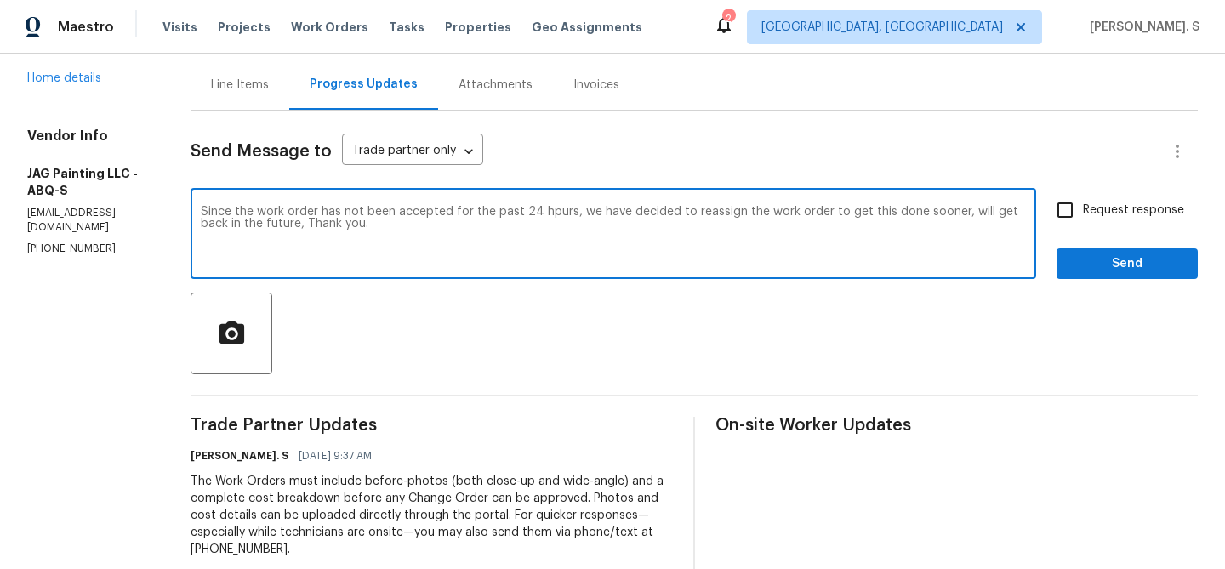
click at [312, 225] on textarea "Since the work order has not been accepted for the past 24 hpurs, we have decid…" at bounding box center [613, 236] width 825 height 60
click at [0, 0] on div "hours," at bounding box center [0, 0] width 0 height 0
click at [0, 0] on div "sooner; we" at bounding box center [0, 0] width 0 height 0
type textarea "Since the work order has not been accepted for the past 24 hours, we have decid…"
click at [1120, 214] on span "Request response" at bounding box center [1133, 211] width 101 height 18
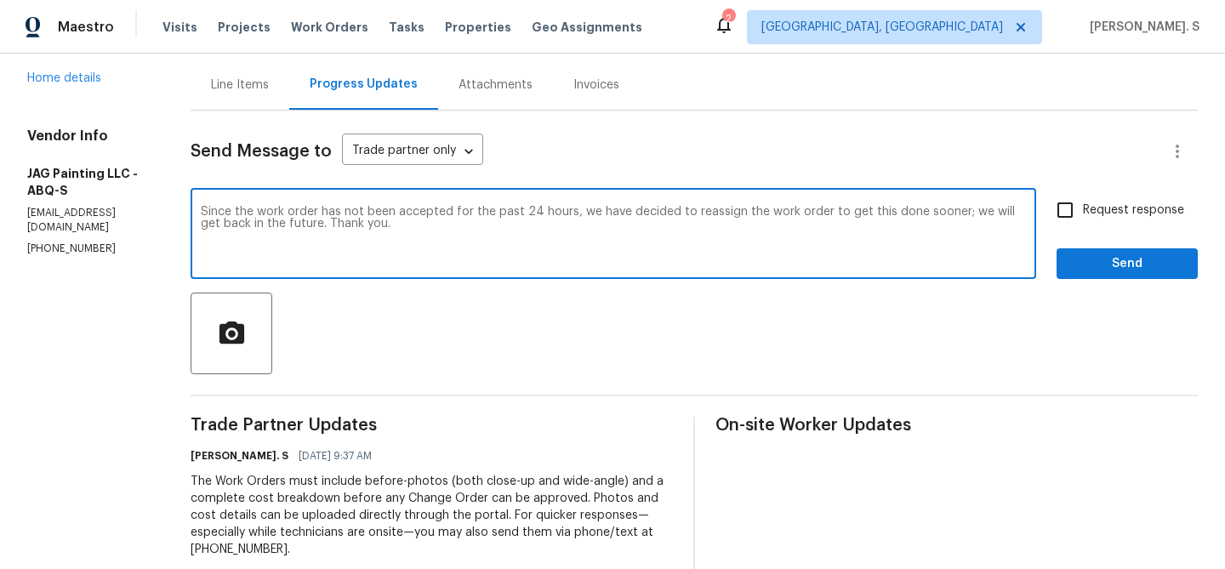
click at [1083, 214] on input "Request response" at bounding box center [1065, 210] width 36 height 36
checkbox input "true"
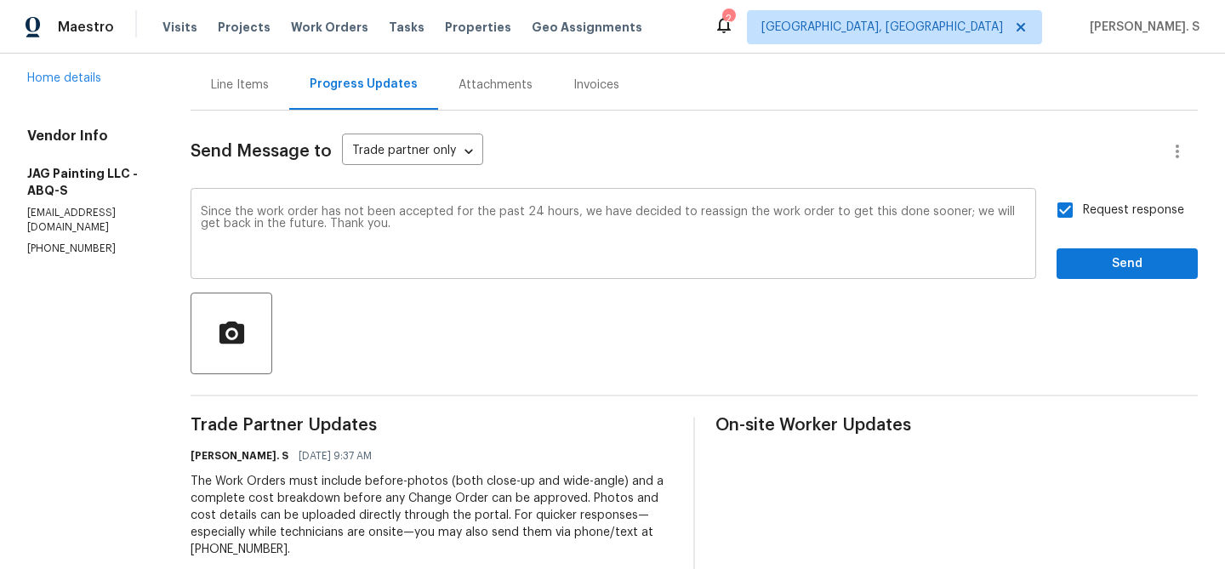
click at [772, 234] on textarea "Since the work order has not been accepted for the past 24 hours, we have decid…" at bounding box center [613, 236] width 825 height 60
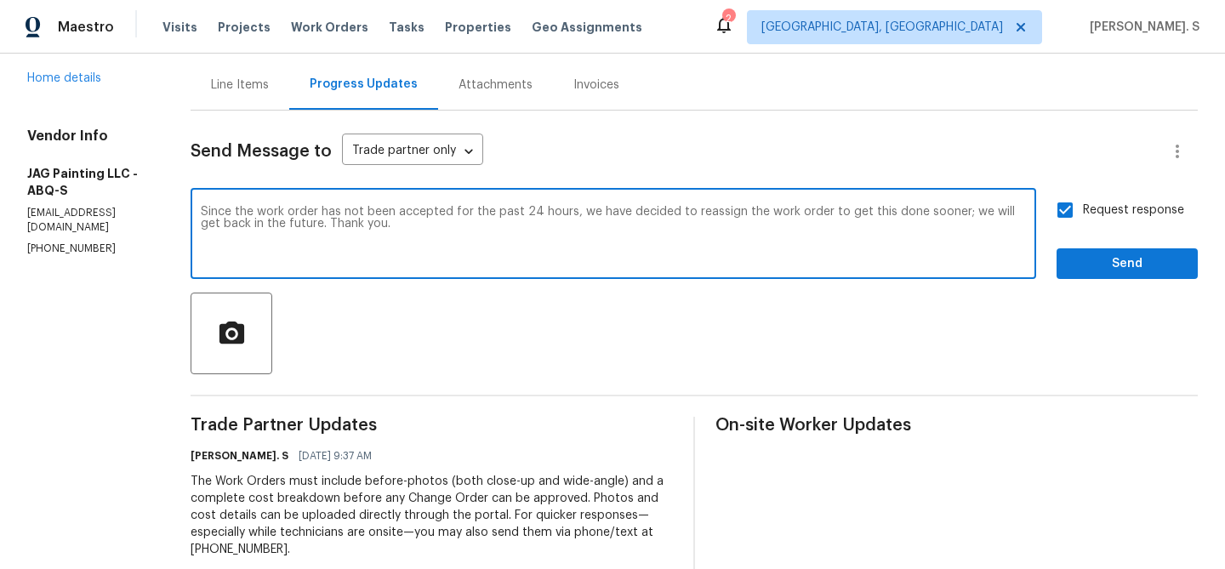
click at [772, 234] on textarea "Since the work order has not been accepted for the past 24 hours, we have decid…" at bounding box center [613, 236] width 825 height 60
click at [1070, 243] on div "Request response Send" at bounding box center [1127, 235] width 141 height 87
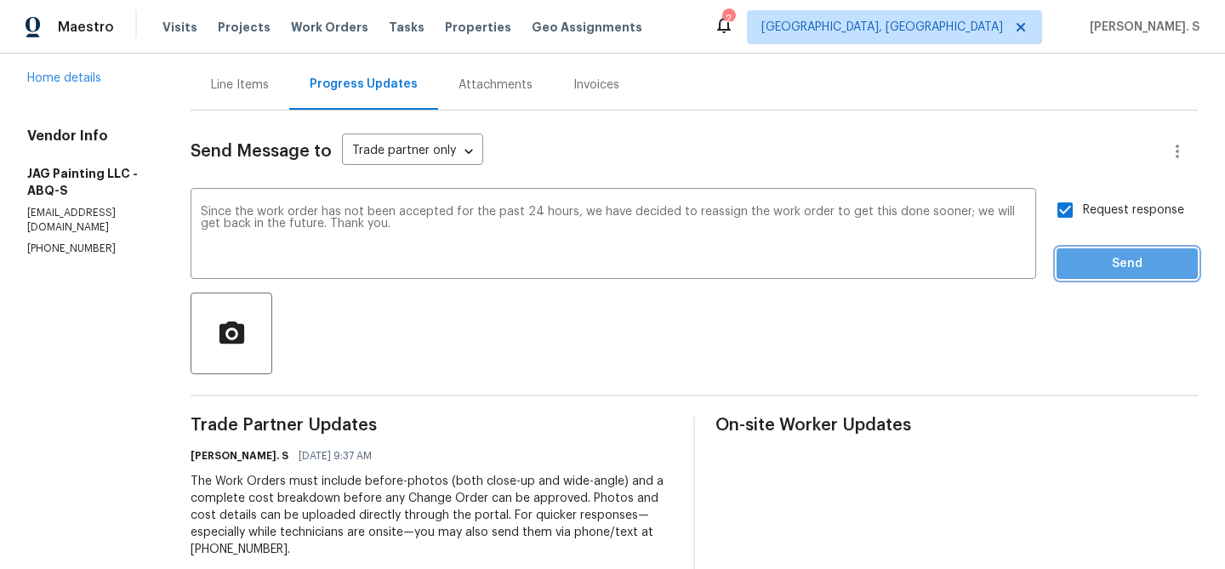
click at [1086, 258] on span "Send" at bounding box center [1127, 264] width 114 height 21
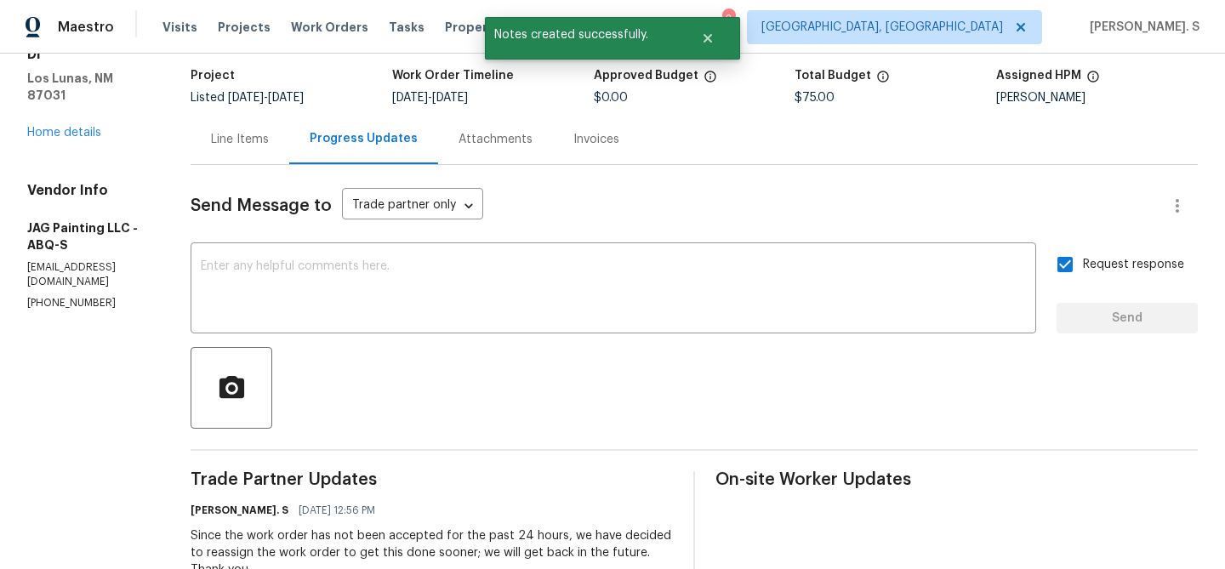
scroll to position [0, 0]
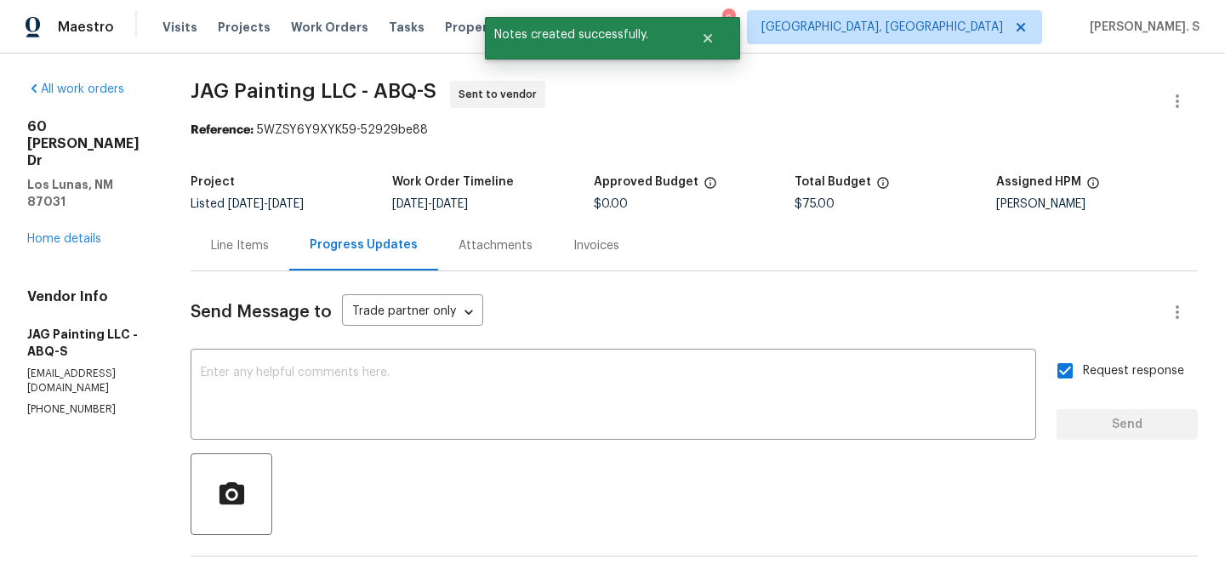
click at [1188, 82] on div at bounding box center [1177, 101] width 41 height 41
click at [1186, 88] on button "button" at bounding box center [1177, 101] width 41 height 41
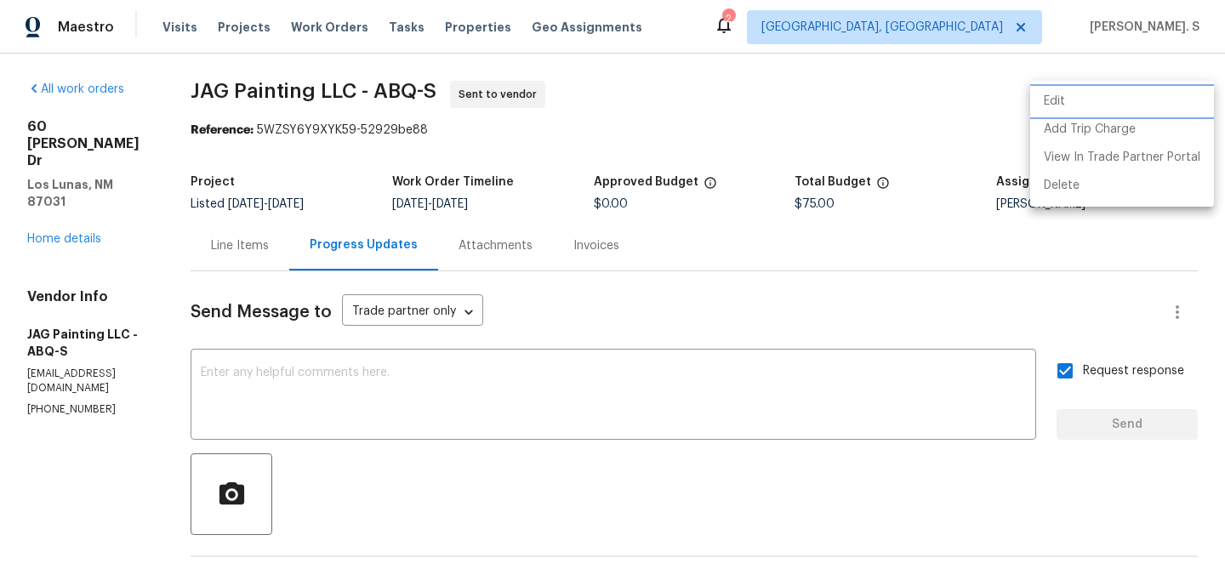
click at [1074, 111] on li "Edit" at bounding box center [1122, 102] width 184 height 28
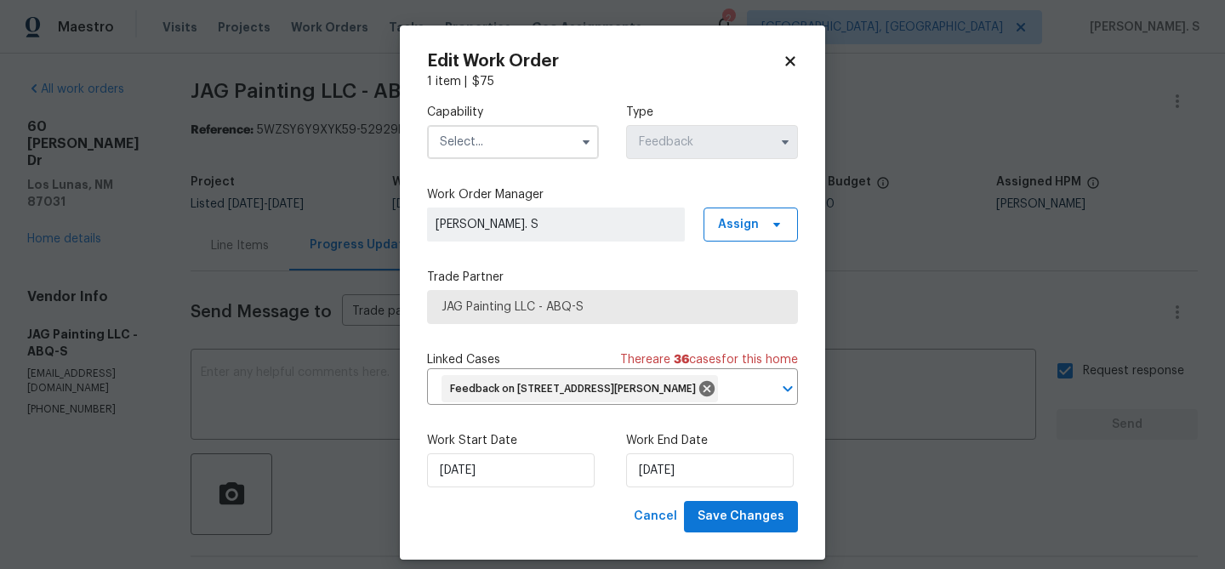
click at [499, 135] on input "text" at bounding box center [513, 142] width 172 height 34
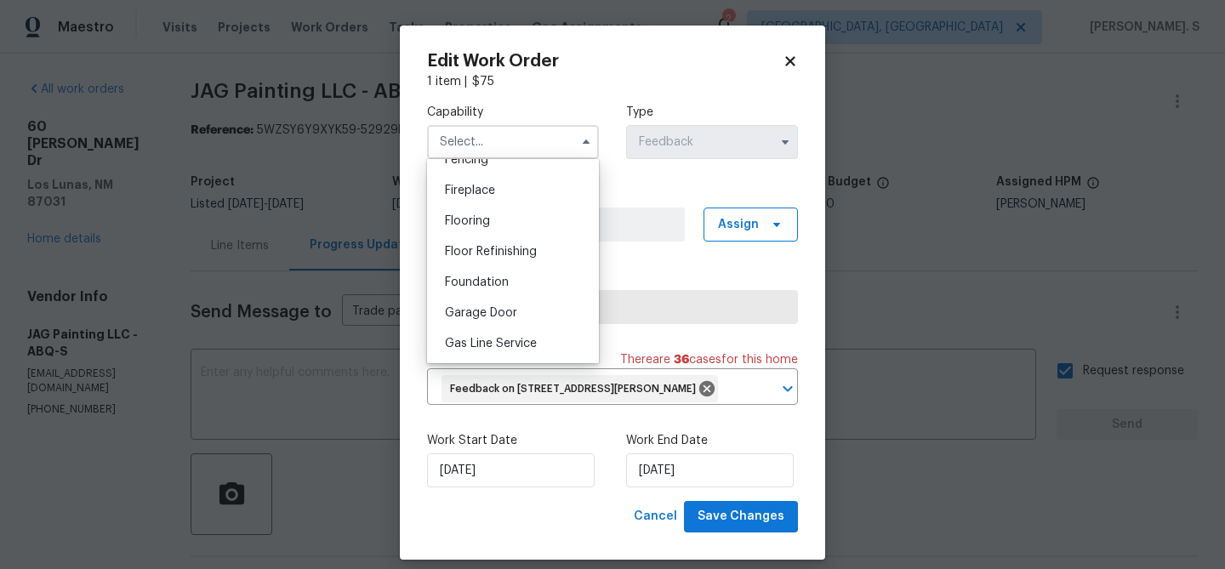
scroll to position [630, 0]
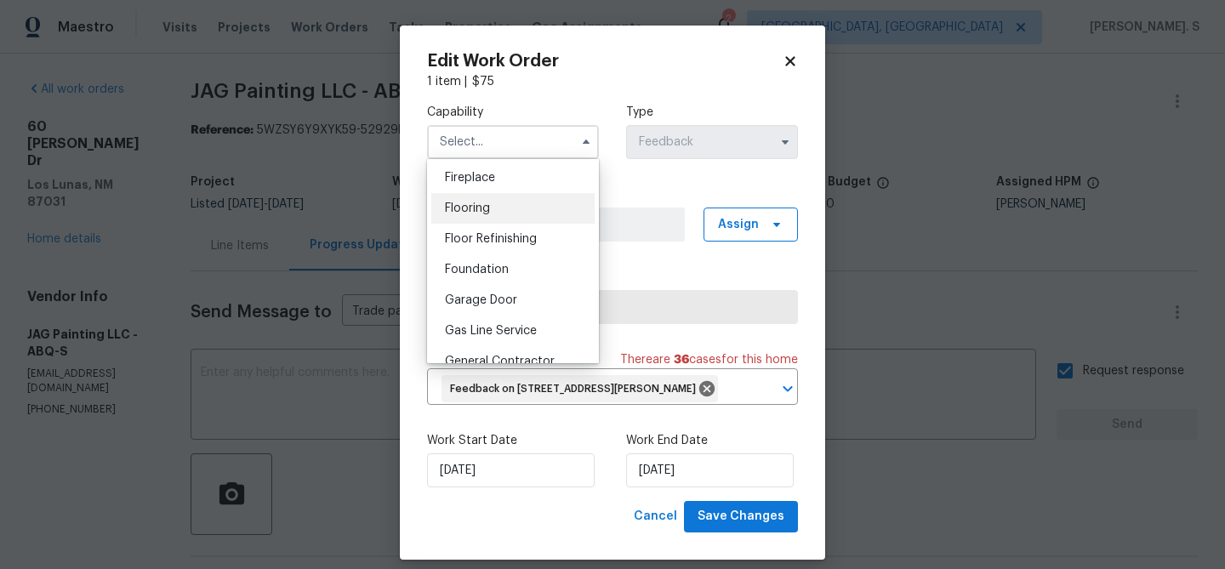
click at [472, 212] on span "Flooring" at bounding box center [467, 208] width 45 height 12
type input "Flooring"
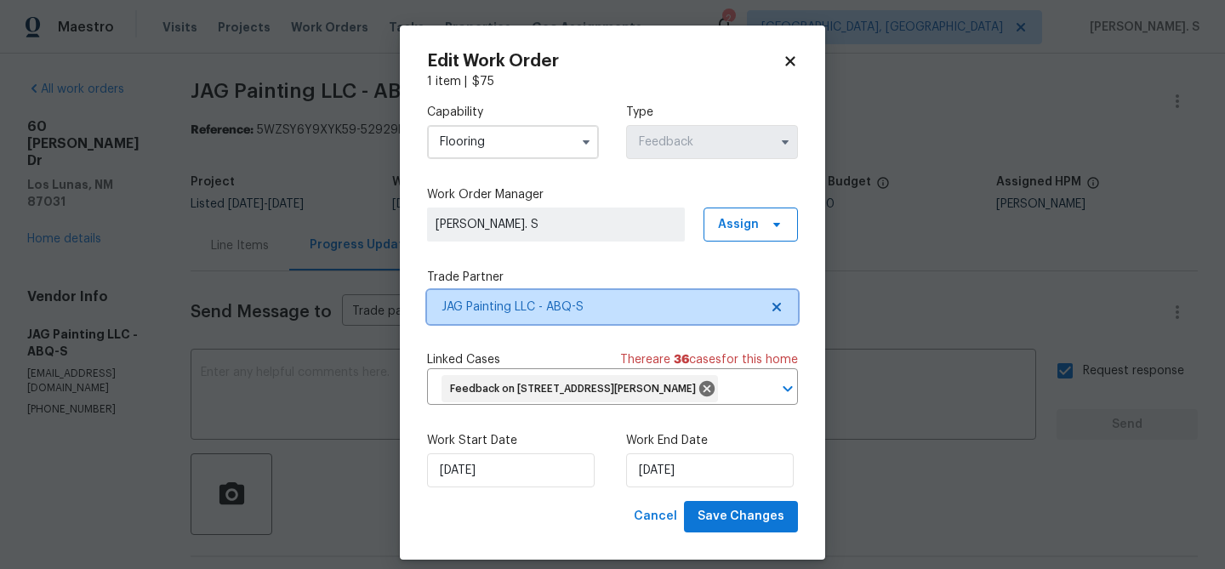
click at [770, 305] on icon at bounding box center [777, 307] width 14 height 14
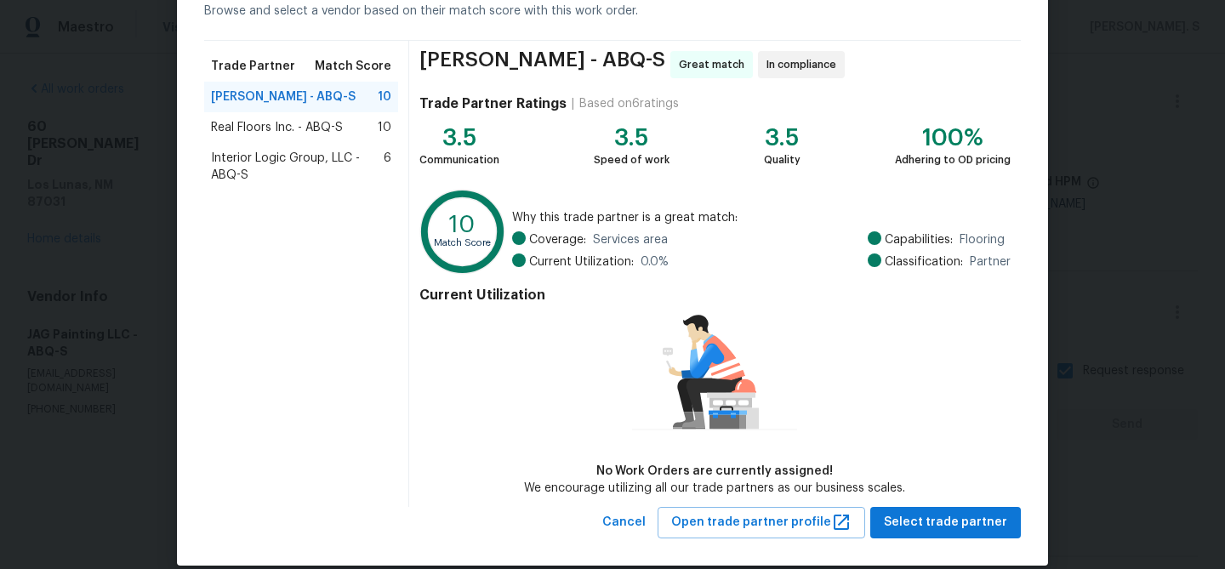
scroll to position [111, 0]
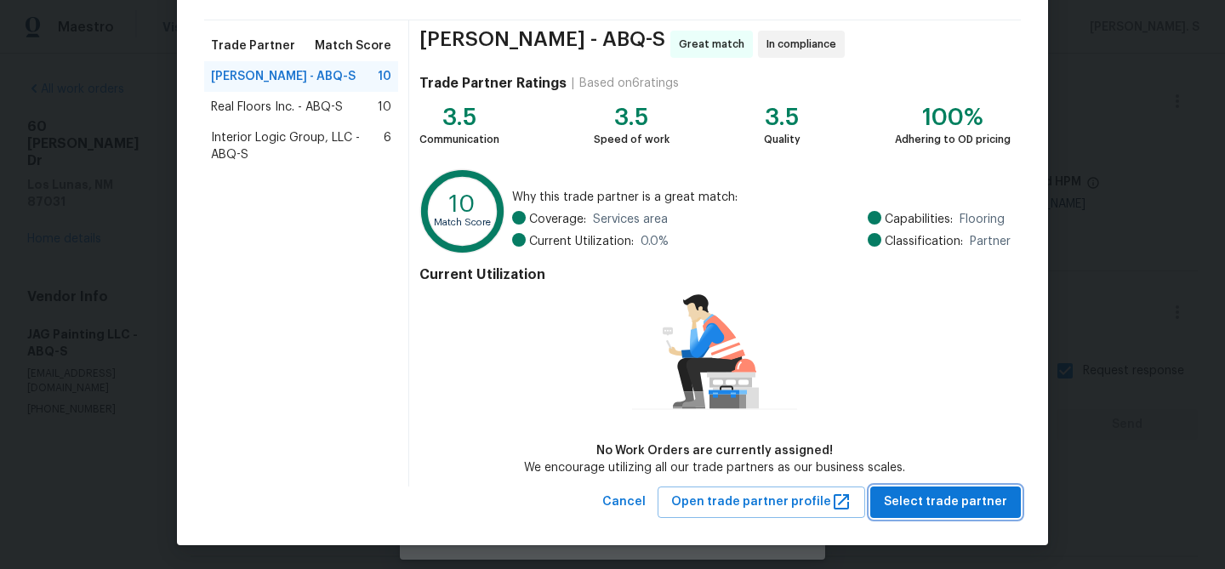
click at [905, 500] on span "Select trade partner" at bounding box center [945, 502] width 123 height 21
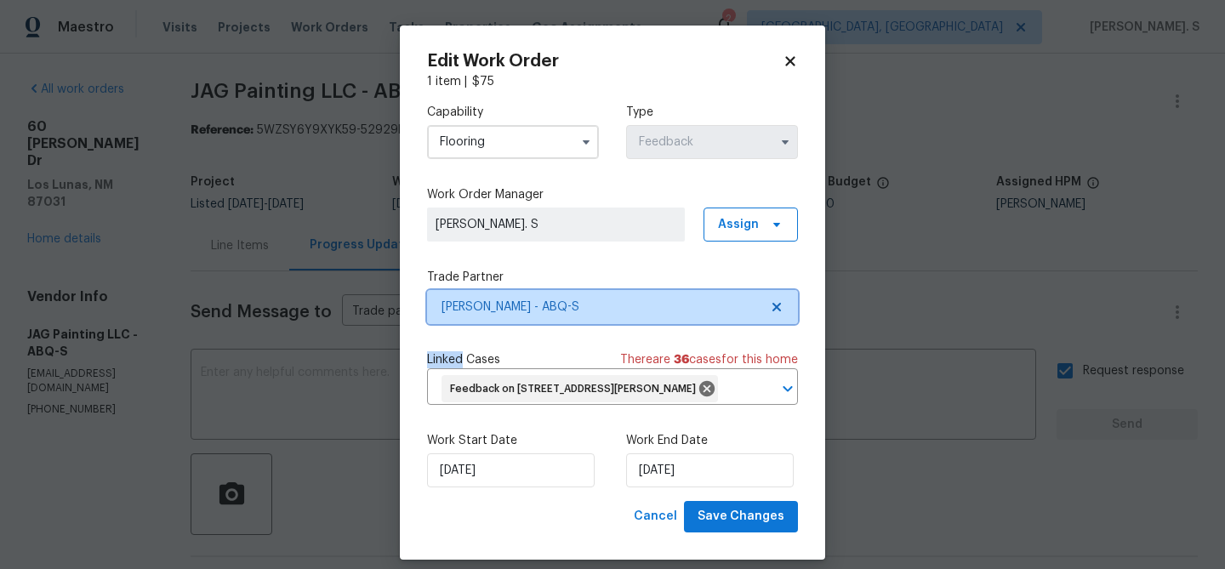
scroll to position [0, 0]
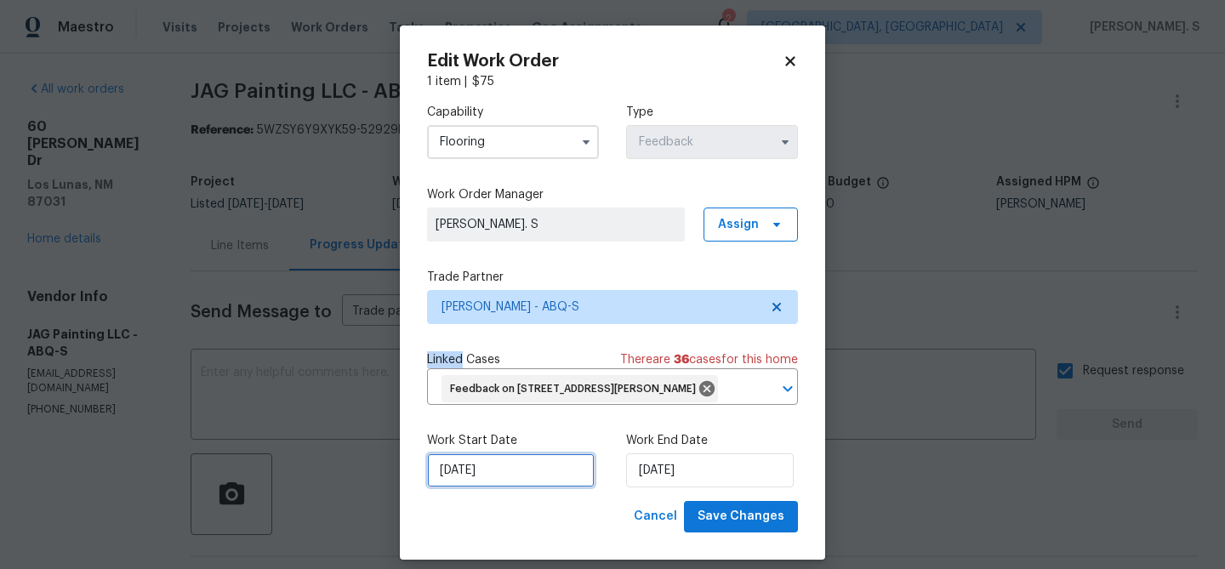
click at [544, 479] on input "9/30/2025" at bounding box center [511, 470] width 168 height 34
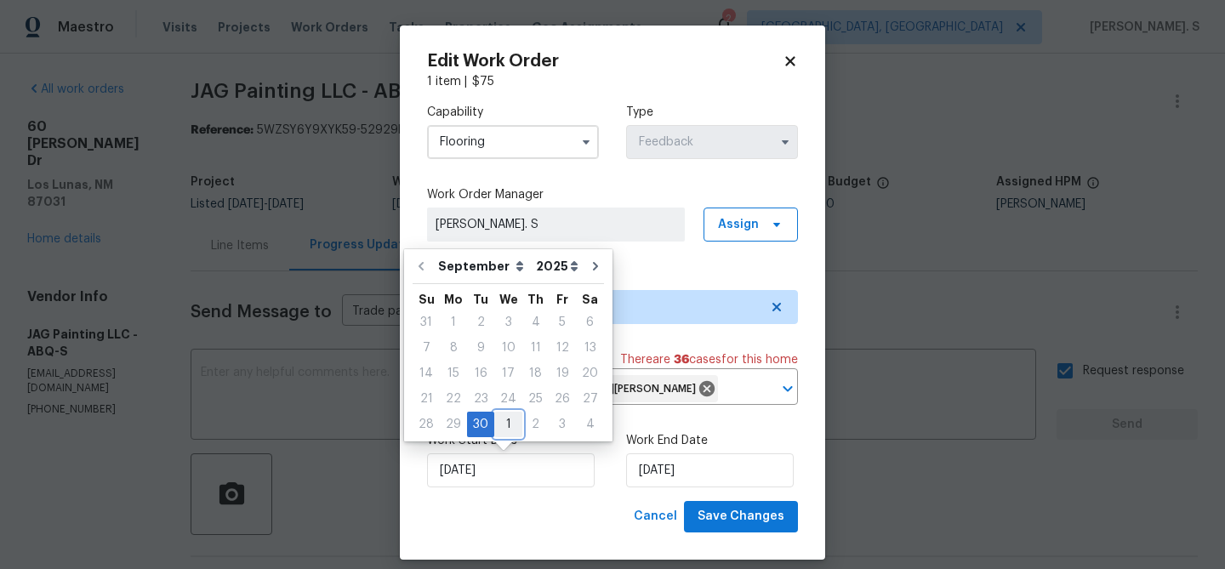
click at [503, 421] on div "1" at bounding box center [508, 425] width 28 height 24
type input "[DATE]"
select select "9"
click at [625, 469] on div "Work Start Date 10/1/2025 Work End Date 10/2/2025" at bounding box center [612, 460] width 371 height 83
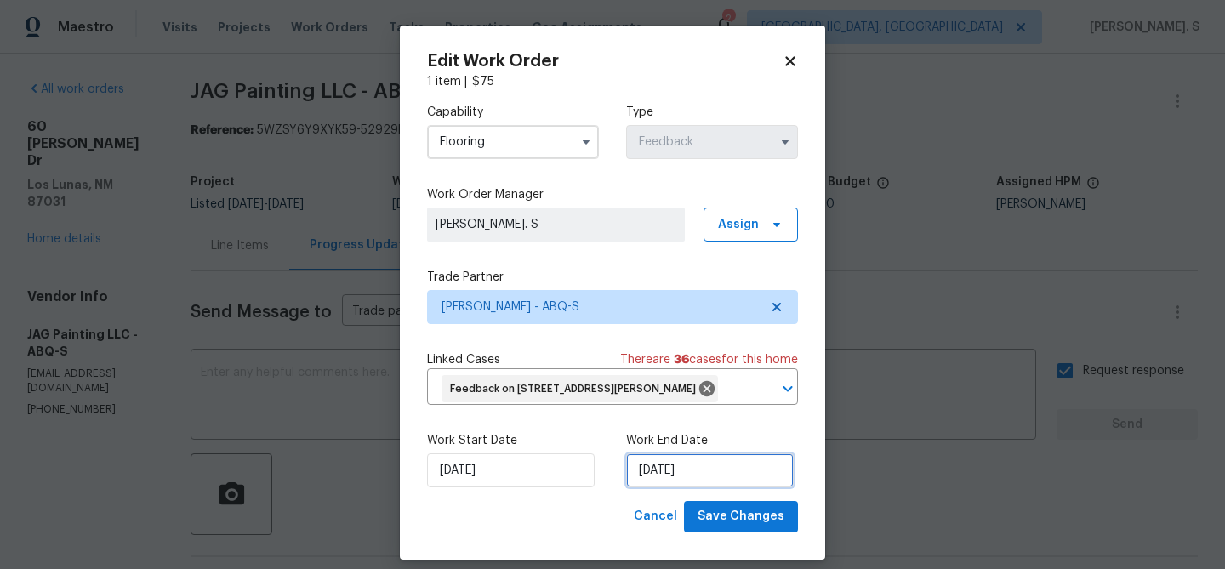
click at [687, 469] on input "10/2/2025" at bounding box center [710, 470] width 168 height 34
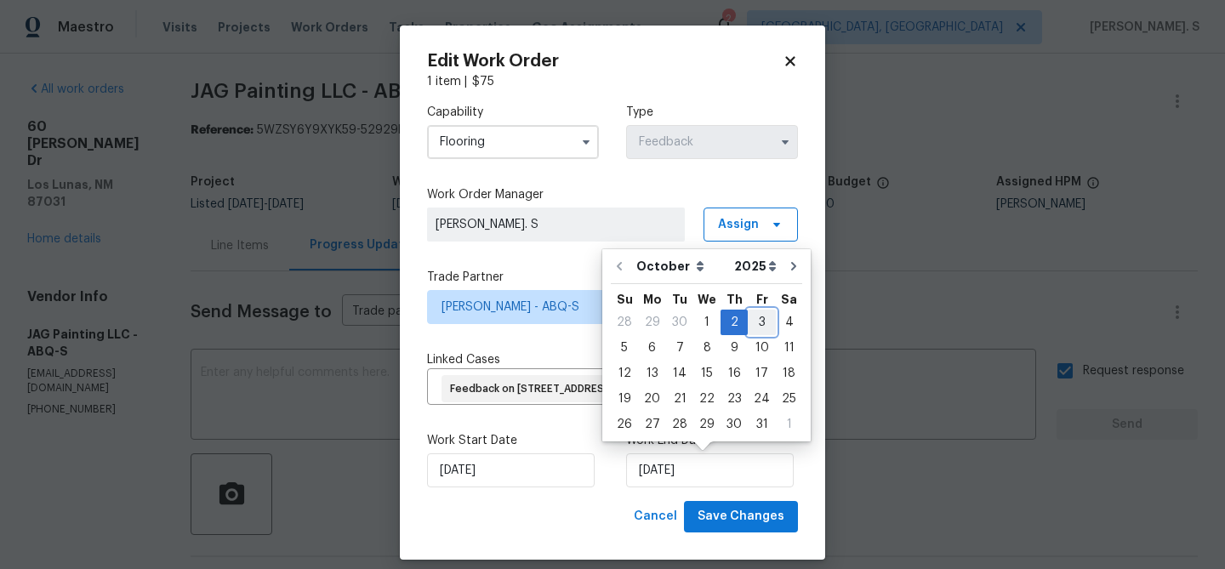
click at [752, 318] on div "3" at bounding box center [762, 323] width 28 height 24
type input "[DATE]"
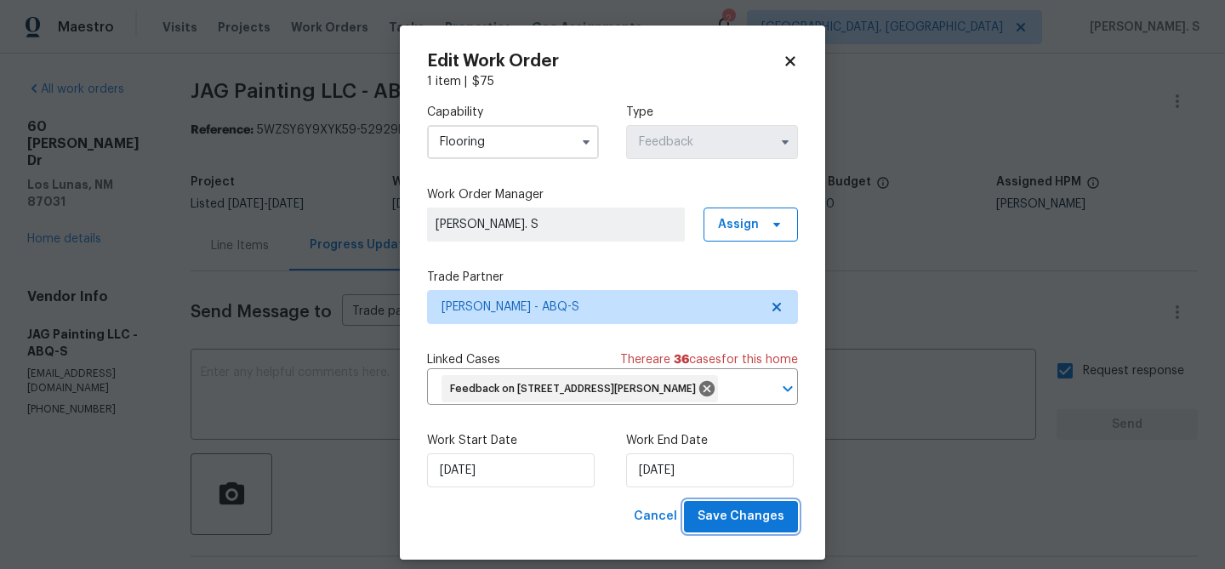
click at [744, 518] on span "Save Changes" at bounding box center [741, 516] width 87 height 21
click at [259, 325] on body "Maestro Visits Projects Work Orders Tasks Properties Geo Assignments 2 Albuquer…" at bounding box center [612, 284] width 1225 height 569
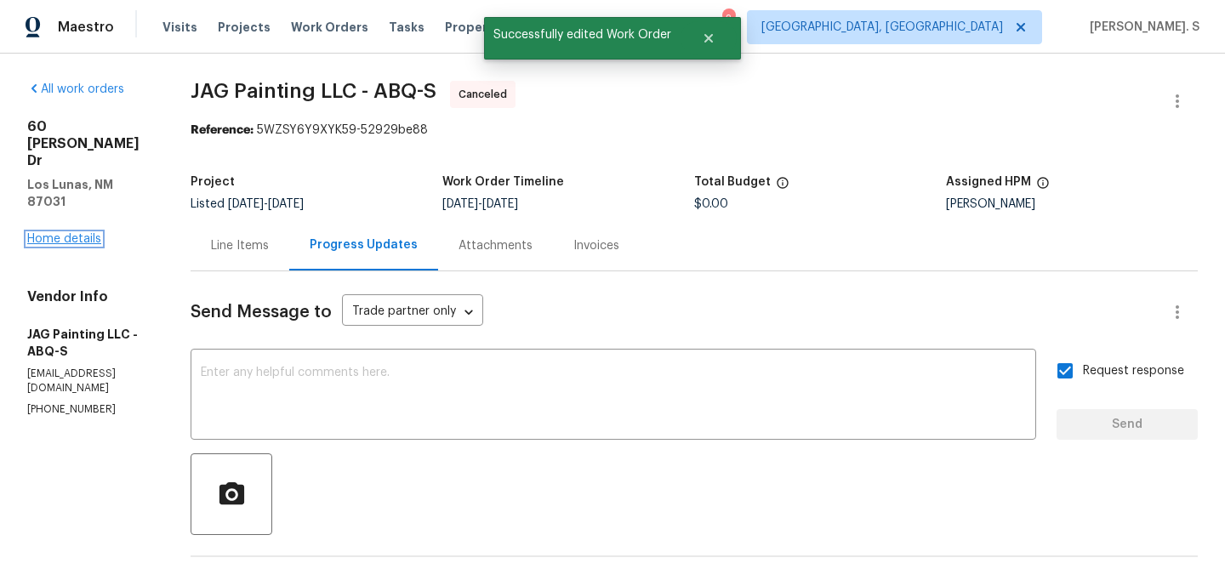
click at [89, 233] on link "Home details" at bounding box center [64, 239] width 74 height 12
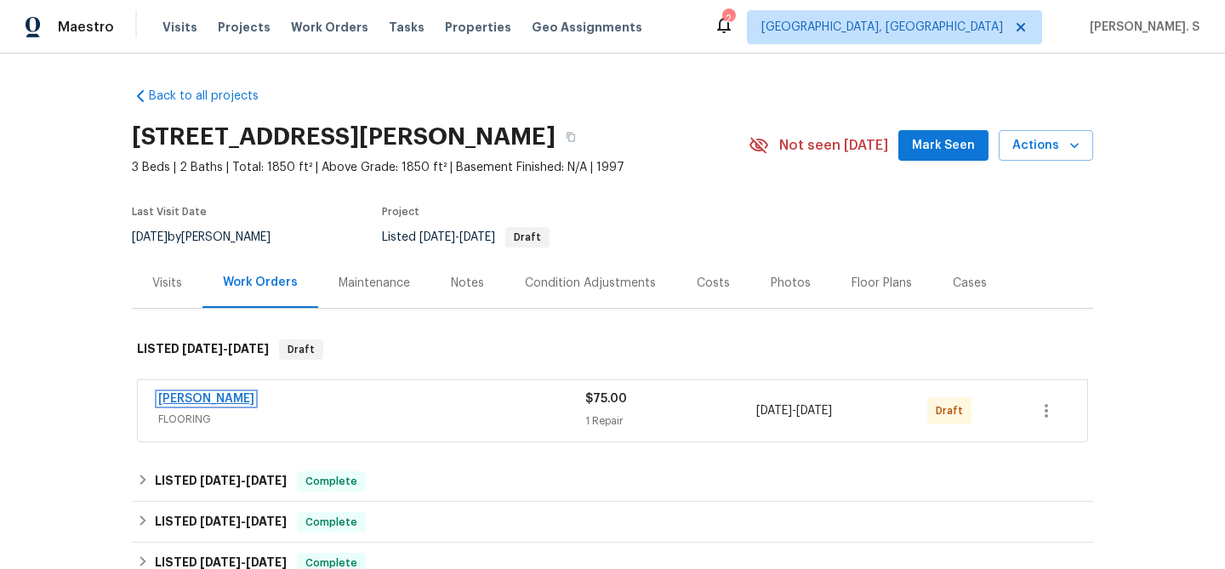
click at [224, 396] on link "Sherwin Williams" at bounding box center [206, 399] width 96 height 12
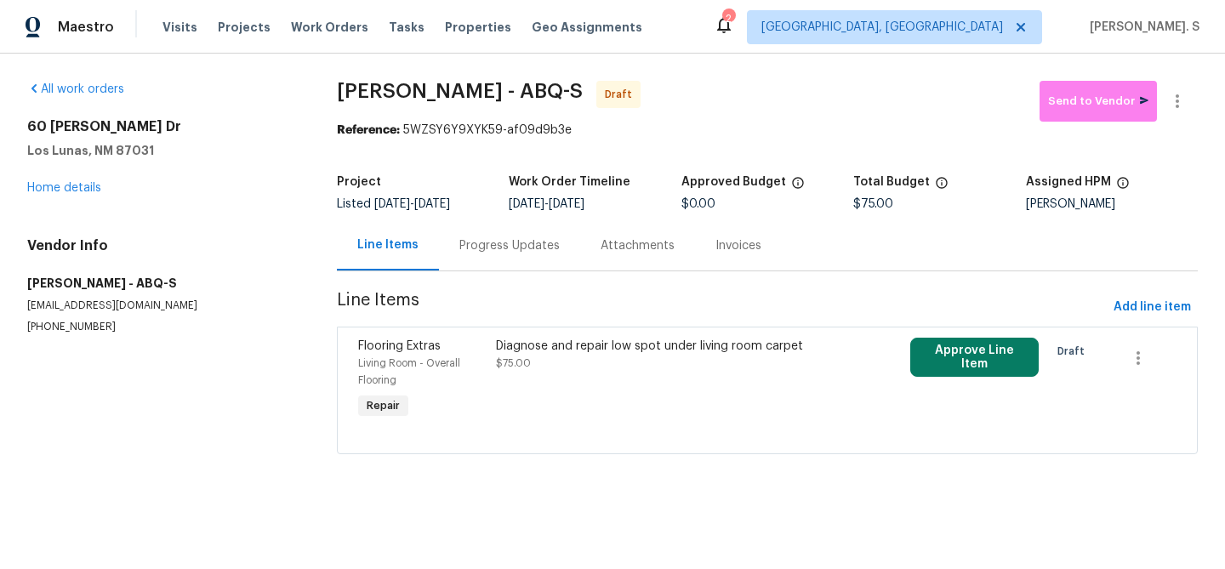
click at [487, 77] on div "All work orders 60 Turner Dr Los Lunas, NM 87031 Home details Vendor Info Sherw…" at bounding box center [612, 278] width 1225 height 448
copy span "Sherwin Williams - ABQ-S"
click at [631, 361] on div "Diagnose and repair low spot under living room carpet $75.00" at bounding box center [663, 355] width 335 height 34
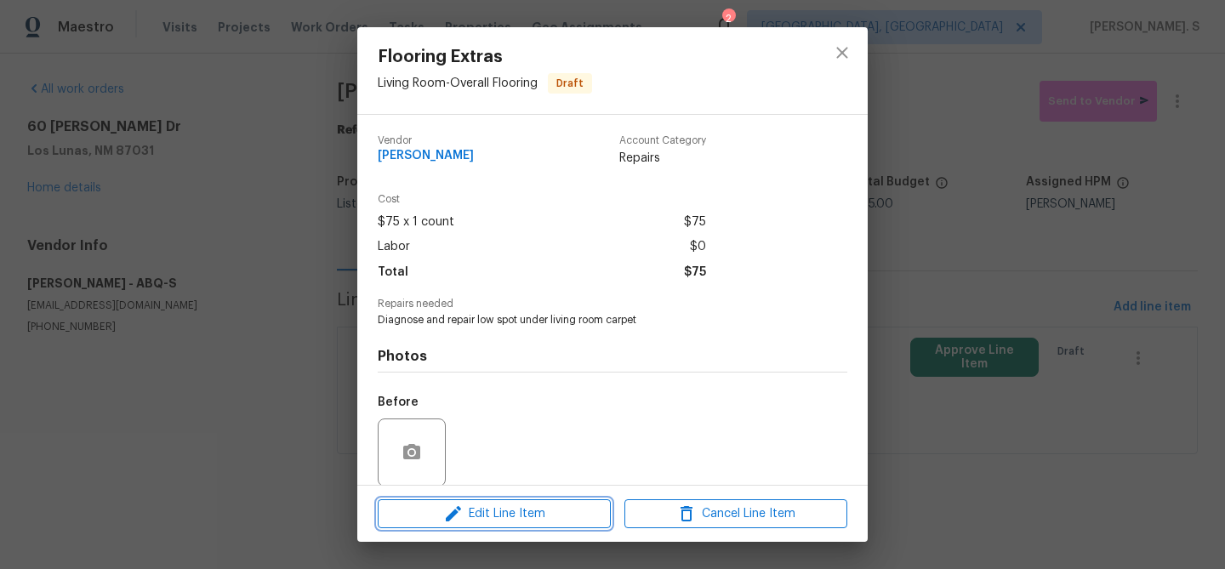
click at [539, 514] on span "Edit Line Item" at bounding box center [494, 514] width 223 height 21
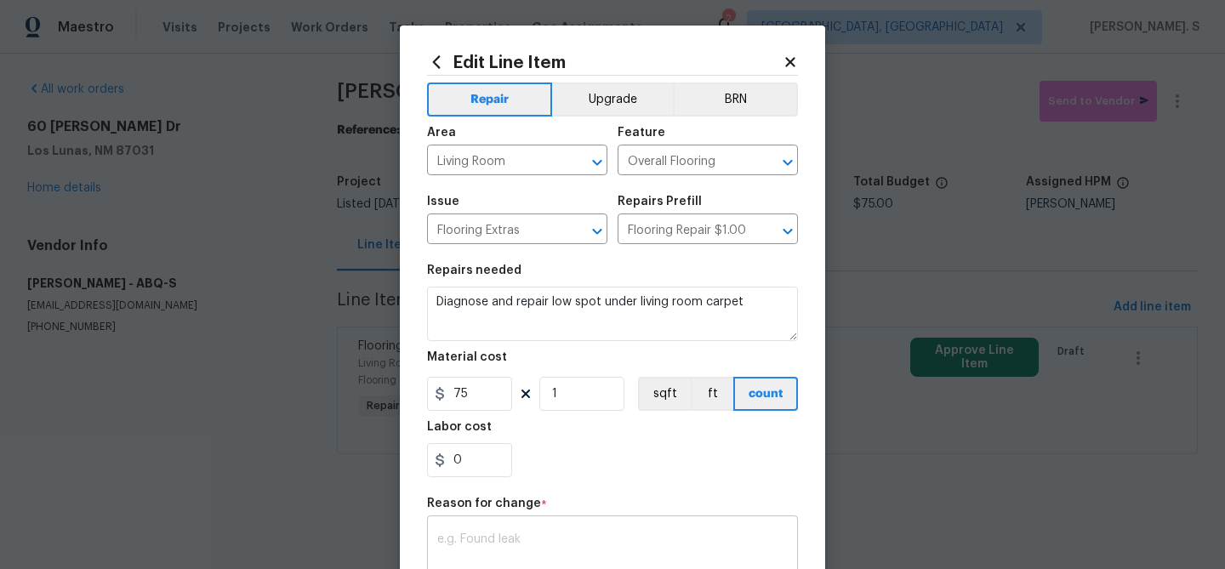
click at [493, 525] on div "x ​" at bounding box center [612, 551] width 371 height 63
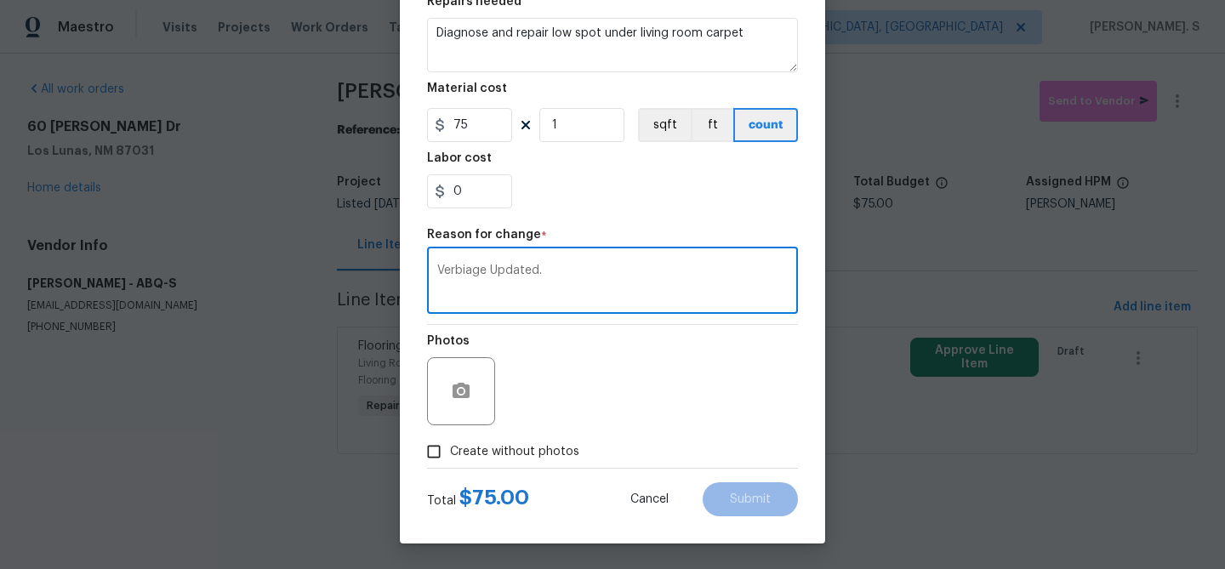
type textarea "Verbiage Updated."
click at [469, 451] on span "Create without photos" at bounding box center [514, 452] width 129 height 18
click at [450, 451] on input "Create without photos" at bounding box center [434, 452] width 32 height 32
checkbox input "true"
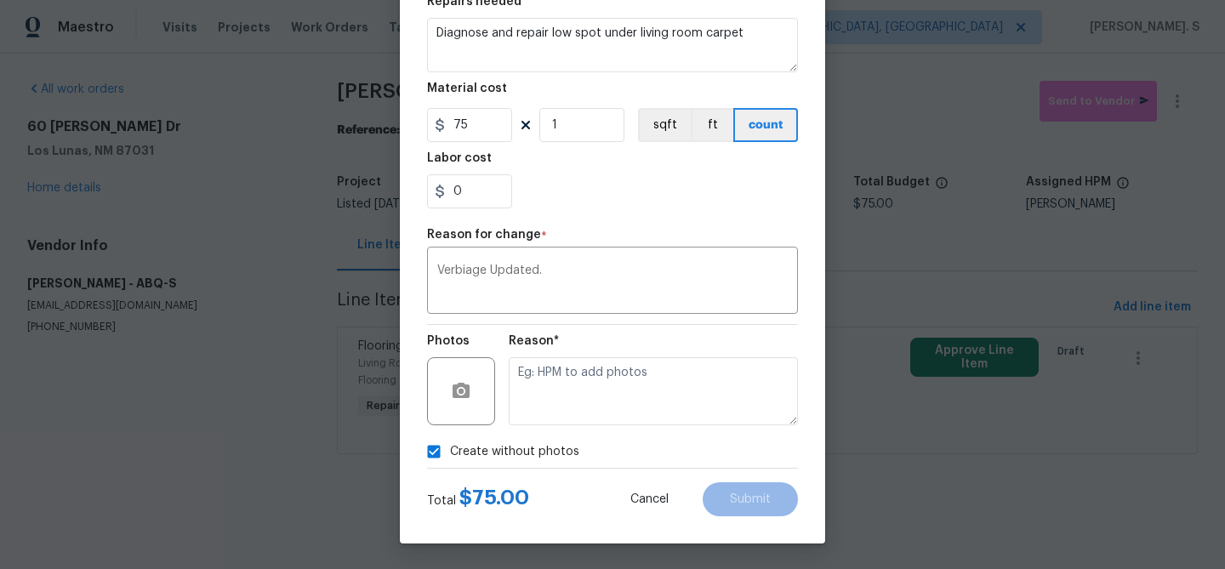
click at [723, 356] on div "Reason*" at bounding box center [653, 346] width 289 height 22
click at [684, 405] on textarea at bounding box center [653, 391] width 289 height 68
click at [723, 483] on button "Submit" at bounding box center [750, 499] width 95 height 34
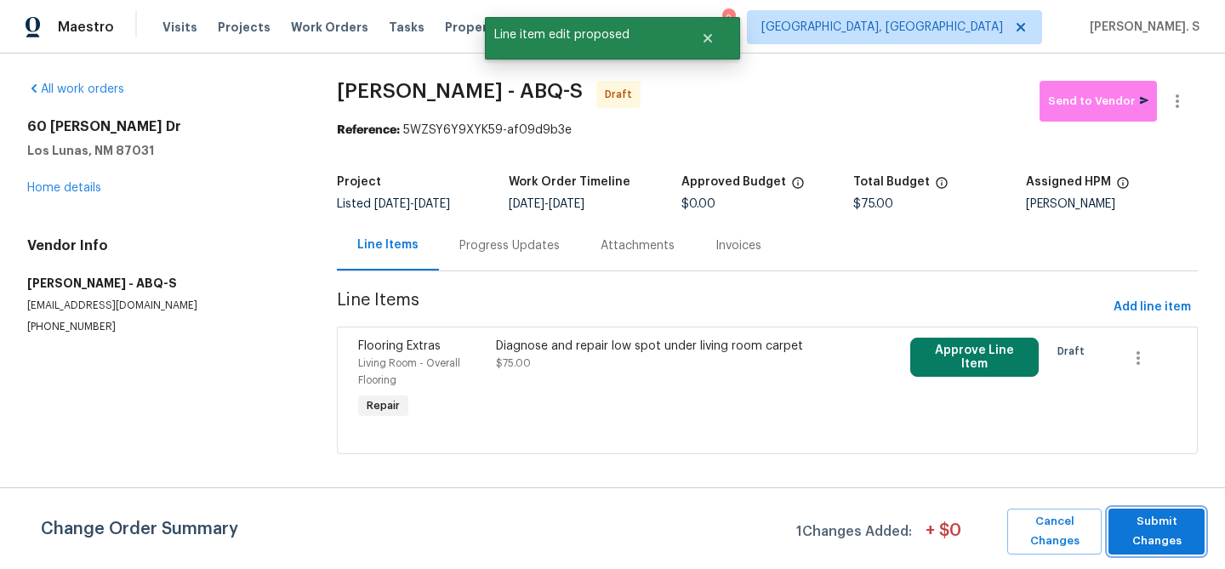
click at [1158, 517] on span "Submit Changes" at bounding box center [1156, 531] width 79 height 39
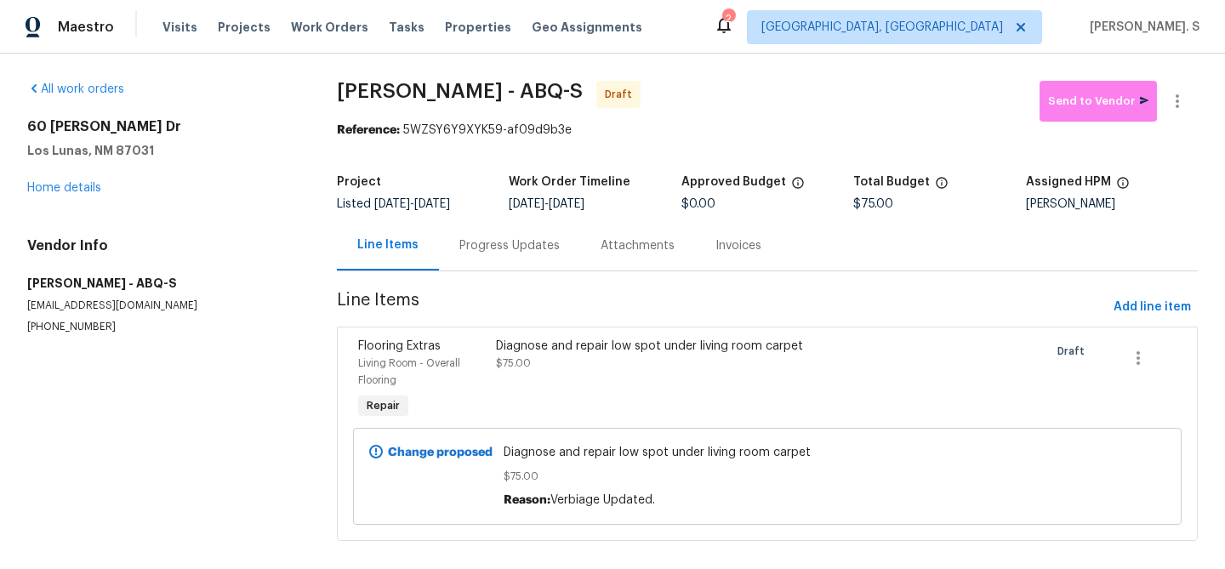
click at [493, 254] on div "Progress Updates" at bounding box center [509, 245] width 100 height 17
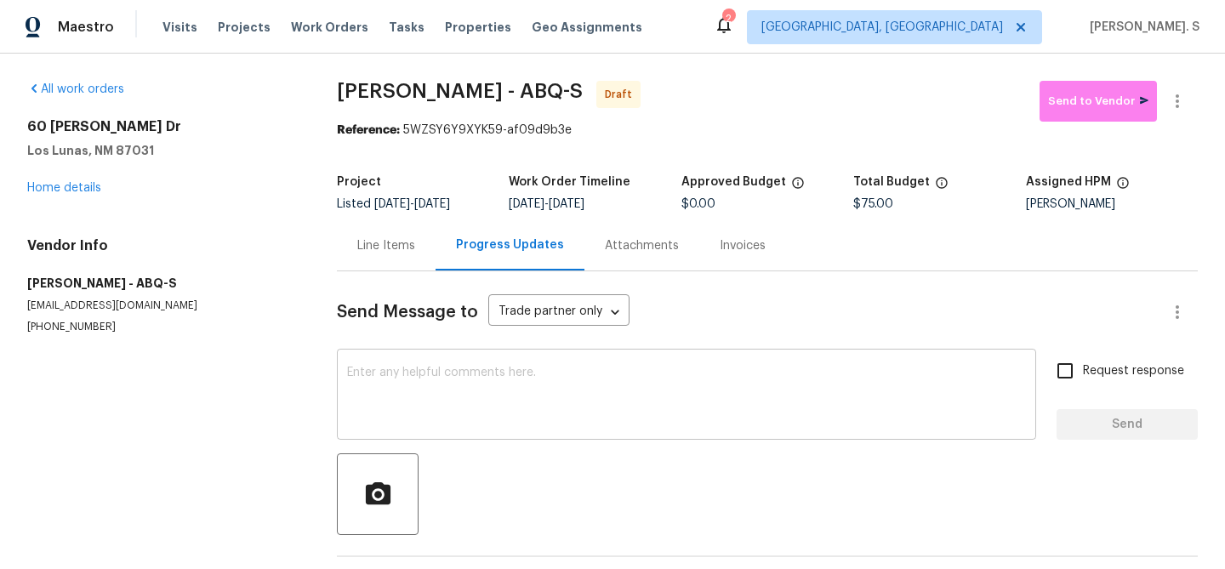
click at [498, 423] on textarea at bounding box center [686, 397] width 679 height 60
paste textarea "Hi this is Glory with Opendoor. I’m confirming you received the WO for the prop…"
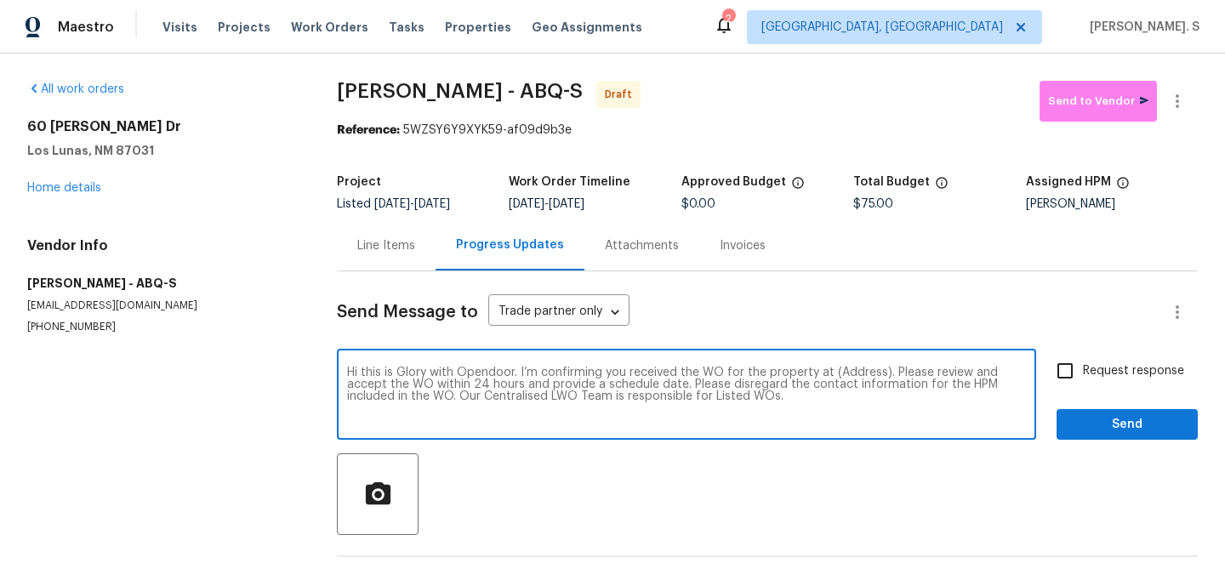
click at [864, 373] on textarea "Hi this is Glory with Opendoor. I’m confirming you received the WO for the prop…" at bounding box center [686, 397] width 679 height 60
paste textarea "60 Turner Dr, Los Lunas, NM 87031"
type textarea "Hi this is Glory with Opendoor. I’m confirming you received the WO for the prop…"
click at [1185, 91] on icon "button" at bounding box center [1177, 101] width 20 height 20
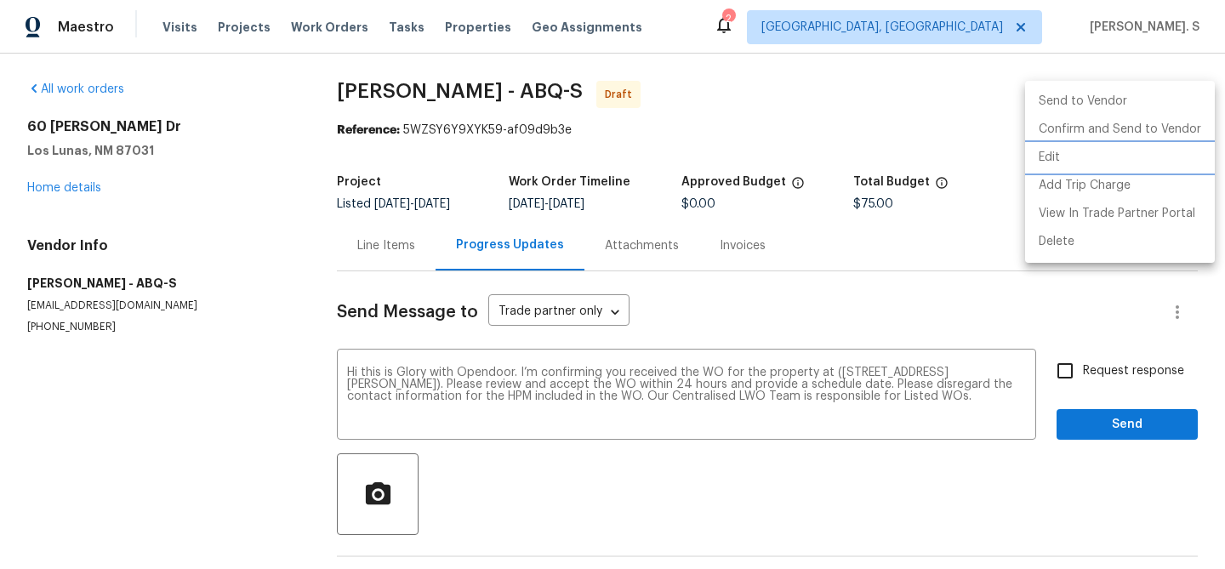
click at [1119, 145] on li "Edit" at bounding box center [1120, 158] width 190 height 28
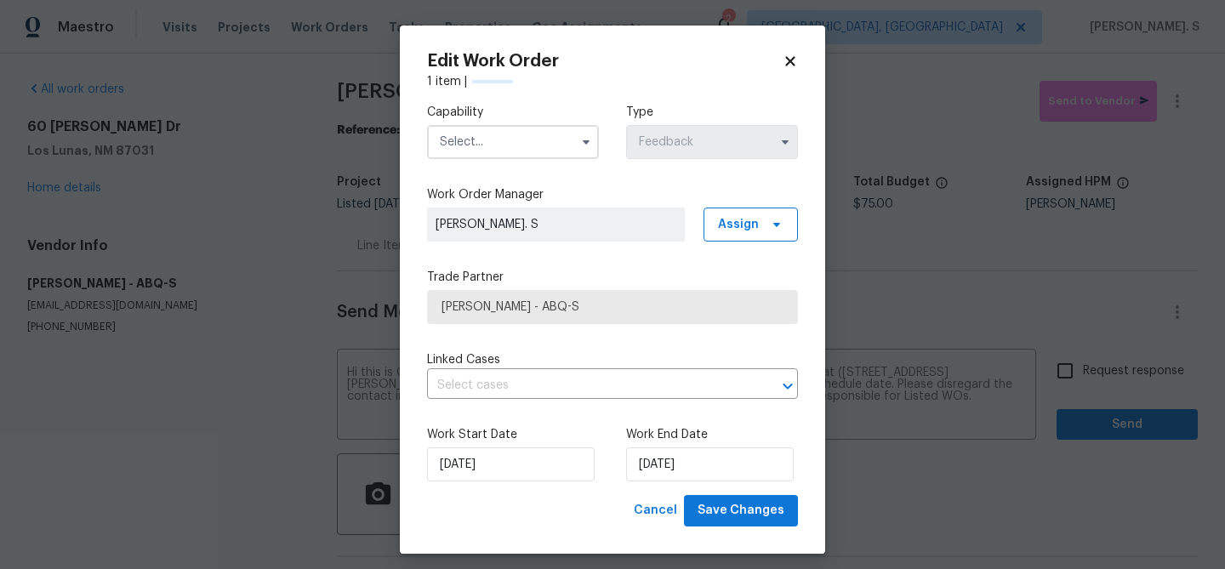
click at [452, 149] on input "text" at bounding box center [513, 142] width 172 height 34
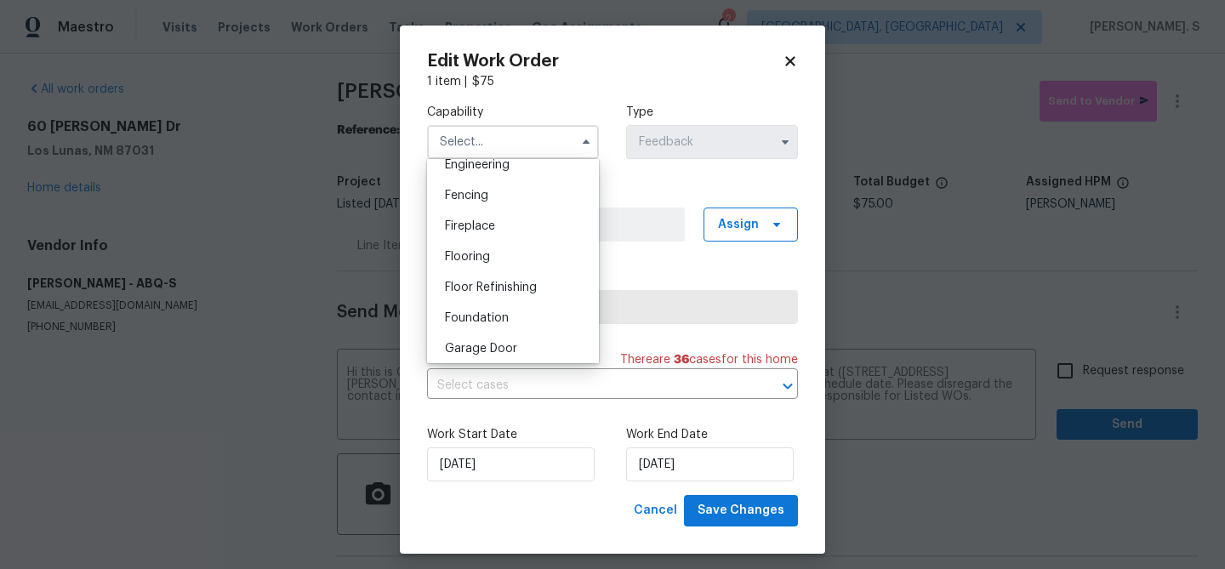
scroll to position [627, 0]
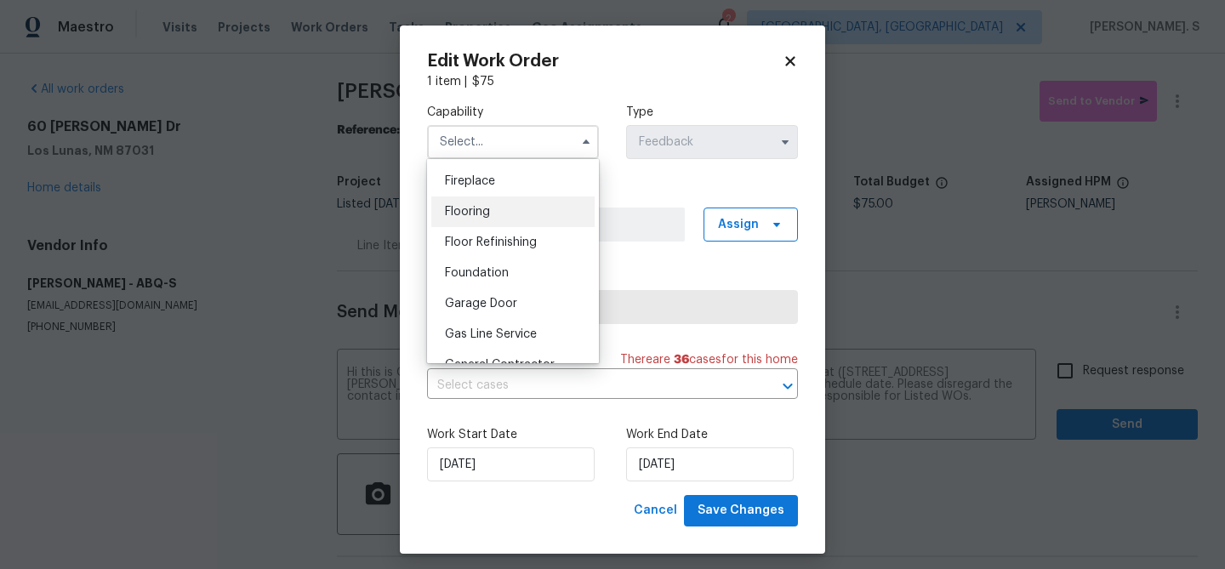
click at [453, 215] on span "Flooring" at bounding box center [467, 212] width 45 height 12
type input "Flooring"
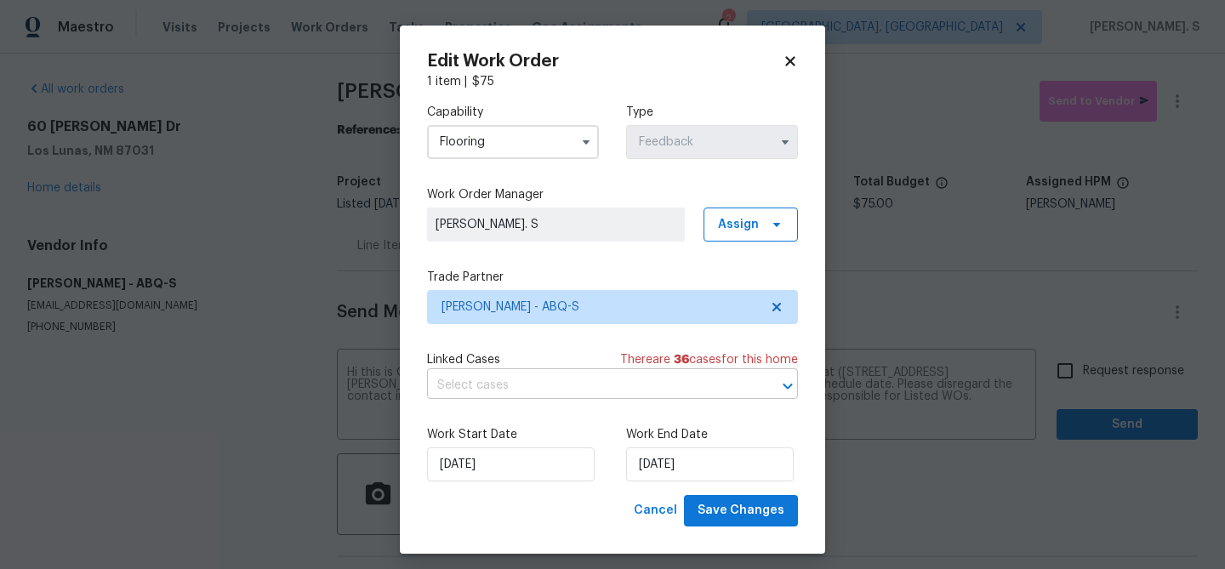
click at [516, 385] on input "text" at bounding box center [588, 386] width 323 height 26
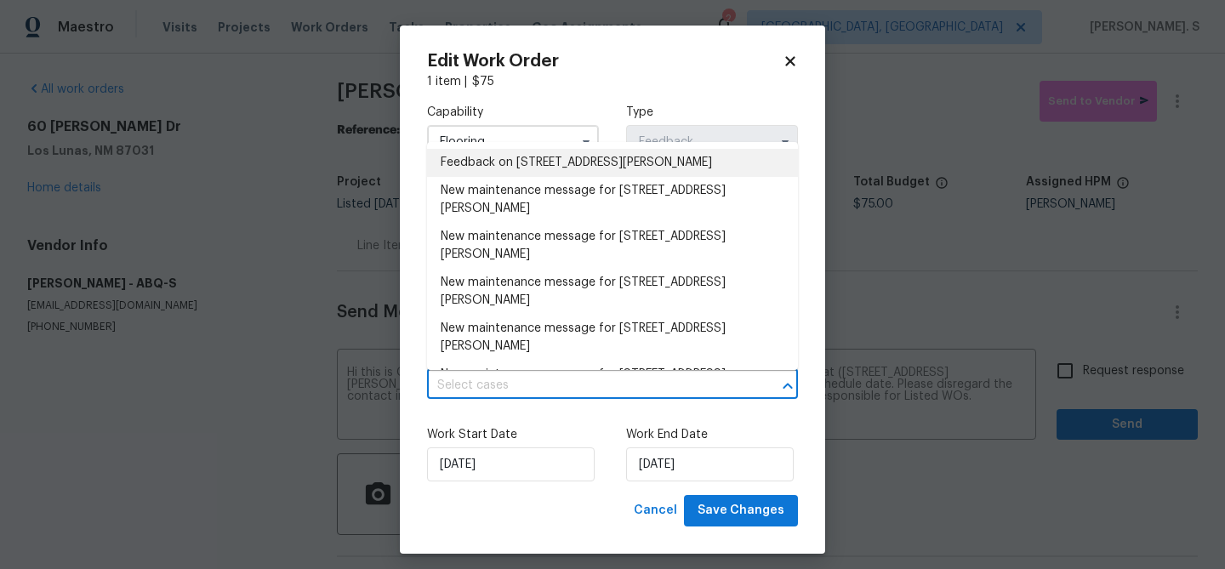
click at [533, 164] on li "Feedback on 60 Turner Dr, Los Lunas, NM 87031" at bounding box center [612, 163] width 371 height 28
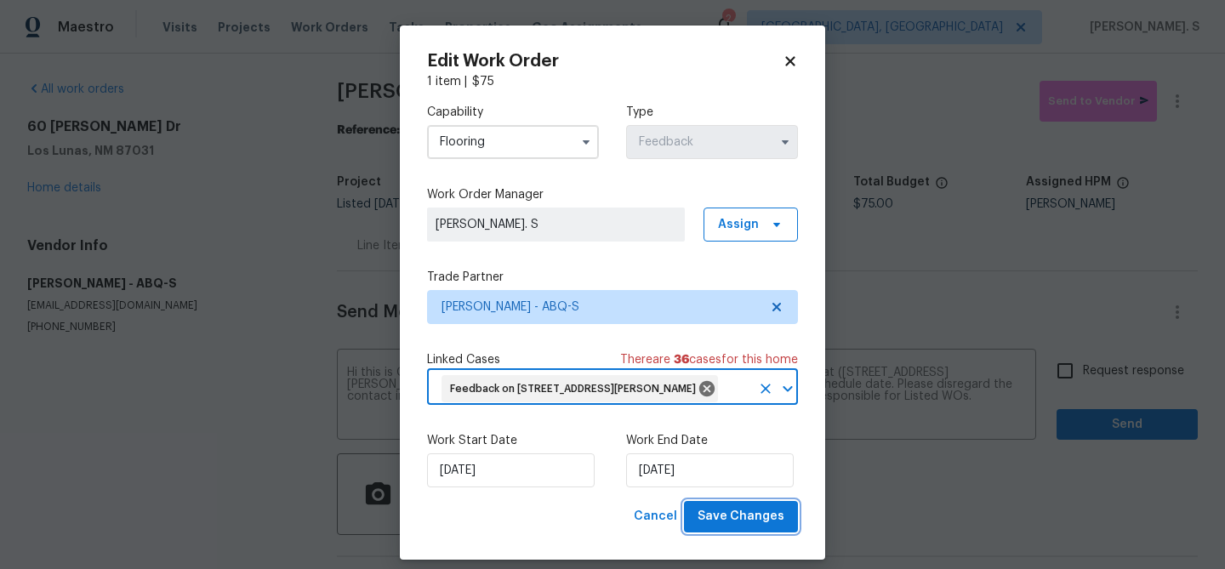
click at [734, 508] on span "Save Changes" at bounding box center [741, 516] width 87 height 21
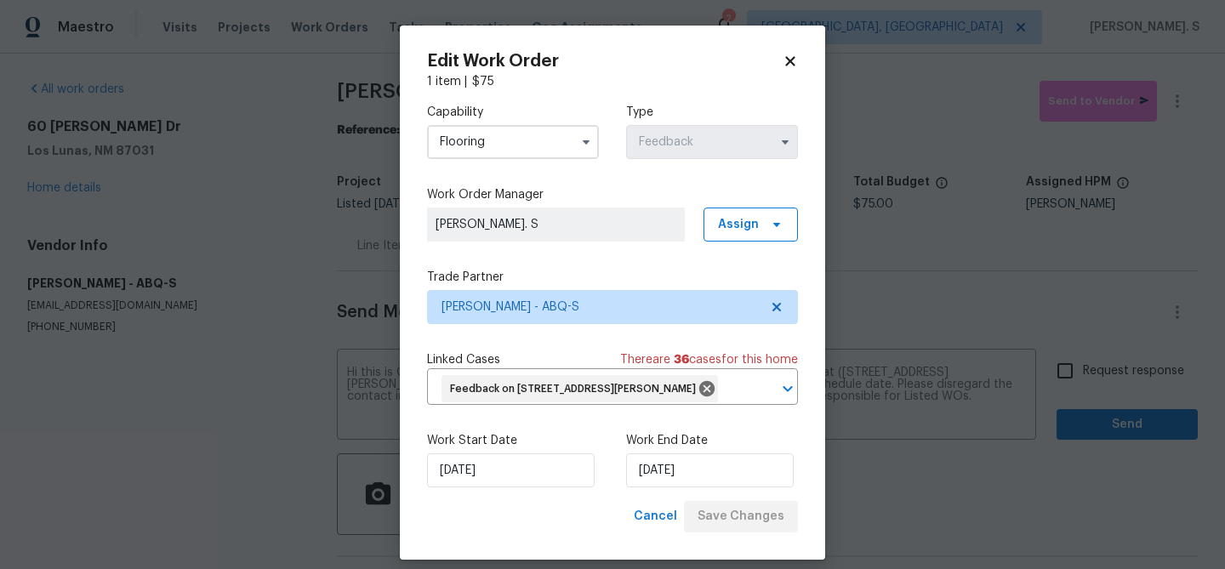
click at [1132, 364] on body "Maestro Visits Projects Work Orders Tasks Properties Geo Assignments 2 Albuquer…" at bounding box center [612, 284] width 1225 height 569
click at [1132, 364] on span "Request response" at bounding box center [1133, 371] width 101 height 18
click at [1083, 364] on input "Request response" at bounding box center [1065, 371] width 36 height 36
checkbox input "true"
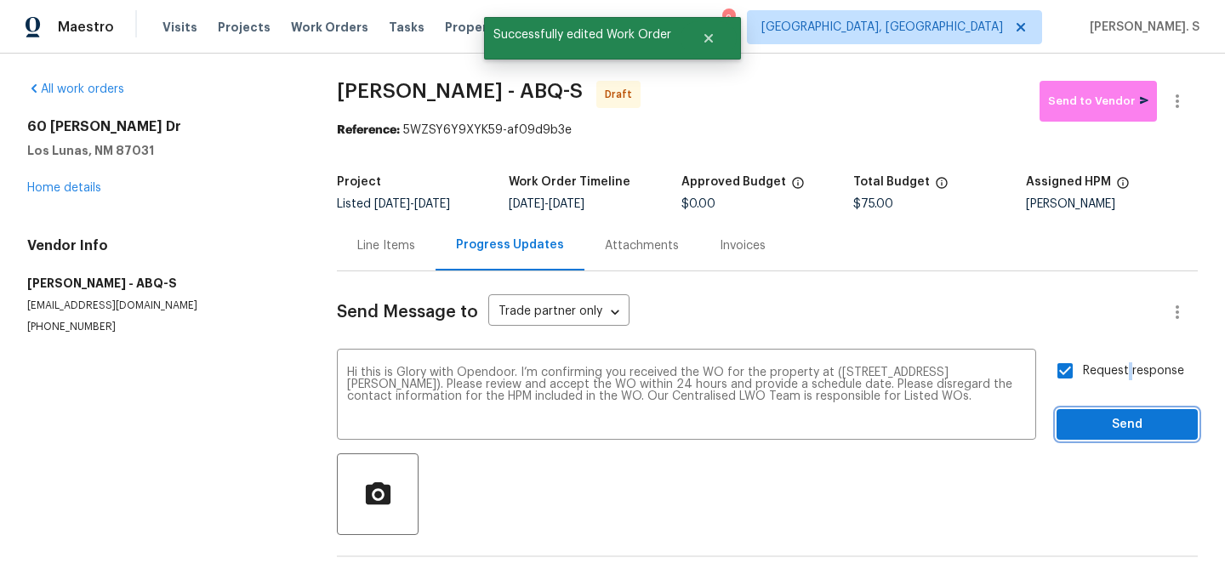
click at [1113, 422] on span "Send" at bounding box center [1127, 424] width 114 height 21
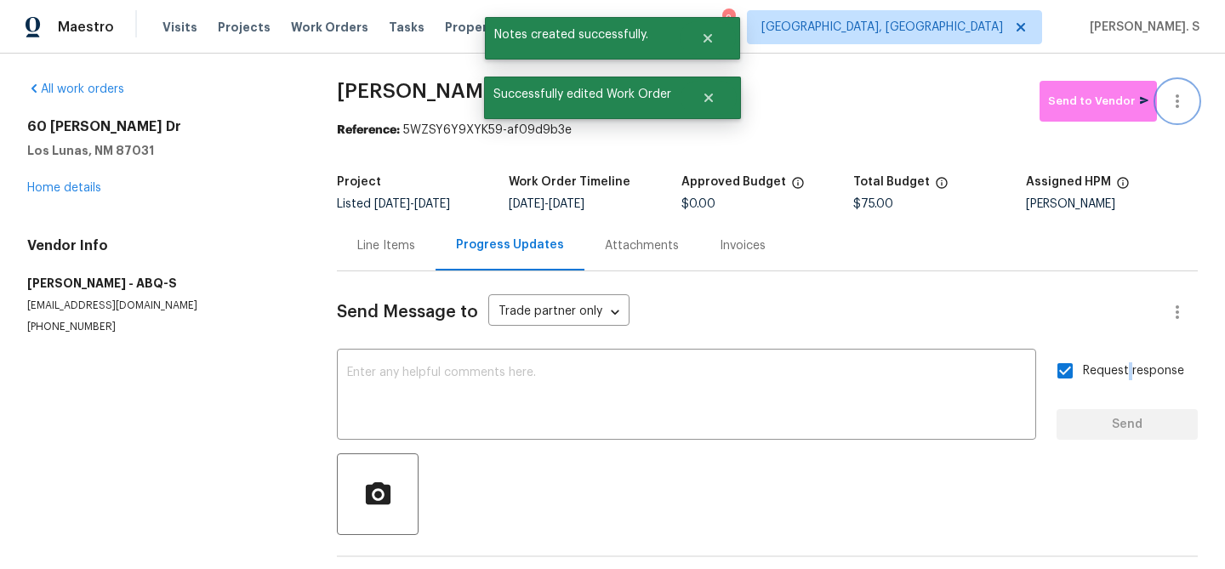
click at [1175, 88] on button "button" at bounding box center [1177, 101] width 41 height 41
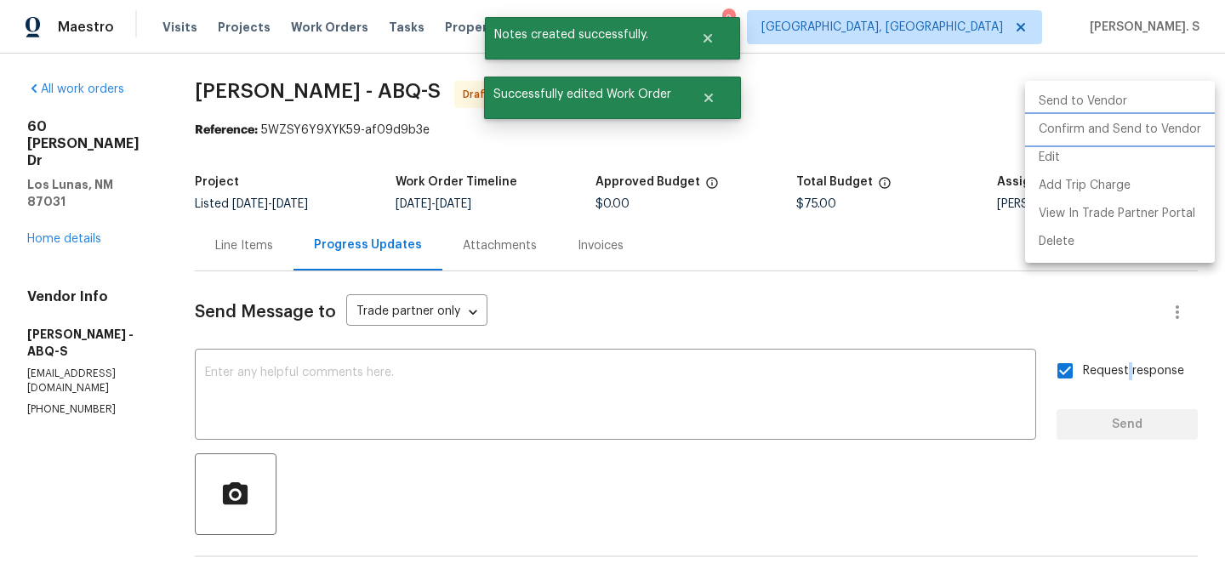
click at [1166, 122] on li "Confirm and Send to Vendor" at bounding box center [1120, 130] width 190 height 28
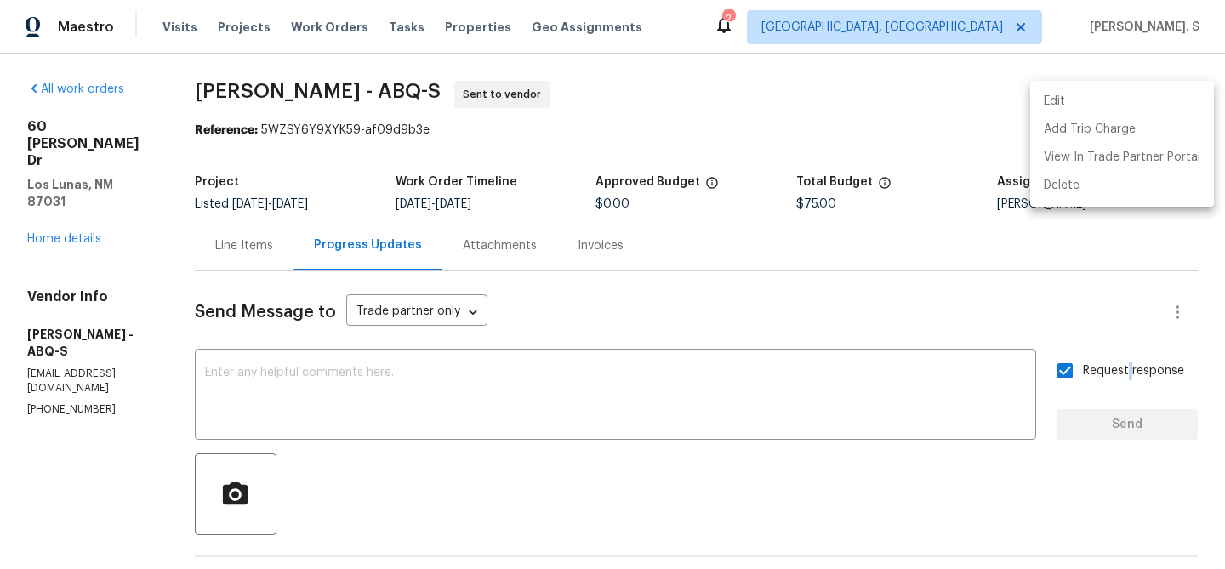
click at [586, 392] on div at bounding box center [612, 284] width 1225 height 569
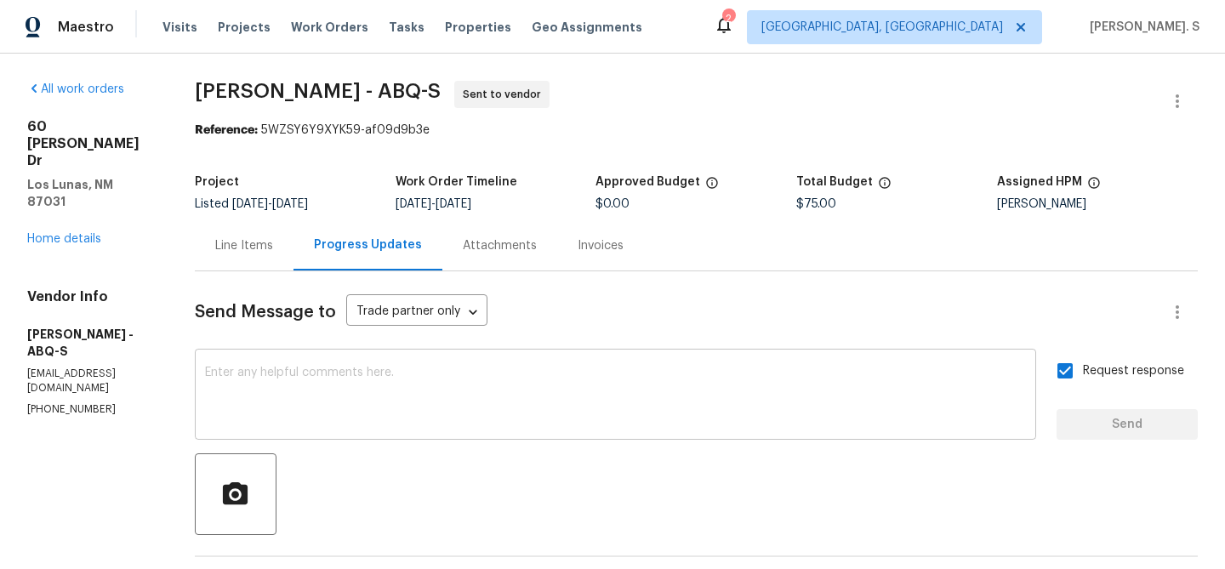
click at [882, 406] on textarea at bounding box center [615, 397] width 821 height 60
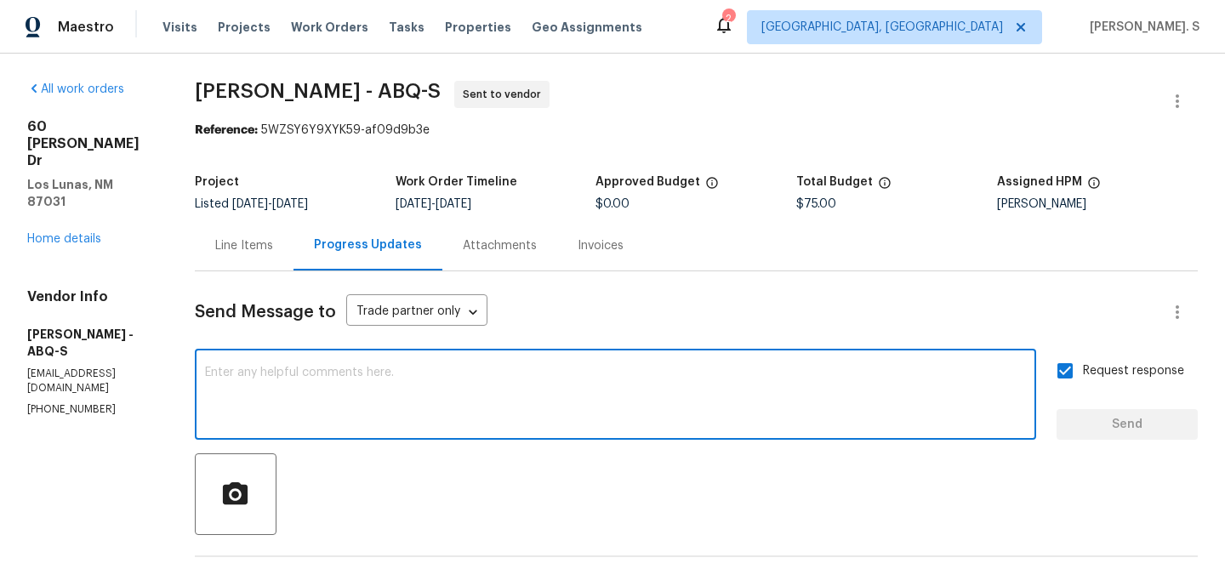
paste textarea "The Work Orders must include before-photos (both close-up and wide-angle) and a…"
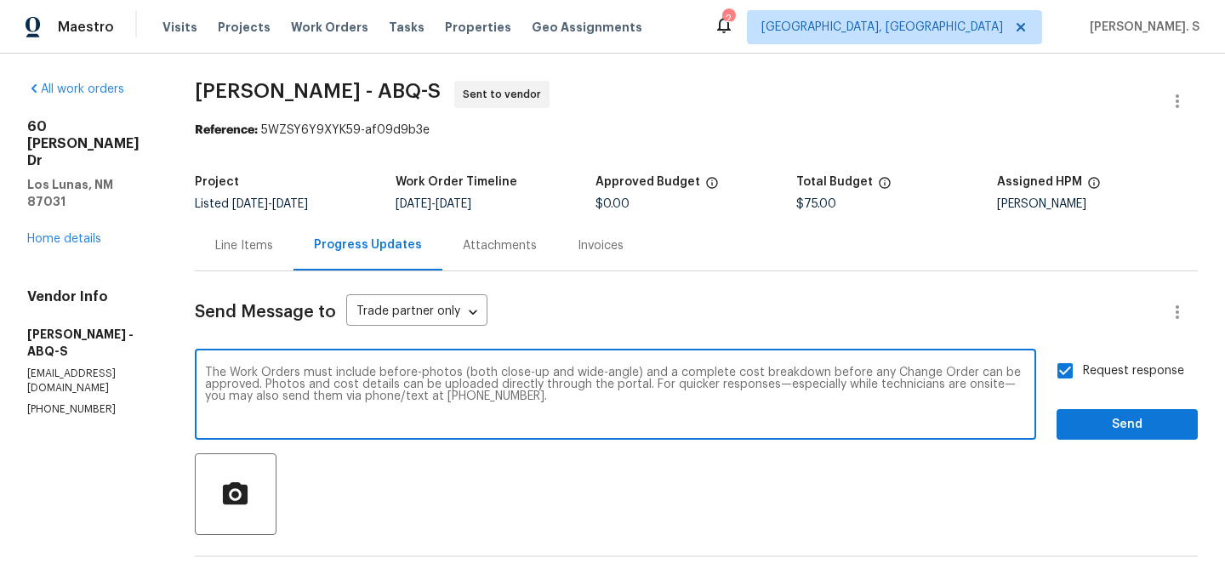
type textarea "The Work Orders must include before-photos (both close-up and wide-angle) and a…"
click at [1147, 443] on div "Send Message to Trade partner only Trade partner only ​ The Work Orders must in…" at bounding box center [696, 496] width 1003 height 451
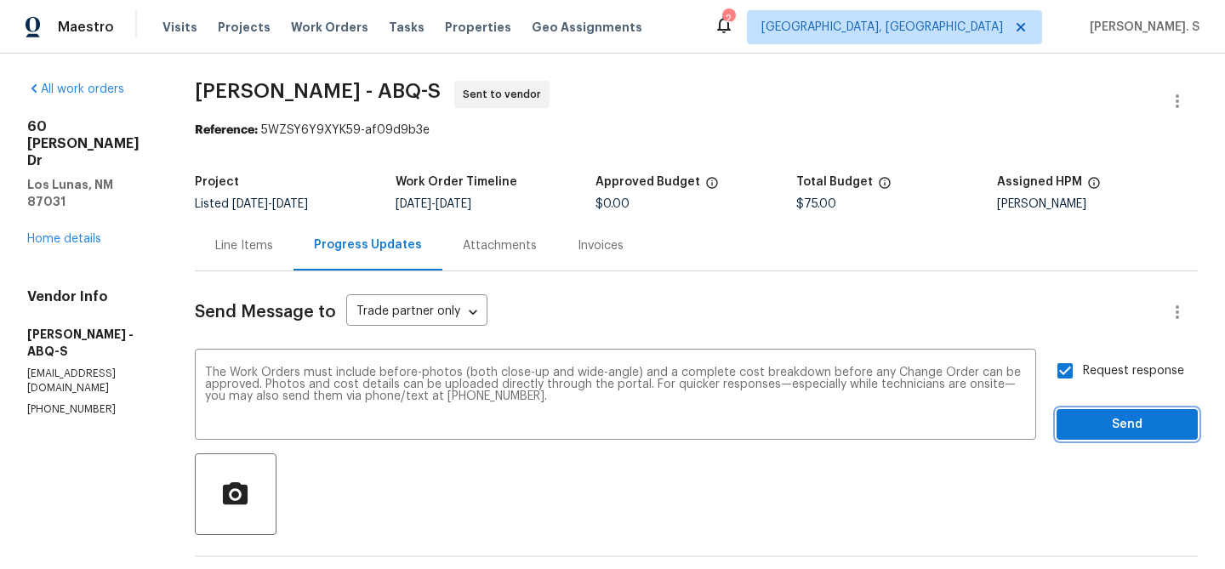
click at [1147, 431] on span "Send" at bounding box center [1127, 424] width 114 height 21
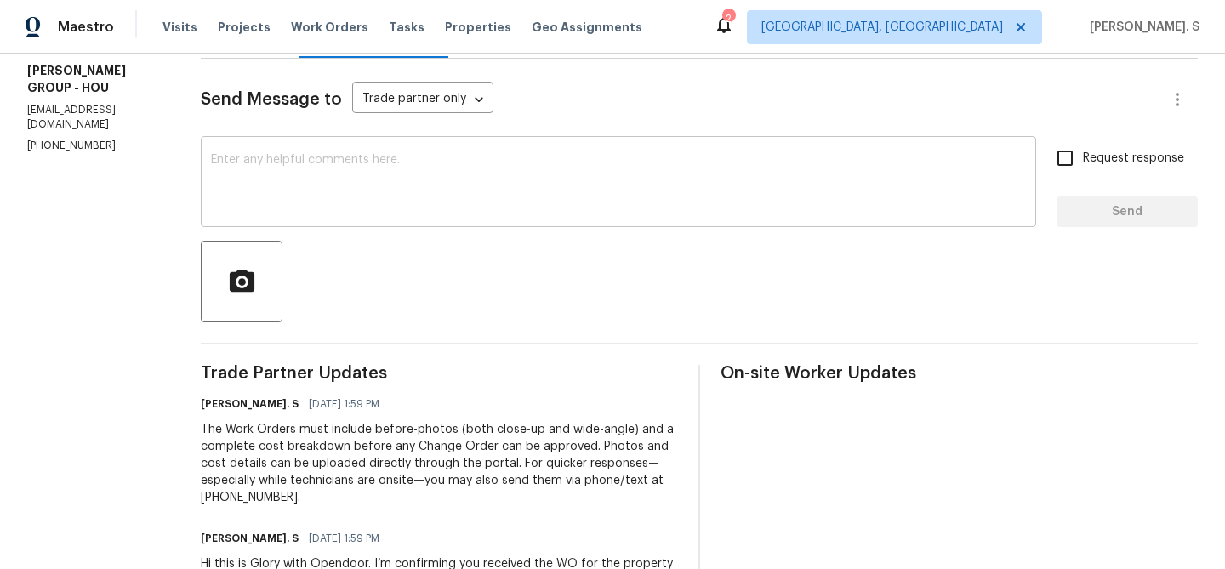
scroll to position [215, 0]
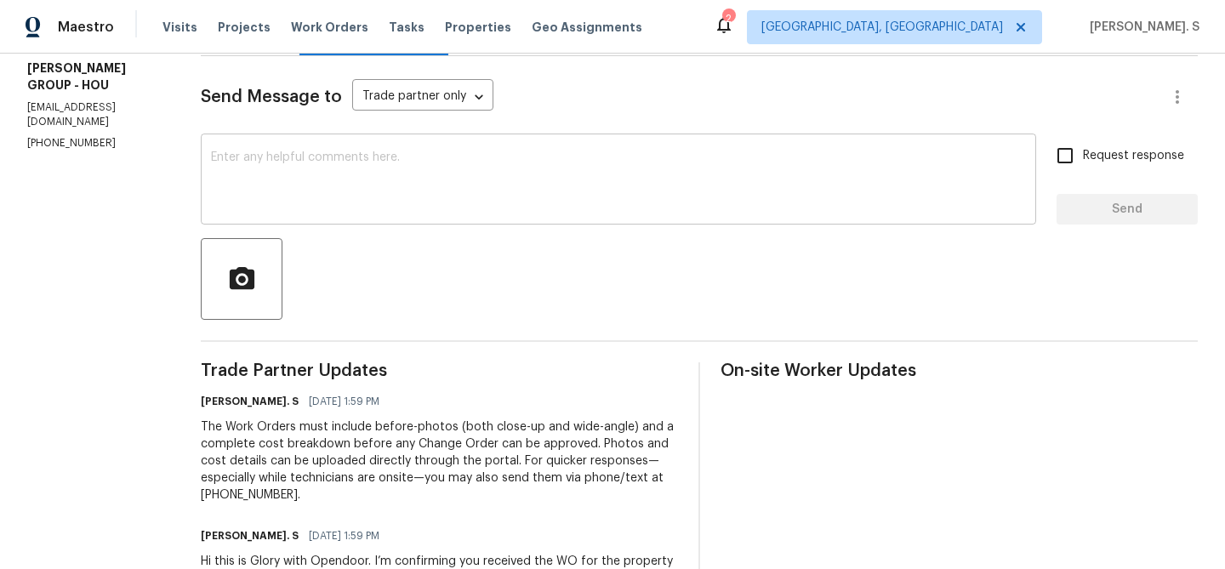
click at [376, 195] on textarea at bounding box center [618, 181] width 815 height 60
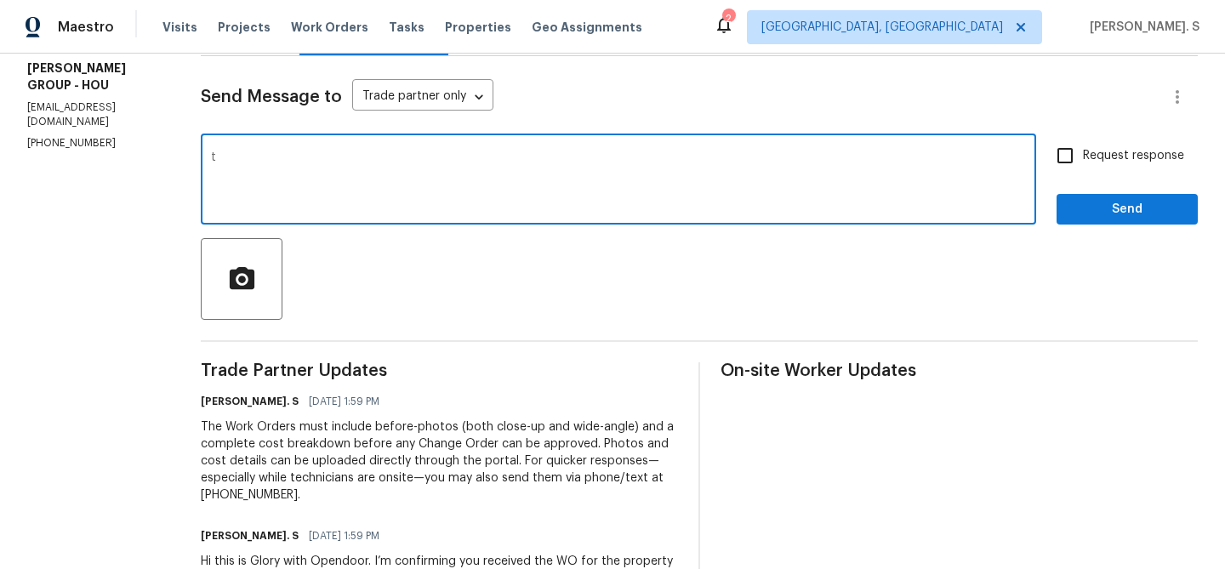
scroll to position [0, 0]
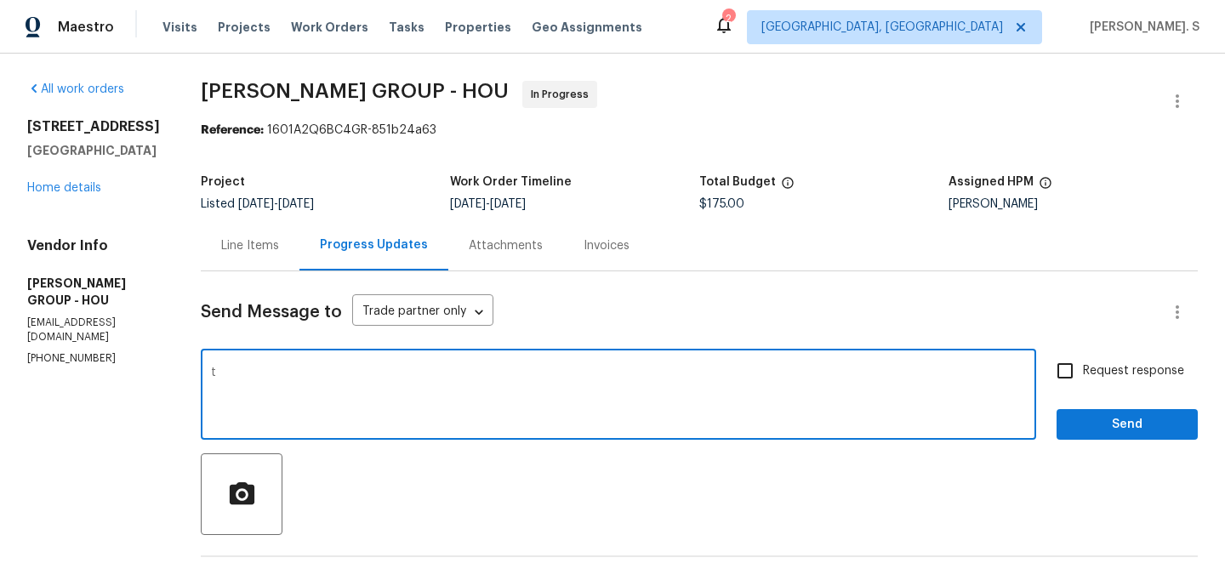
type textarea "t"
click at [382, 351] on div "Send Message to Trade partner only Trade partner only ​ x ​ Request response Se…" at bounding box center [699, 563] width 997 height 585
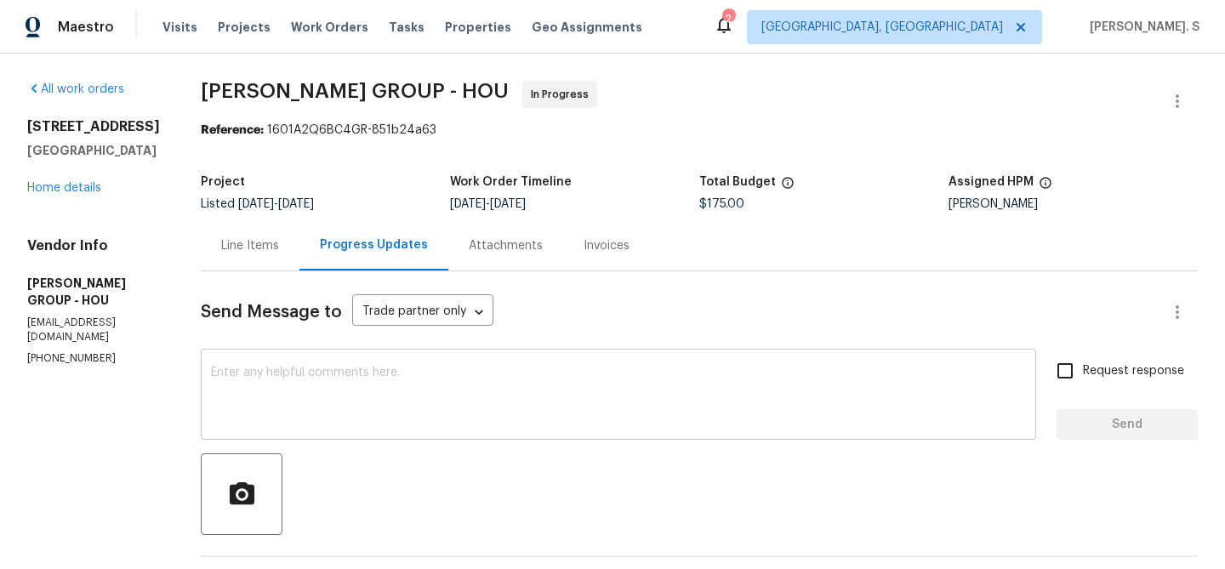
click at [379, 377] on textarea at bounding box center [618, 397] width 815 height 60
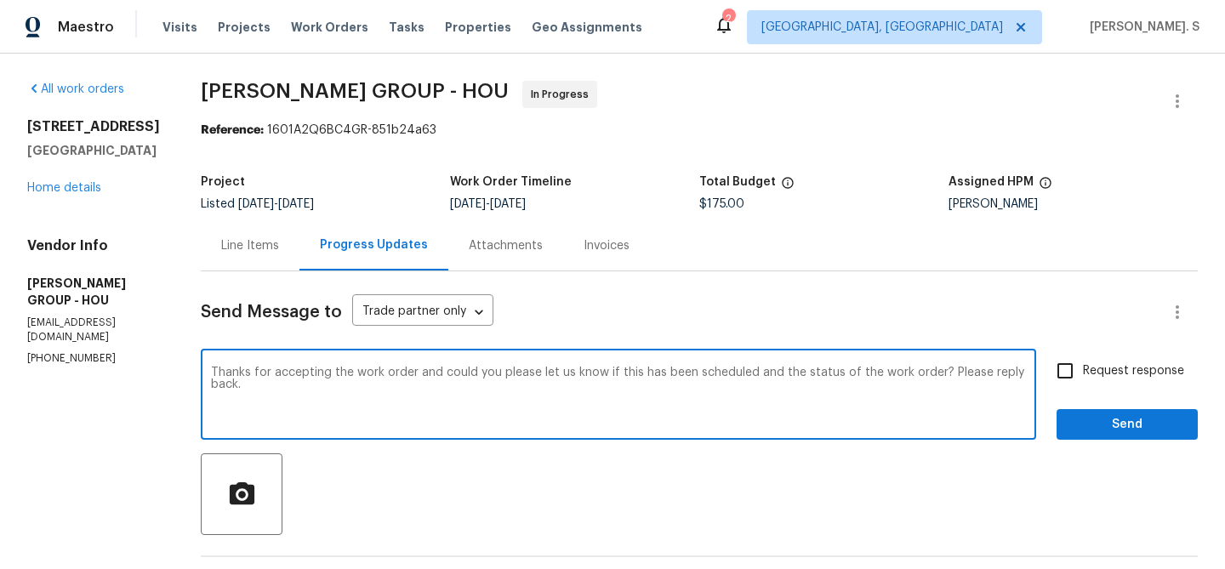
type textarea "Thanks for accepting the work order and could you please let us know if this ha…"
click at [1073, 391] on div "Request response Send" at bounding box center [1127, 396] width 141 height 87
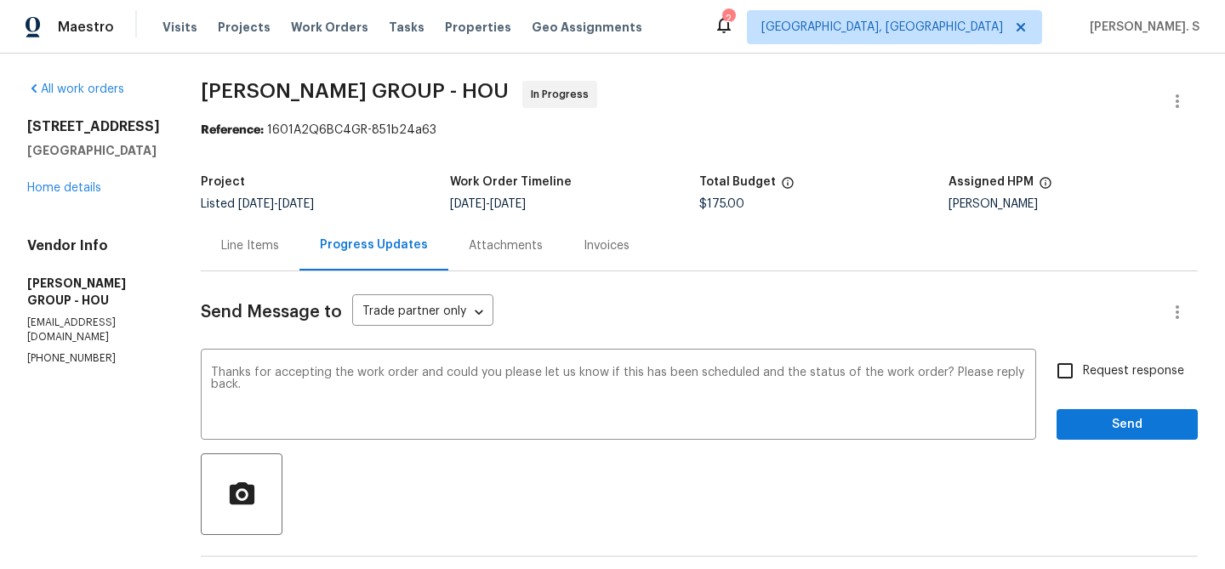
click at [1087, 373] on span "Request response" at bounding box center [1133, 371] width 101 height 18
click at [1083, 373] on input "Request response" at bounding box center [1065, 371] width 36 height 36
checkbox input "true"
click at [1088, 443] on div "Send Message to Trade partner only Trade partner only ​ Thanks for accepting th…" at bounding box center [699, 563] width 997 height 585
click at [1088, 429] on span "Send" at bounding box center [1127, 424] width 114 height 21
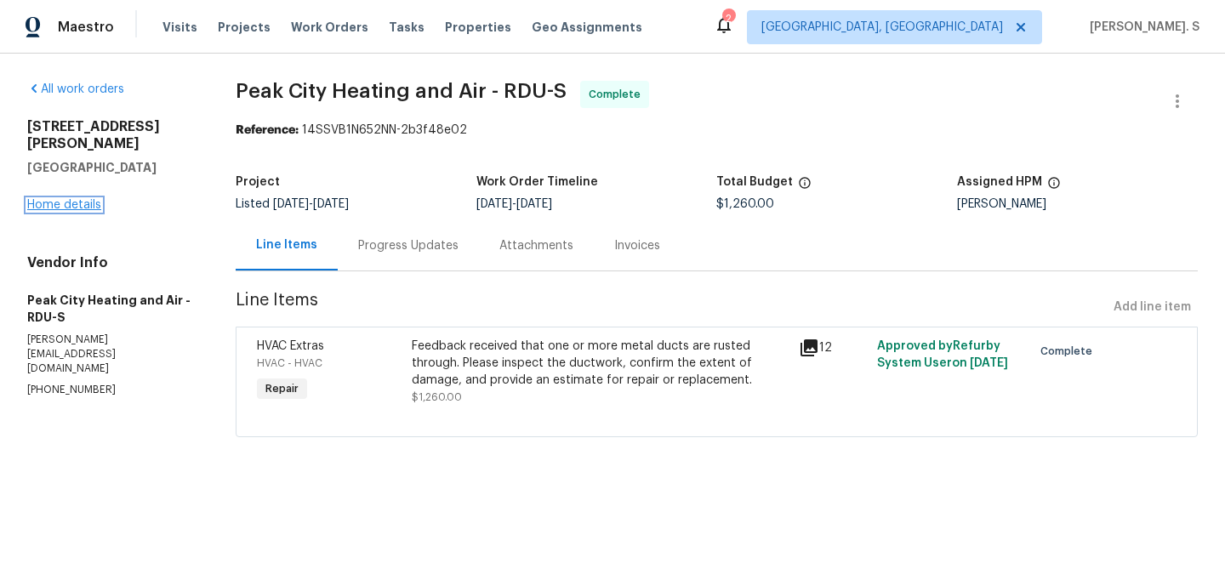
click at [68, 199] on link "Home details" at bounding box center [64, 205] width 74 height 12
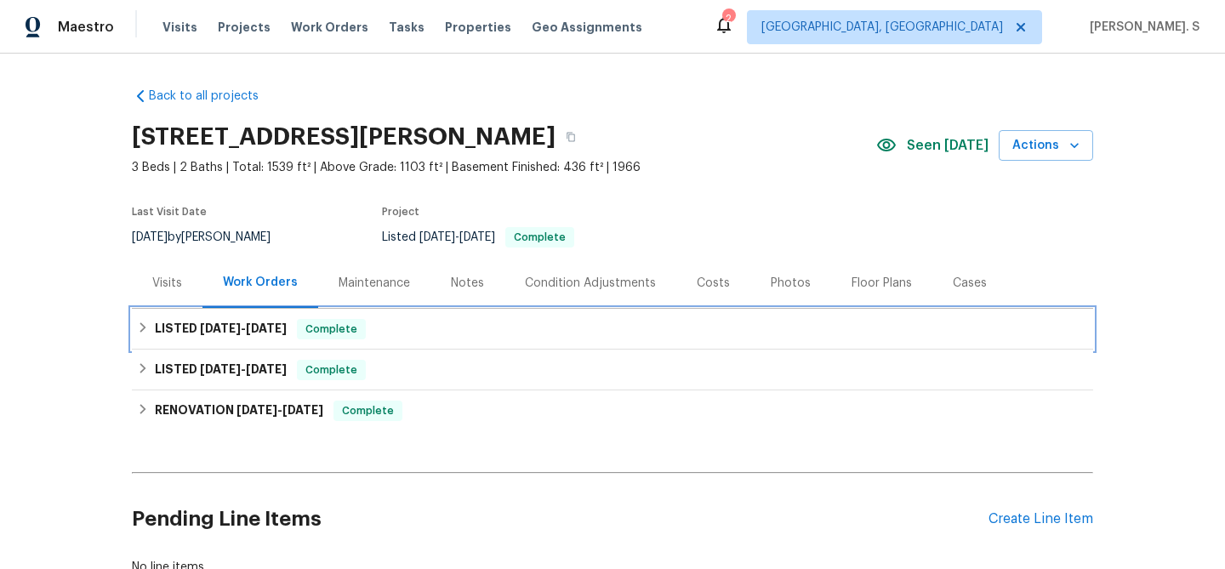
click at [267, 315] on div "LISTED 9/23/25 - 10/2/25 Complete" at bounding box center [612, 329] width 961 height 41
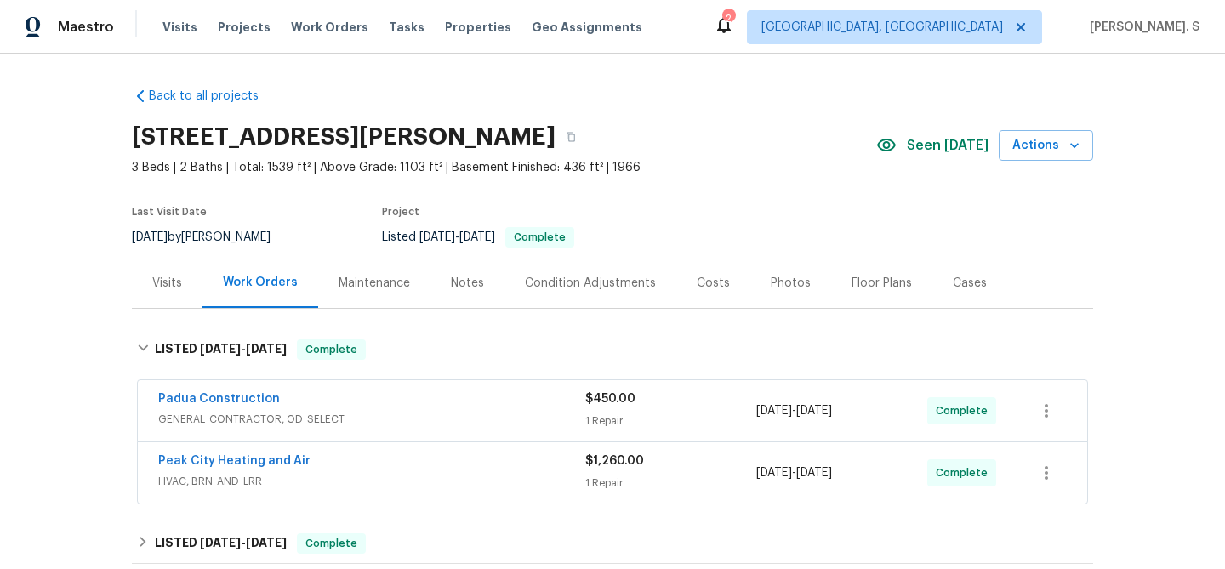
click at [226, 392] on span "Padua Construction" at bounding box center [219, 399] width 122 height 17
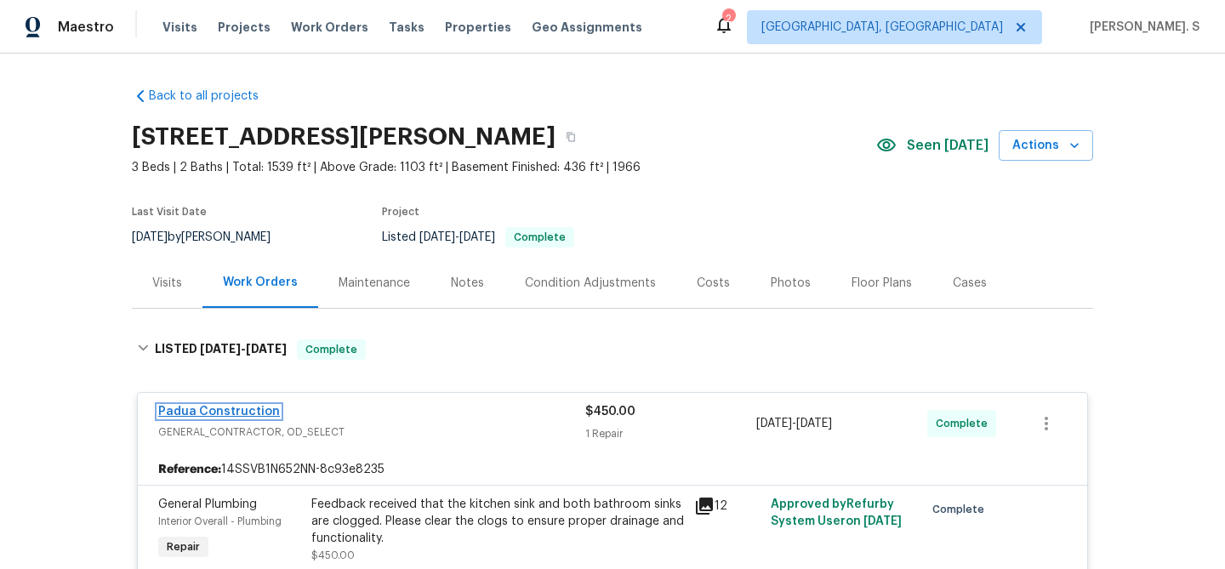
click at [252, 412] on link "Padua Construction" at bounding box center [219, 412] width 122 height 12
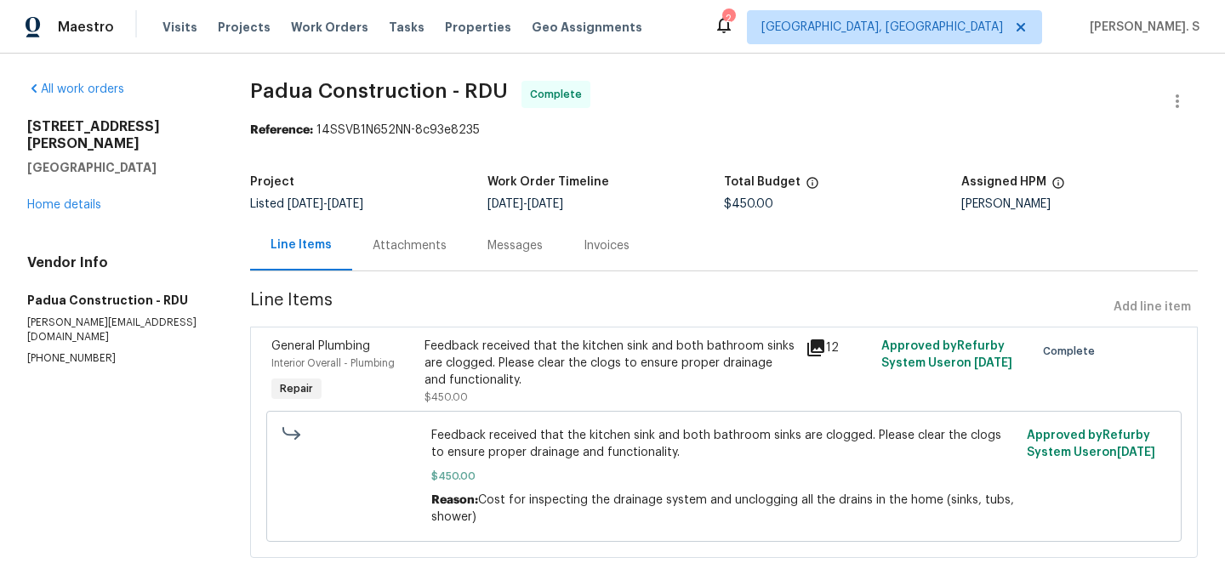
click at [467, 267] on div "Messages" at bounding box center [515, 245] width 96 height 50
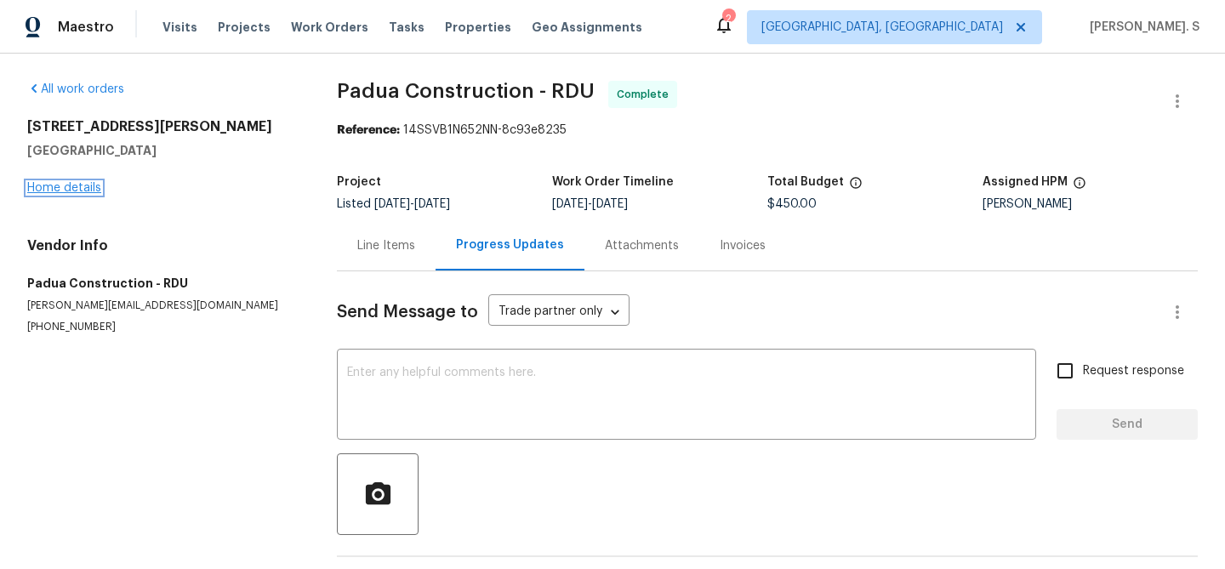
click at [87, 188] on link "Home details" at bounding box center [64, 188] width 74 height 12
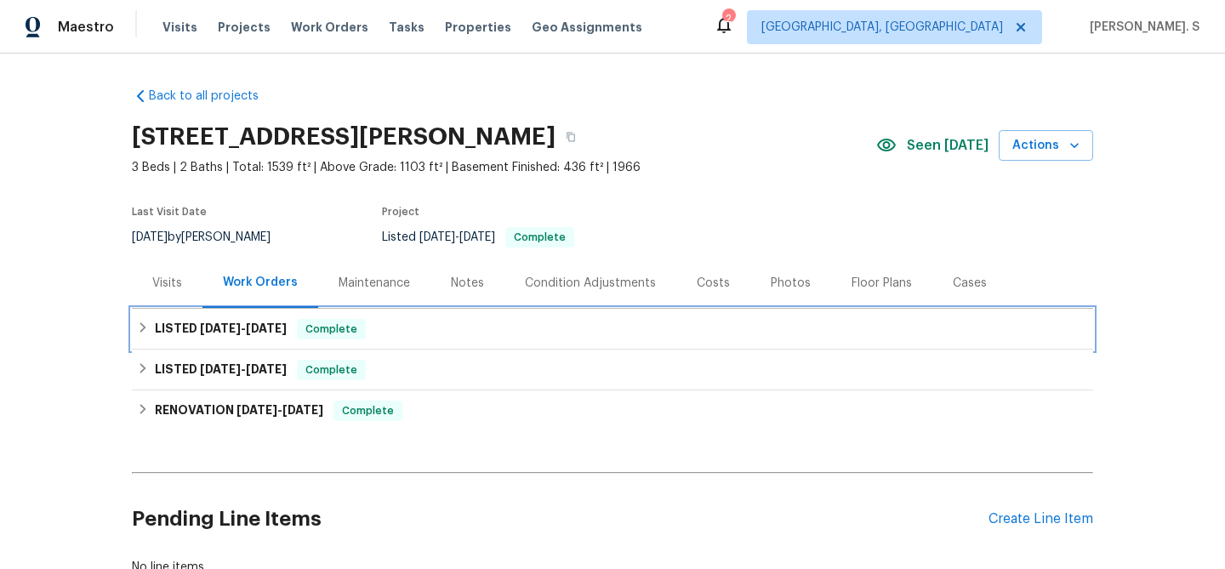
click at [272, 330] on span "10/2/25" at bounding box center [266, 328] width 41 height 12
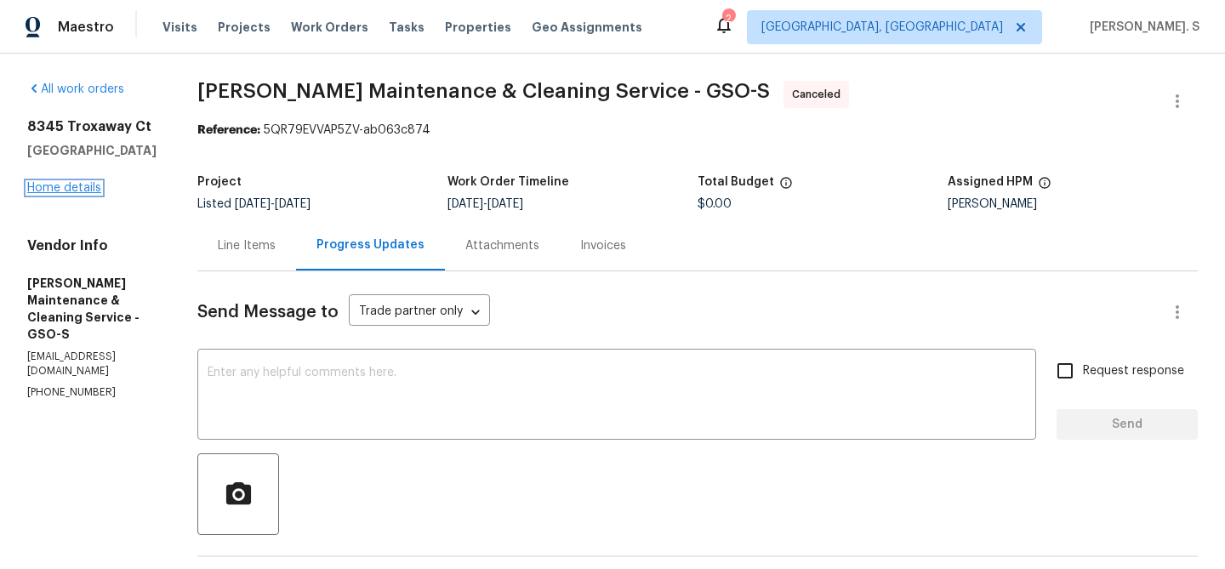
click at [51, 183] on link "Home details" at bounding box center [64, 188] width 74 height 12
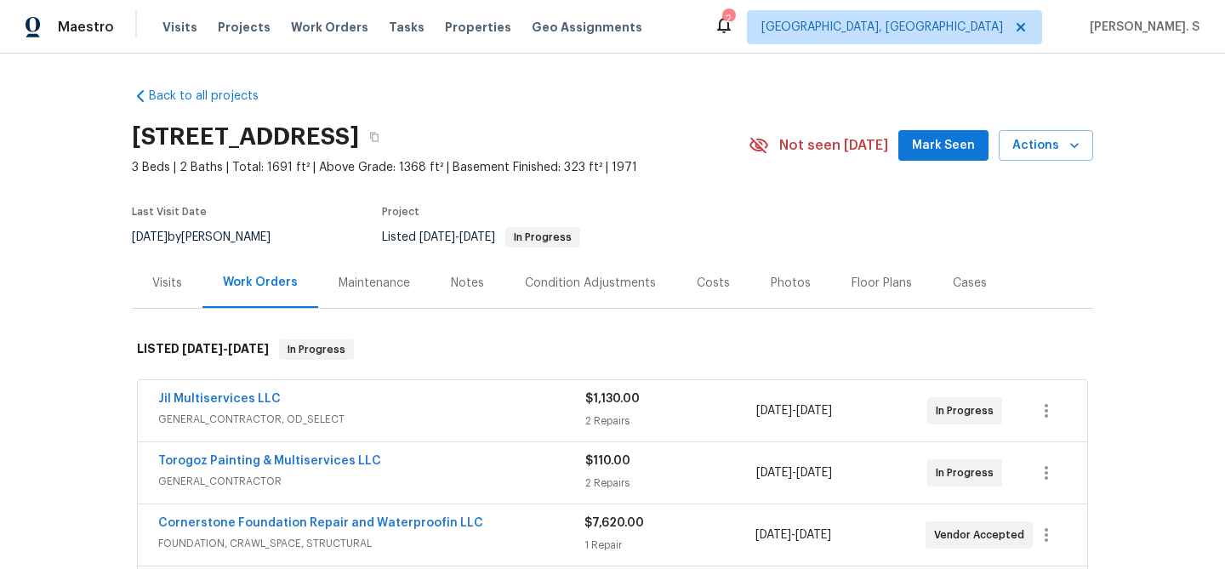
click at [235, 468] on span "Torogoz Painting & Multiservices LLC" at bounding box center [269, 461] width 223 height 17
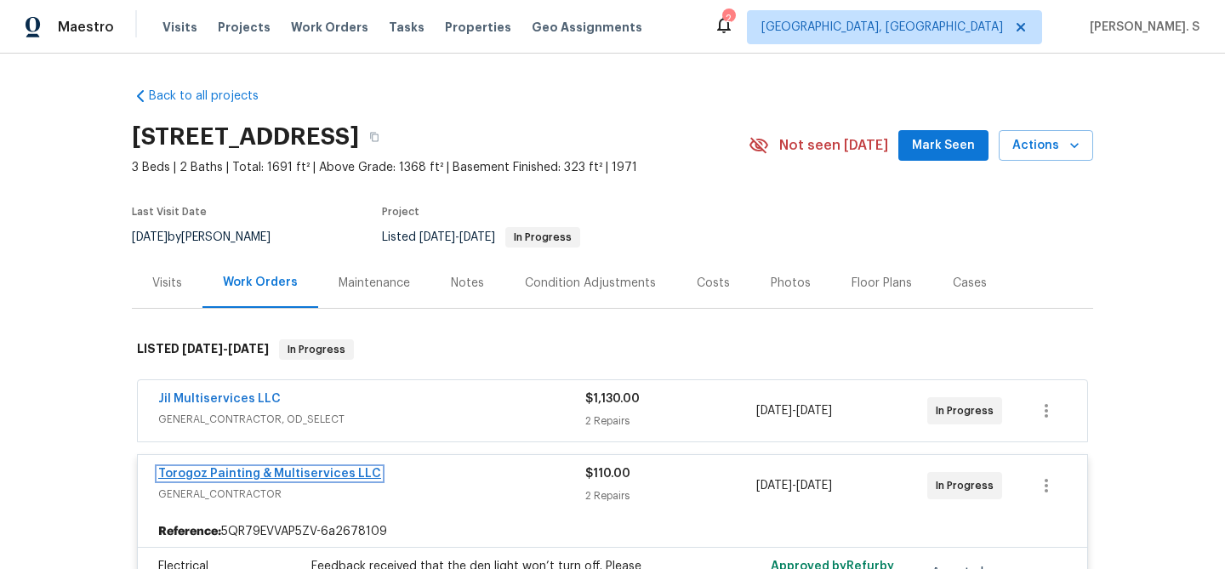
click at [354, 474] on link "Torogoz Painting & Multiservices LLC" at bounding box center [269, 474] width 223 height 12
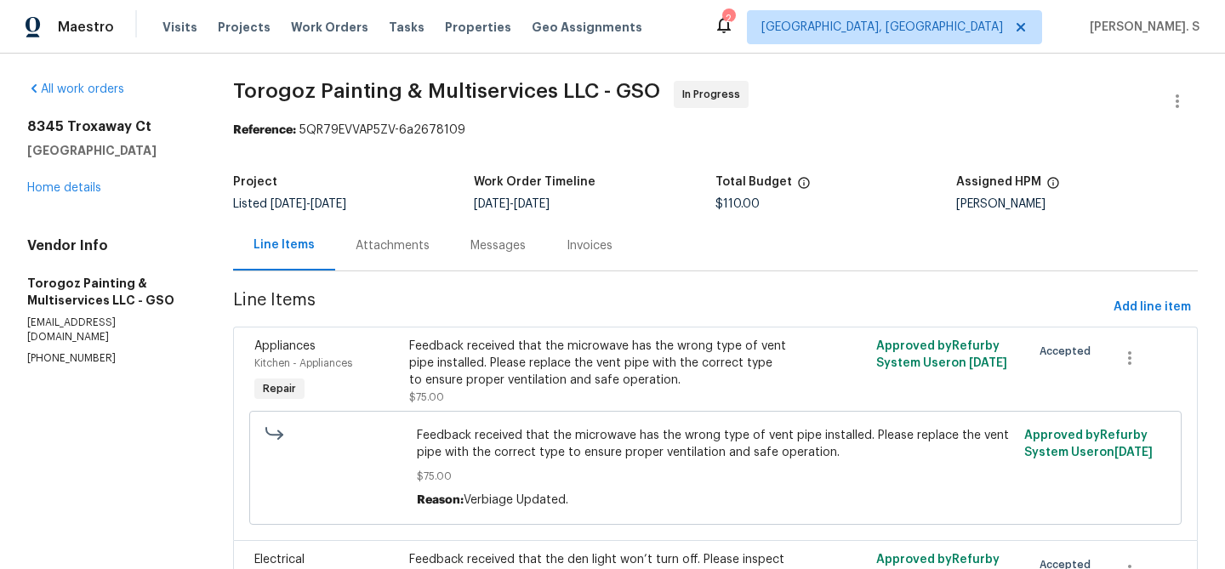
click at [475, 271] on div "Messages" at bounding box center [498, 245] width 96 height 50
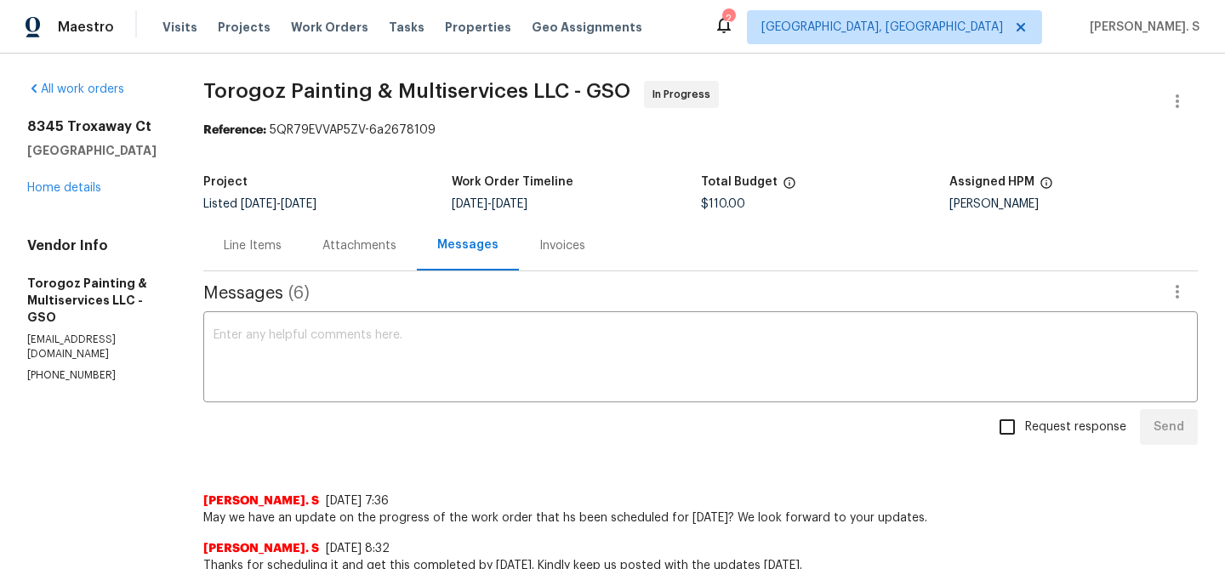
click at [282, 244] on div "Line Items" at bounding box center [253, 245] width 58 height 17
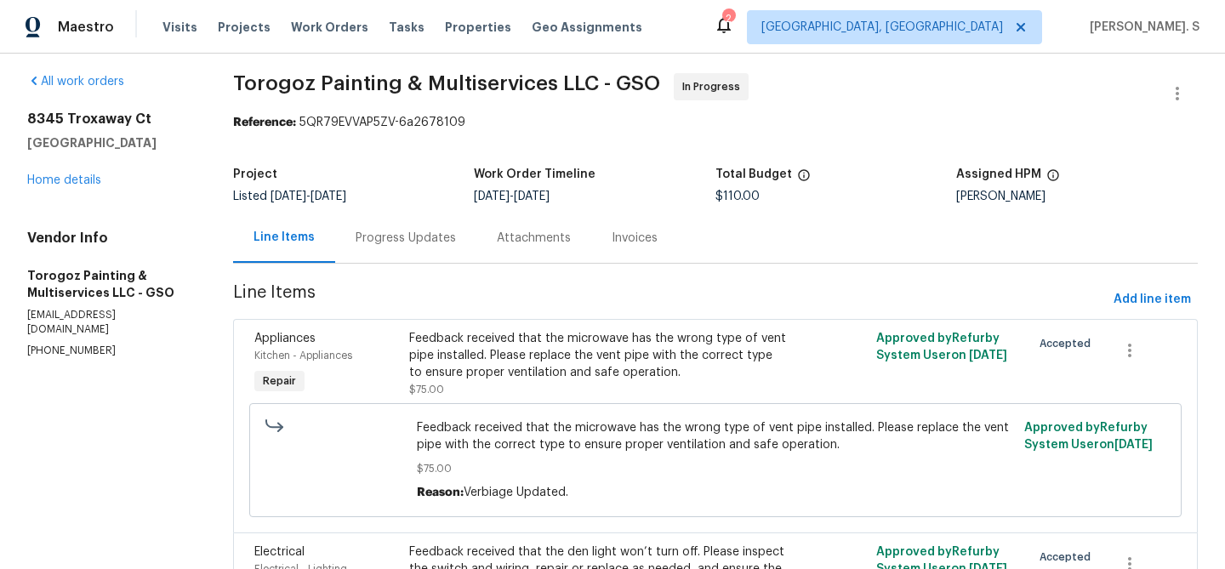
click at [396, 244] on div "Progress Updates" at bounding box center [406, 238] width 100 height 17
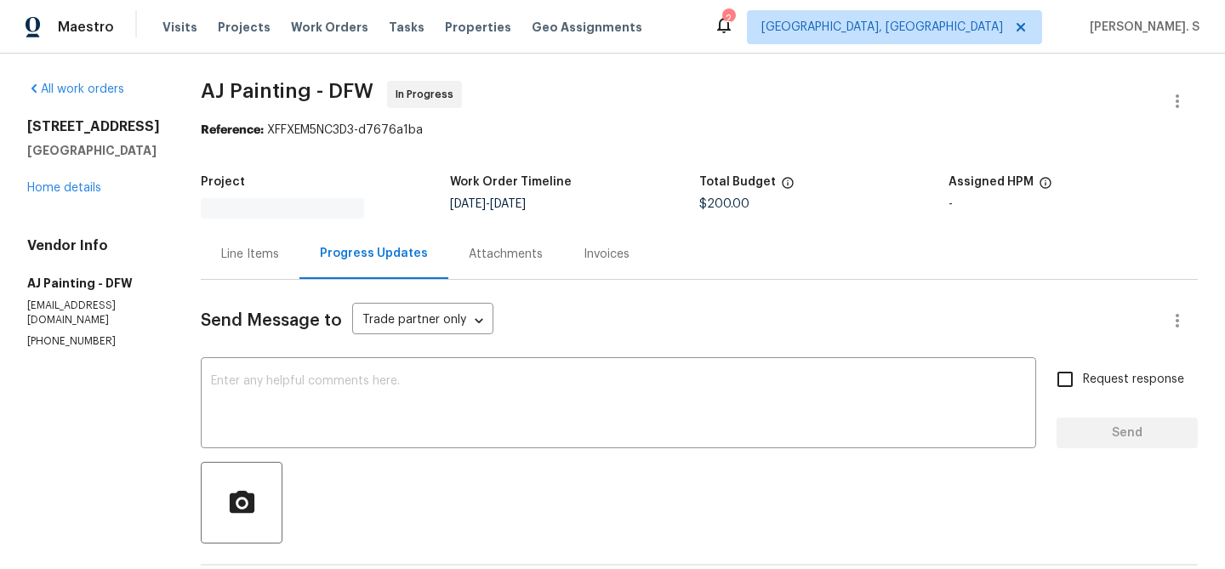
scroll to position [265, 0]
